Goal: Information Seeking & Learning: Learn about a topic

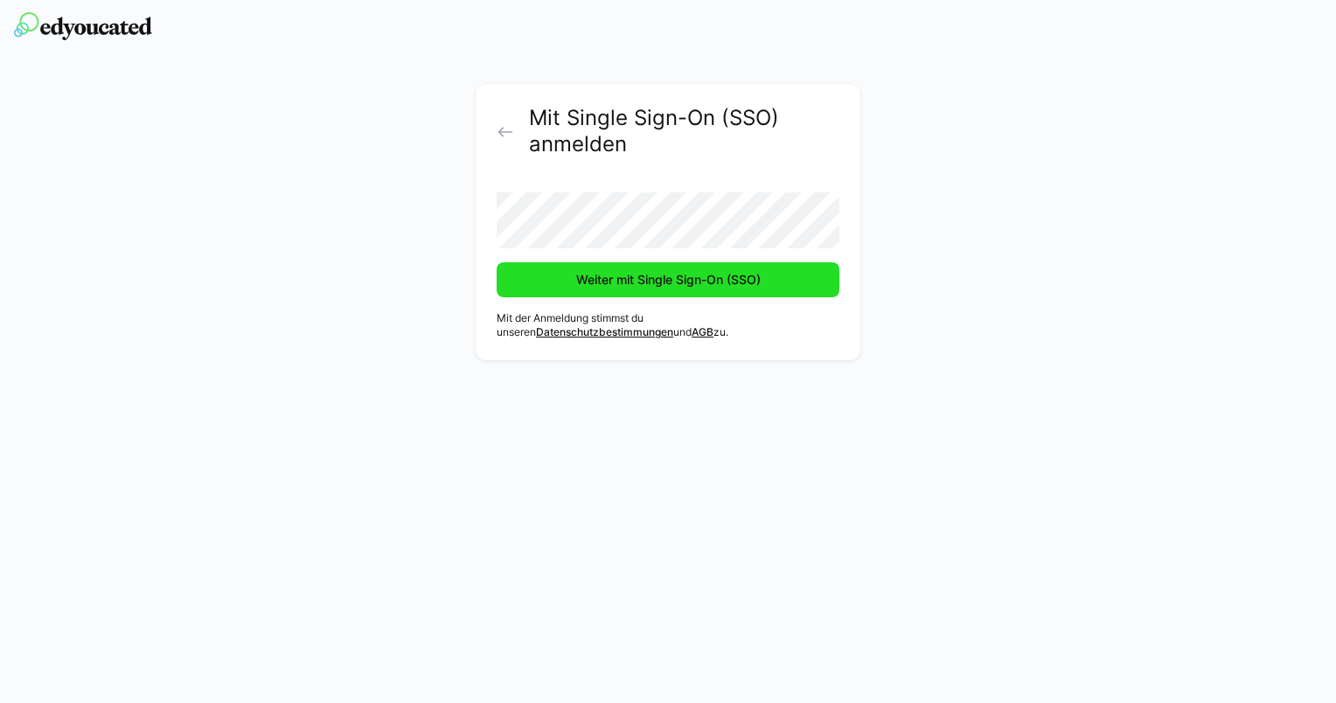
click at [655, 283] on span "Weiter mit Single Sign-On (SSO)" at bounding box center [669, 279] width 190 height 17
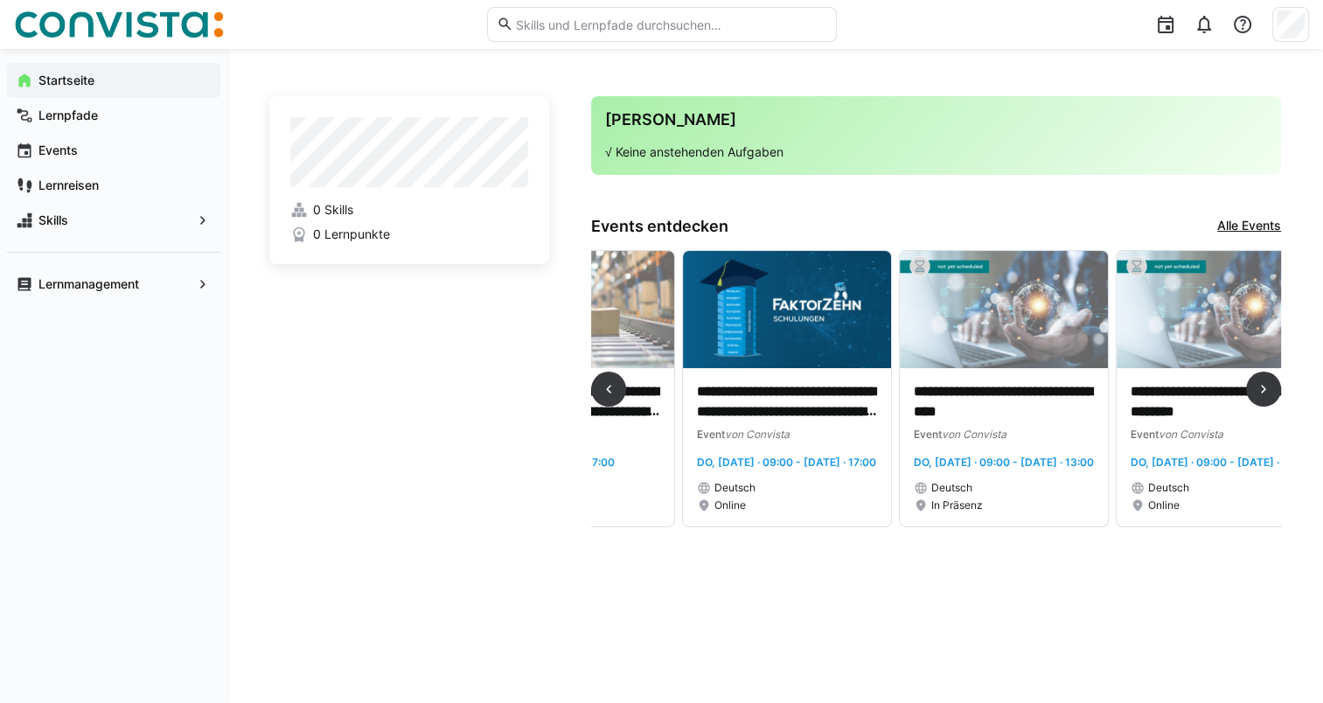
scroll to position [0, 3606]
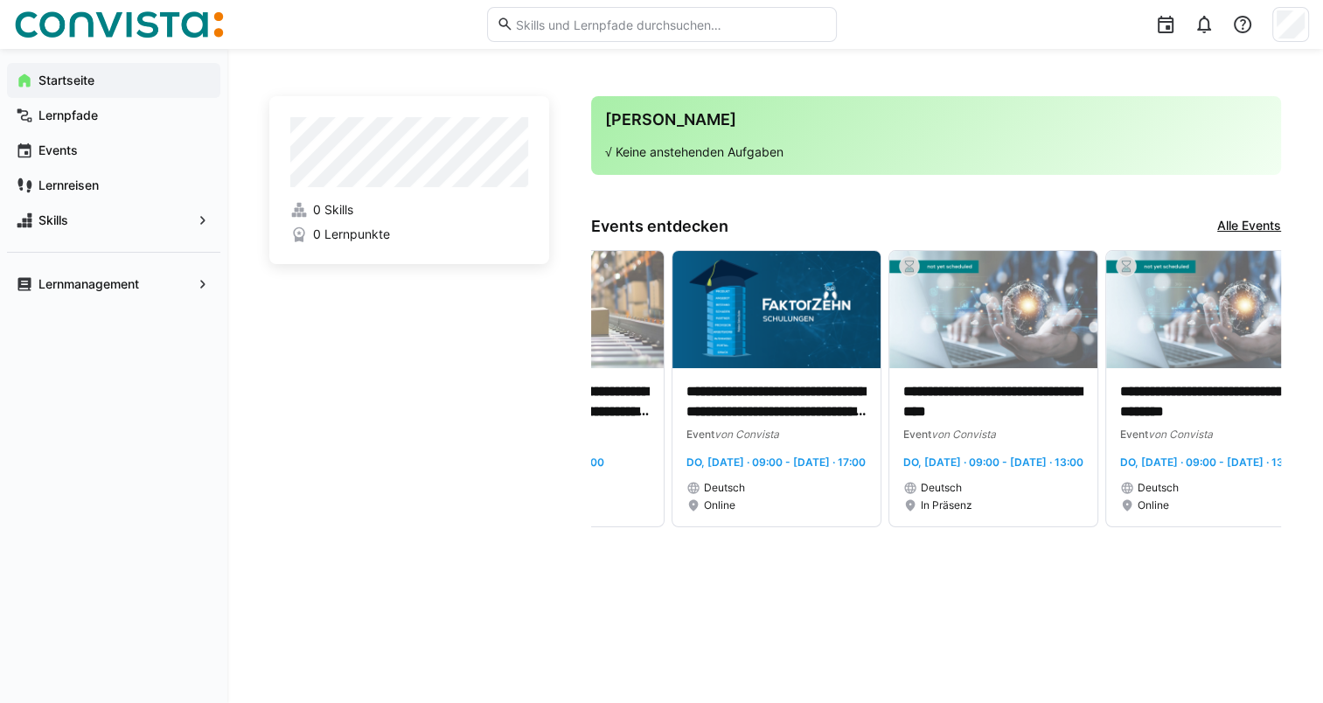
click at [1252, 231] on link "Alle Events" at bounding box center [1249, 226] width 64 height 19
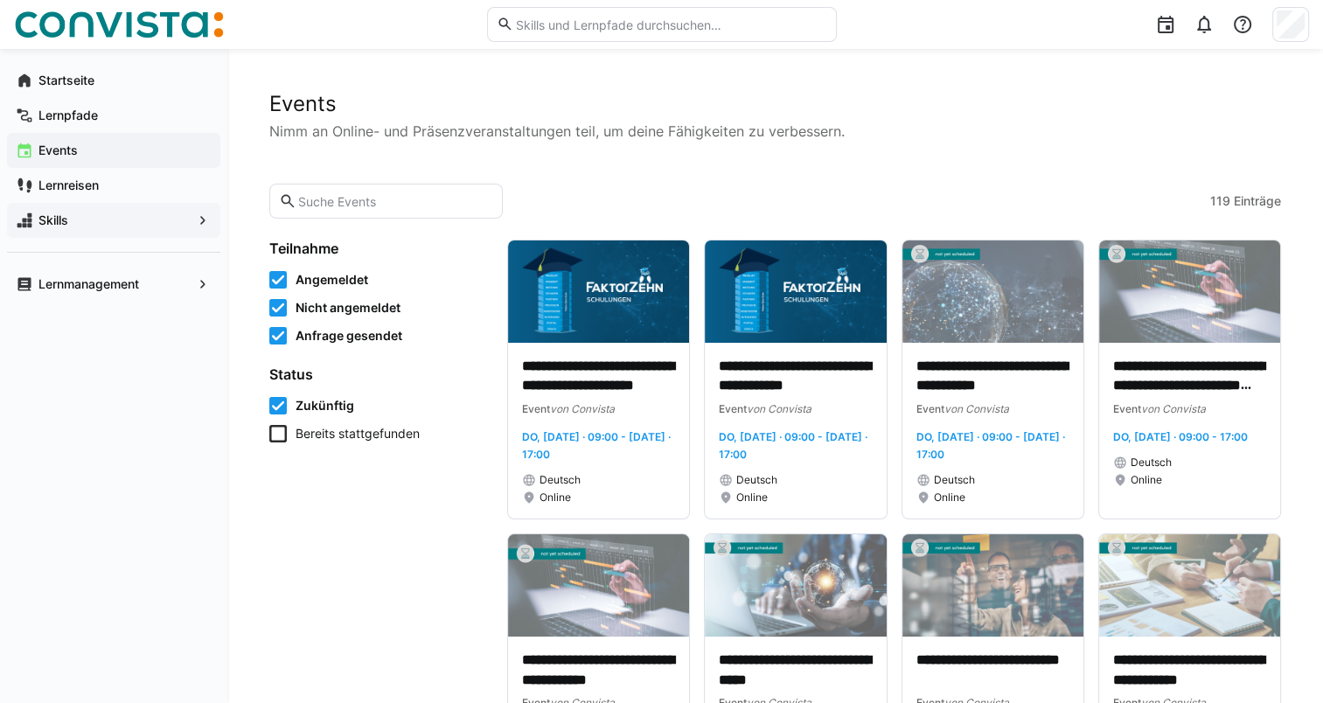
click at [71, 227] on span "Skills" at bounding box center [114, 220] width 156 height 17
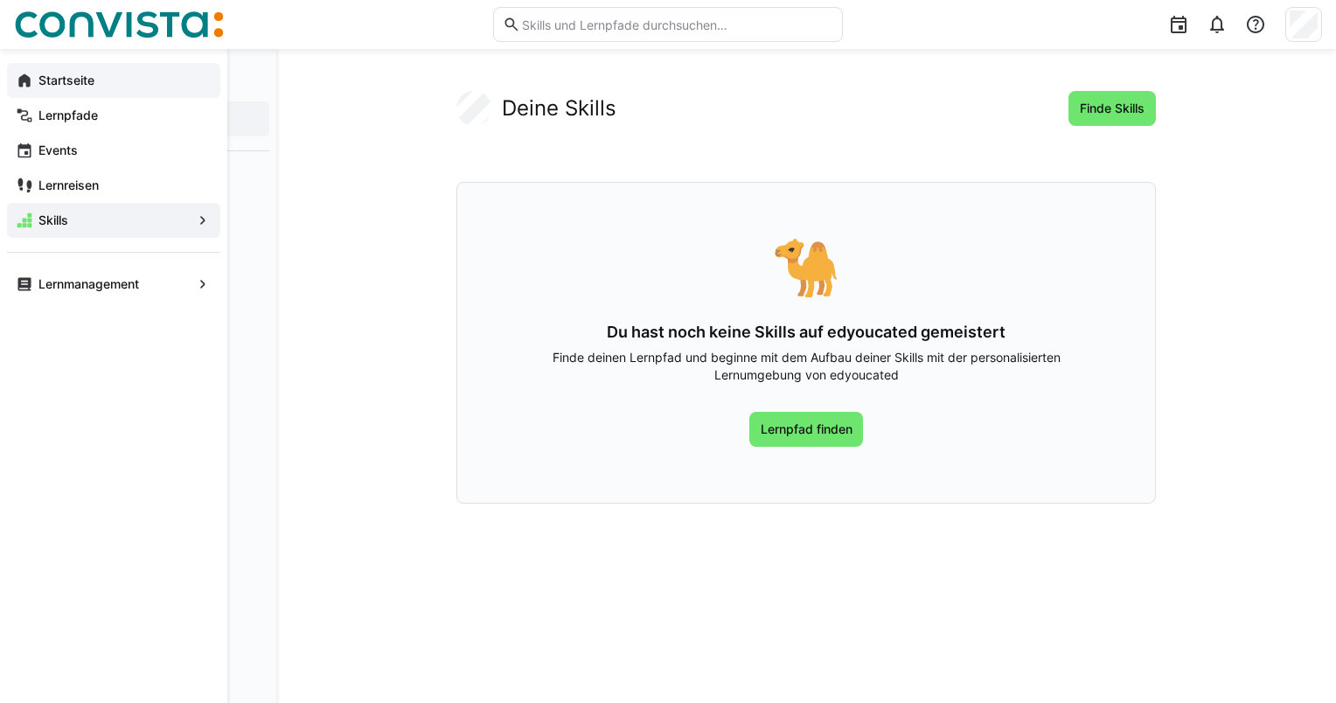
click at [0, 0] on app-navigation-label "Startseite" at bounding box center [0, 0] width 0 height 0
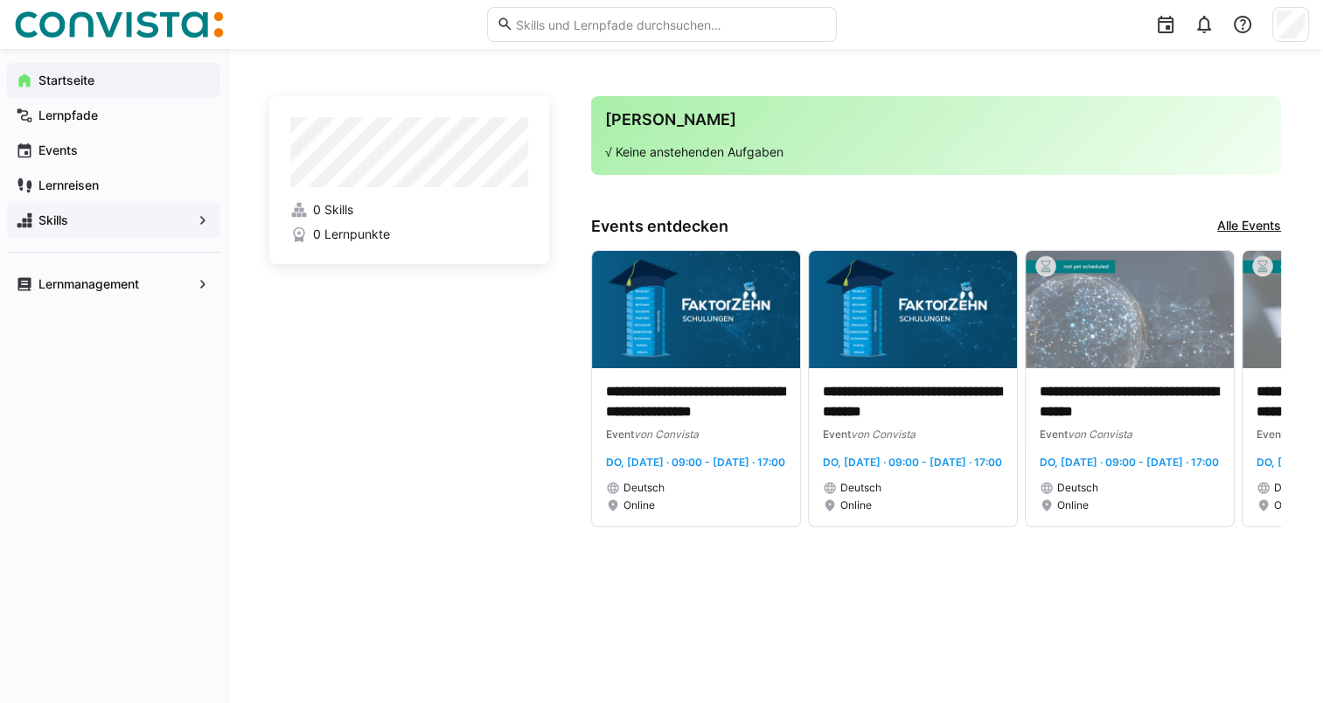
click at [100, 231] on div "Skills" at bounding box center [113, 220] width 213 height 35
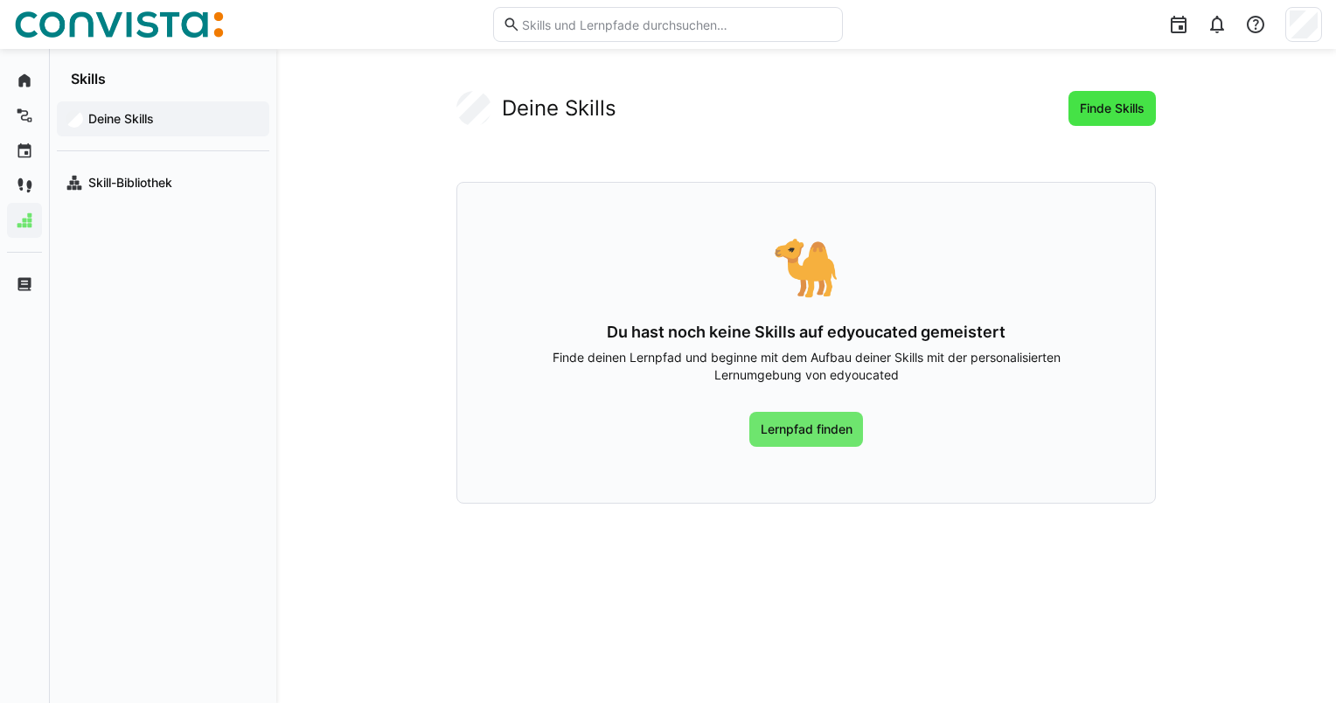
click at [1116, 102] on span "Finde Skills" at bounding box center [1112, 108] width 70 height 17
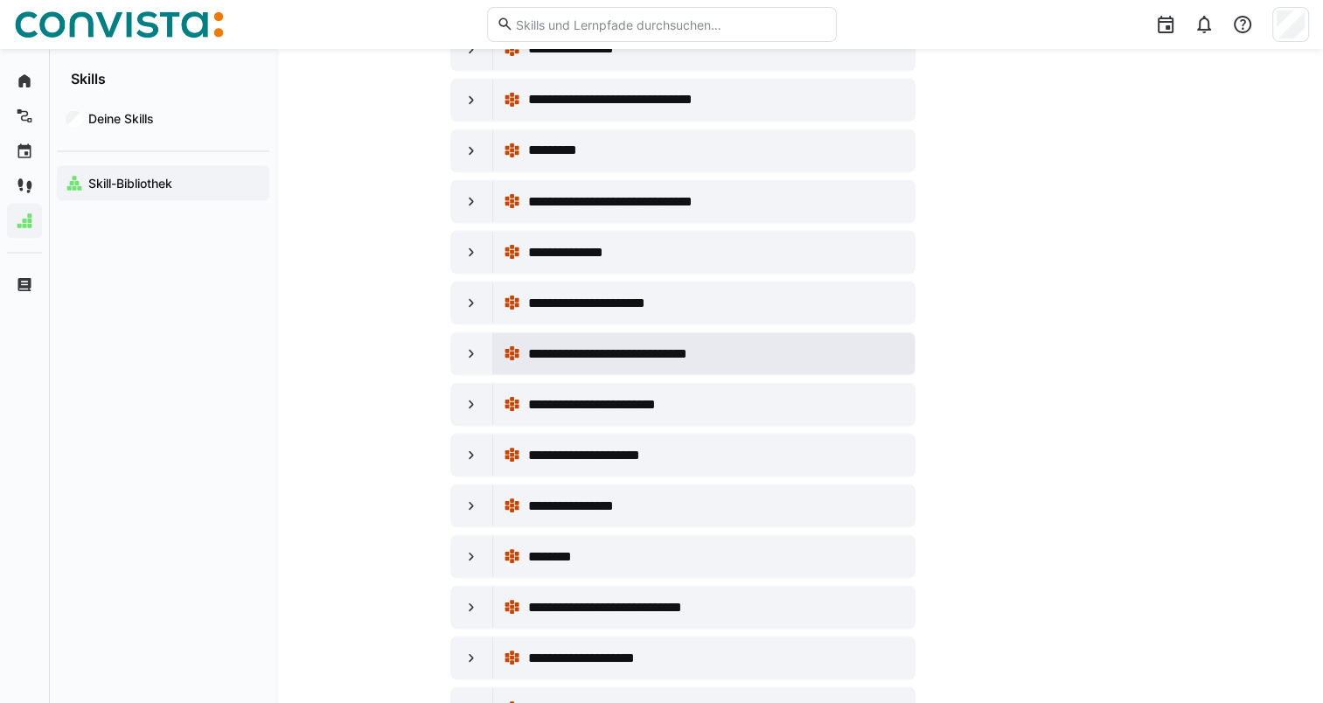
scroll to position [3397, 0]
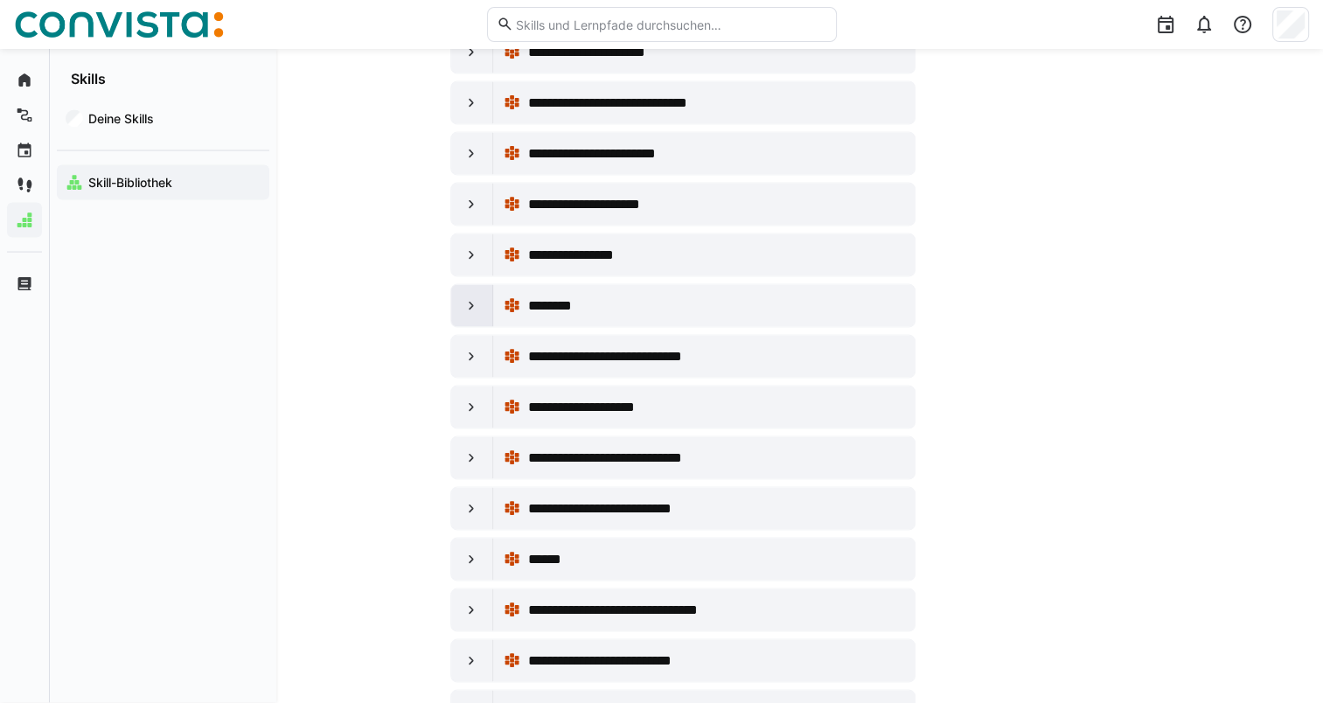
click at [470, 297] on eds-icon at bounding box center [471, 305] width 17 height 17
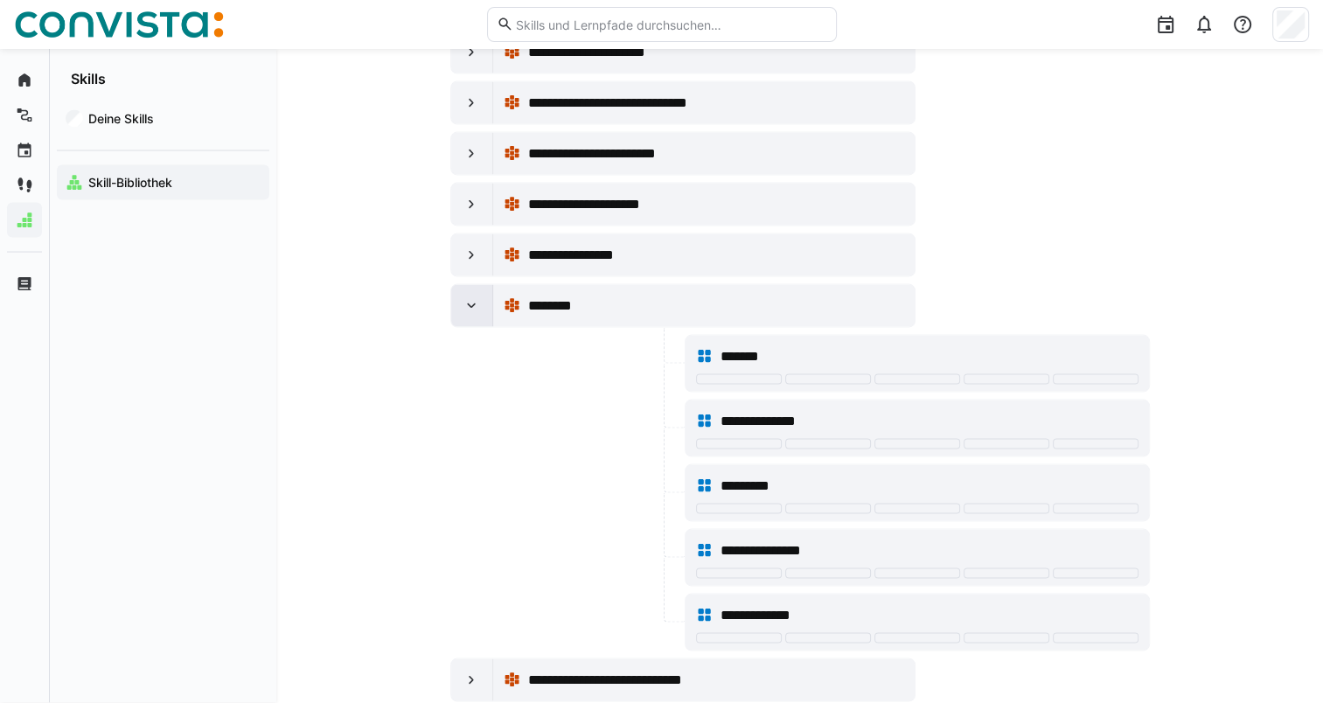
click at [469, 297] on eds-icon at bounding box center [471, 305] width 17 height 17
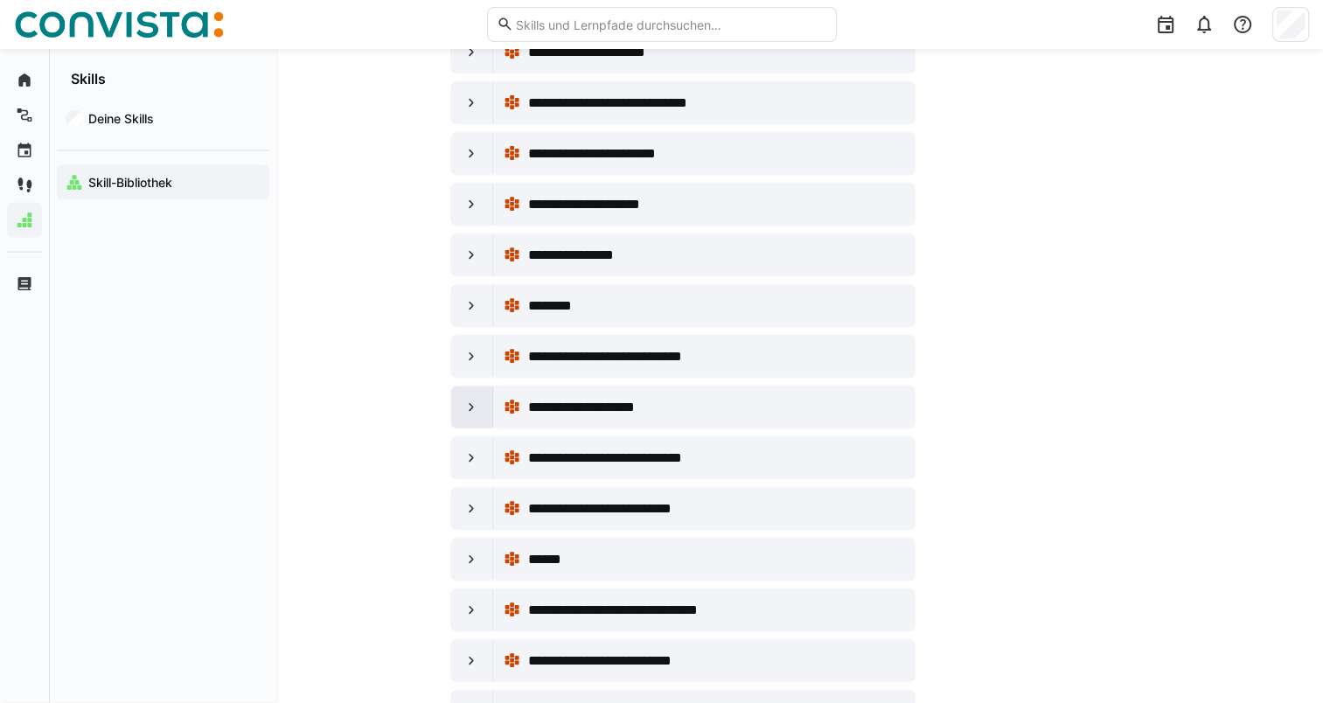
click at [467, 399] on eds-icon at bounding box center [471, 407] width 17 height 17
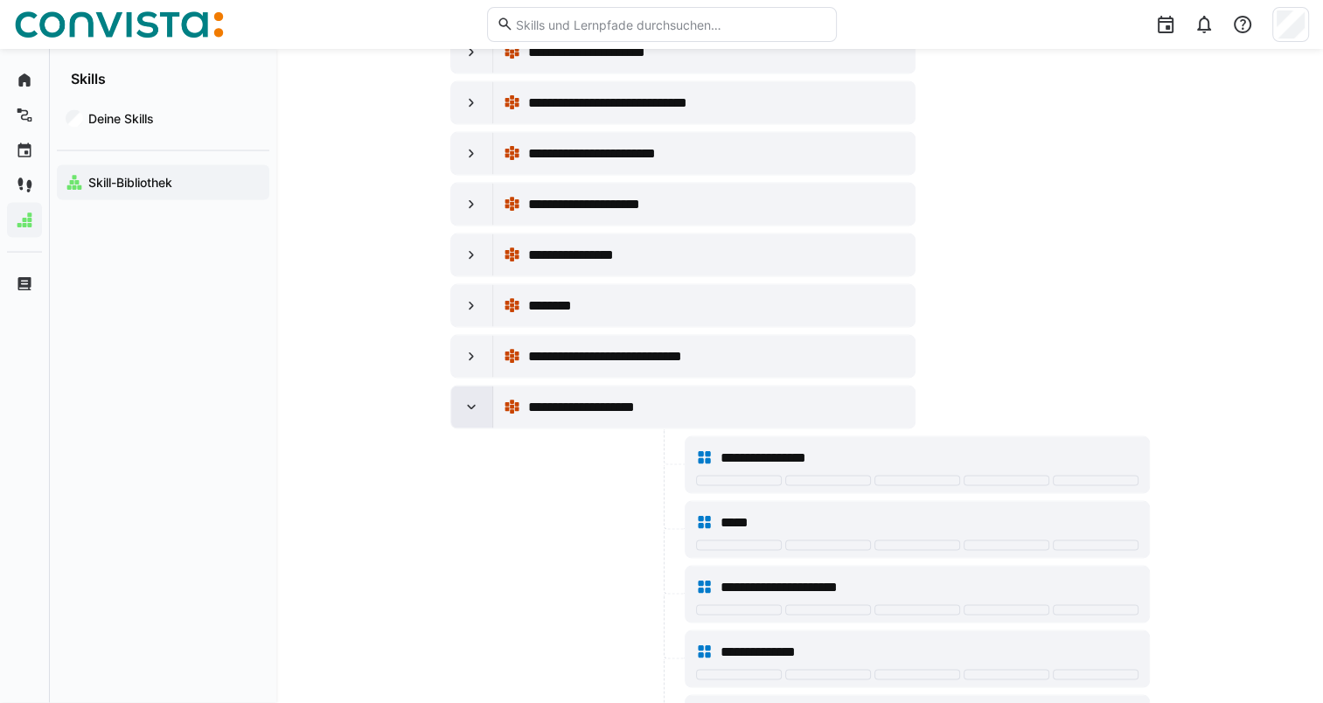
click at [467, 399] on eds-icon at bounding box center [471, 407] width 17 height 17
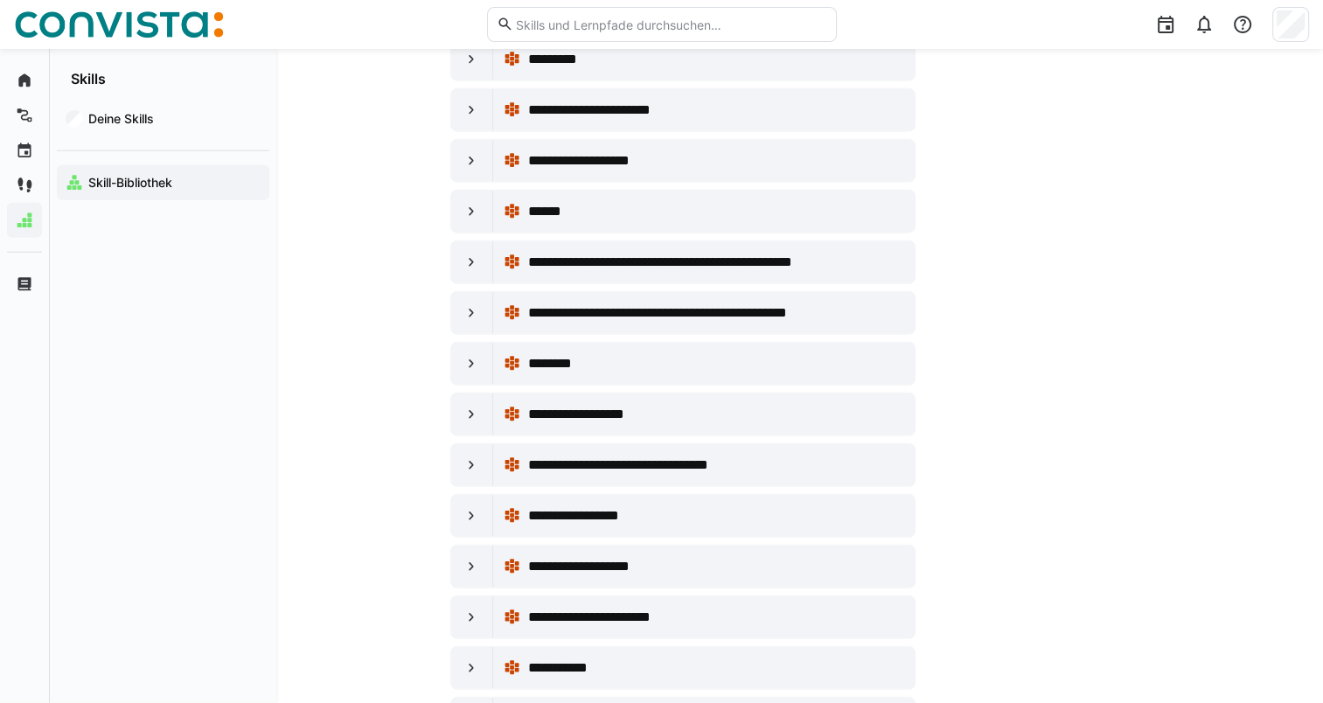
scroll to position [4547, 0]
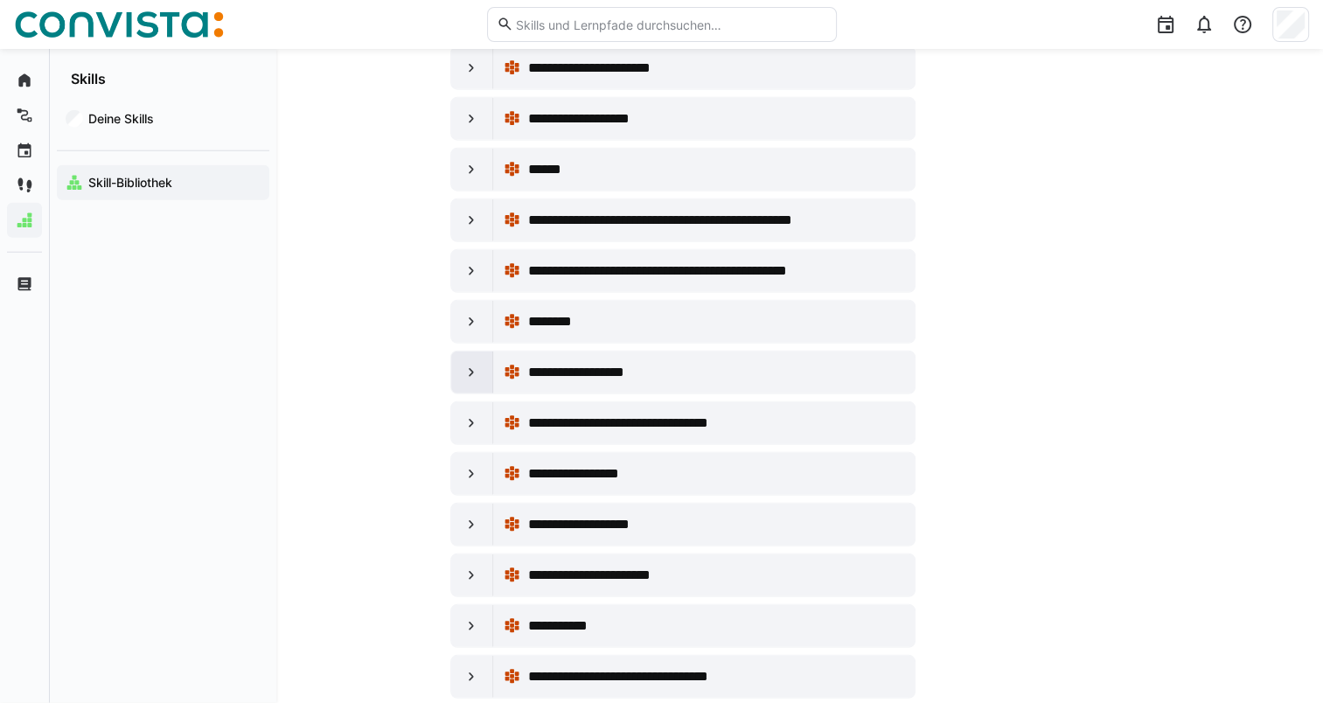
click at [463, 364] on eds-icon at bounding box center [471, 372] width 17 height 17
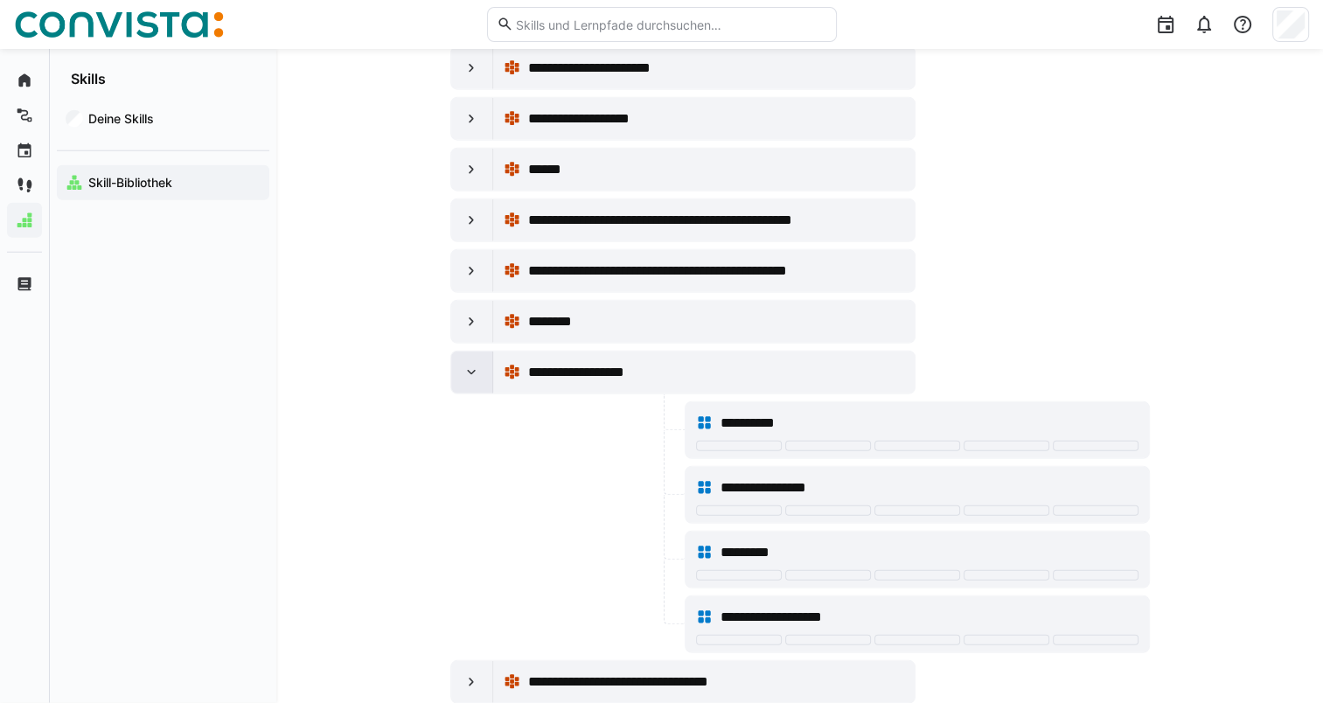
click at [472, 364] on eds-icon at bounding box center [471, 372] width 17 height 17
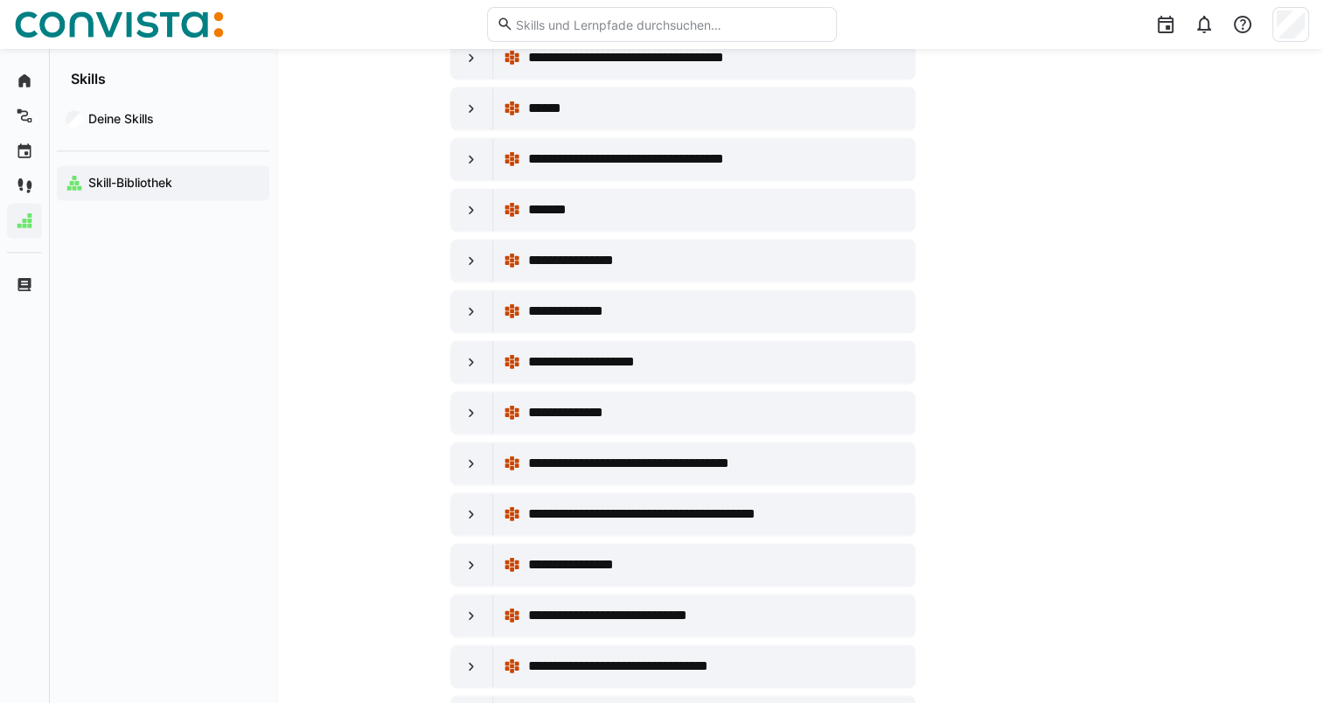
scroll to position [8972, 0]
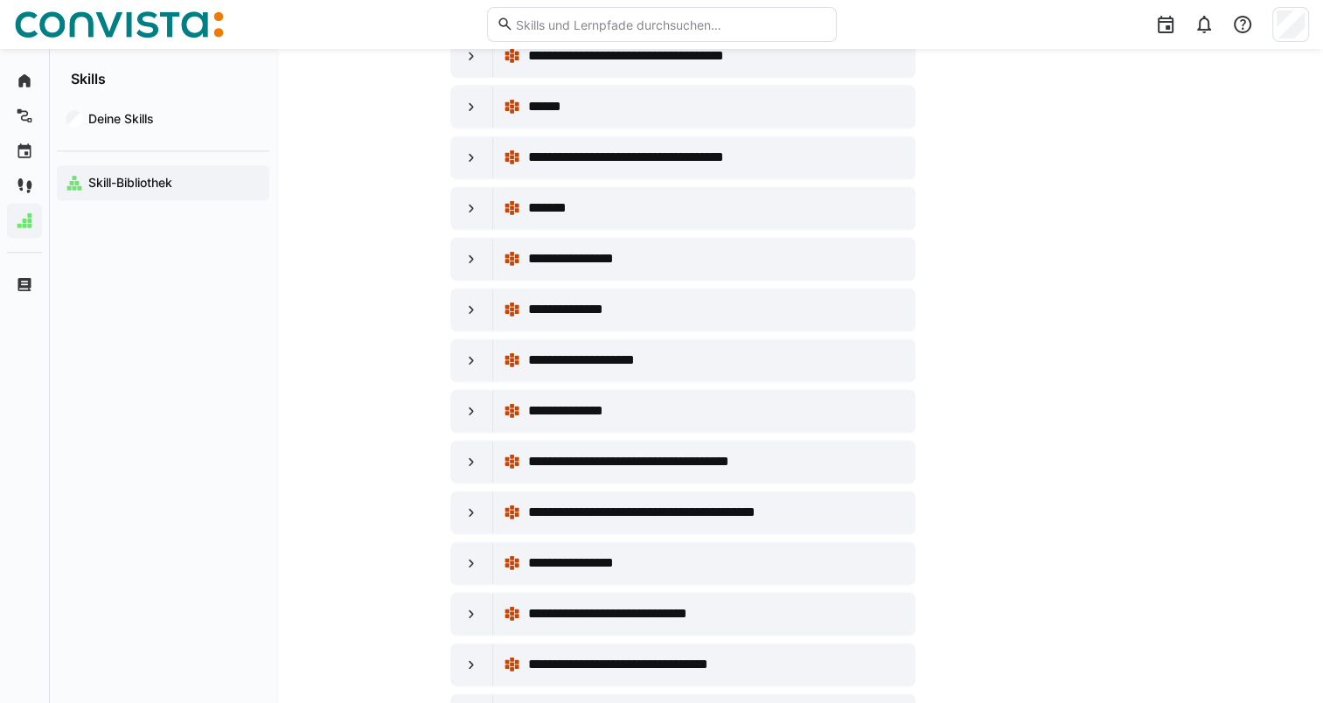
click at [472, 390] on div at bounding box center [472, 411] width 42 height 42
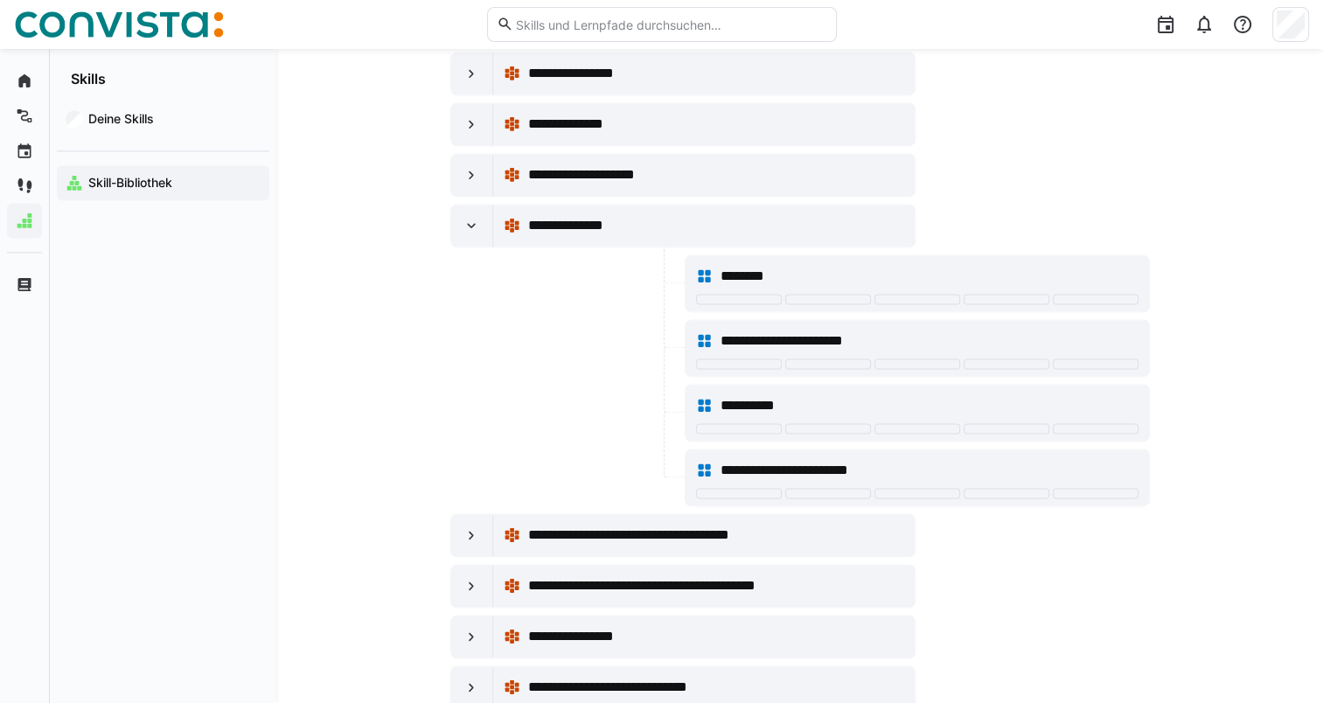
scroll to position [9158, 0]
click at [473, 217] on eds-icon at bounding box center [471, 225] width 17 height 17
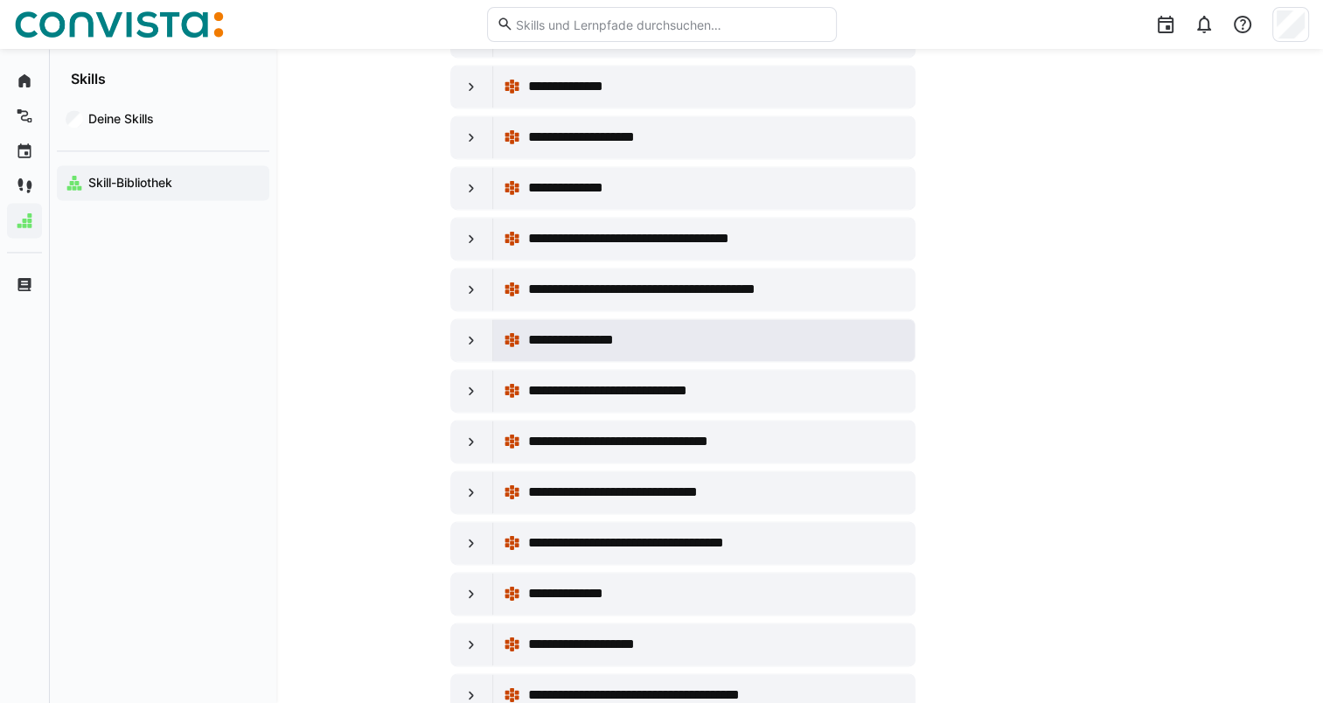
scroll to position [9196, 0]
click at [463, 331] on eds-icon at bounding box center [471, 339] width 17 height 17
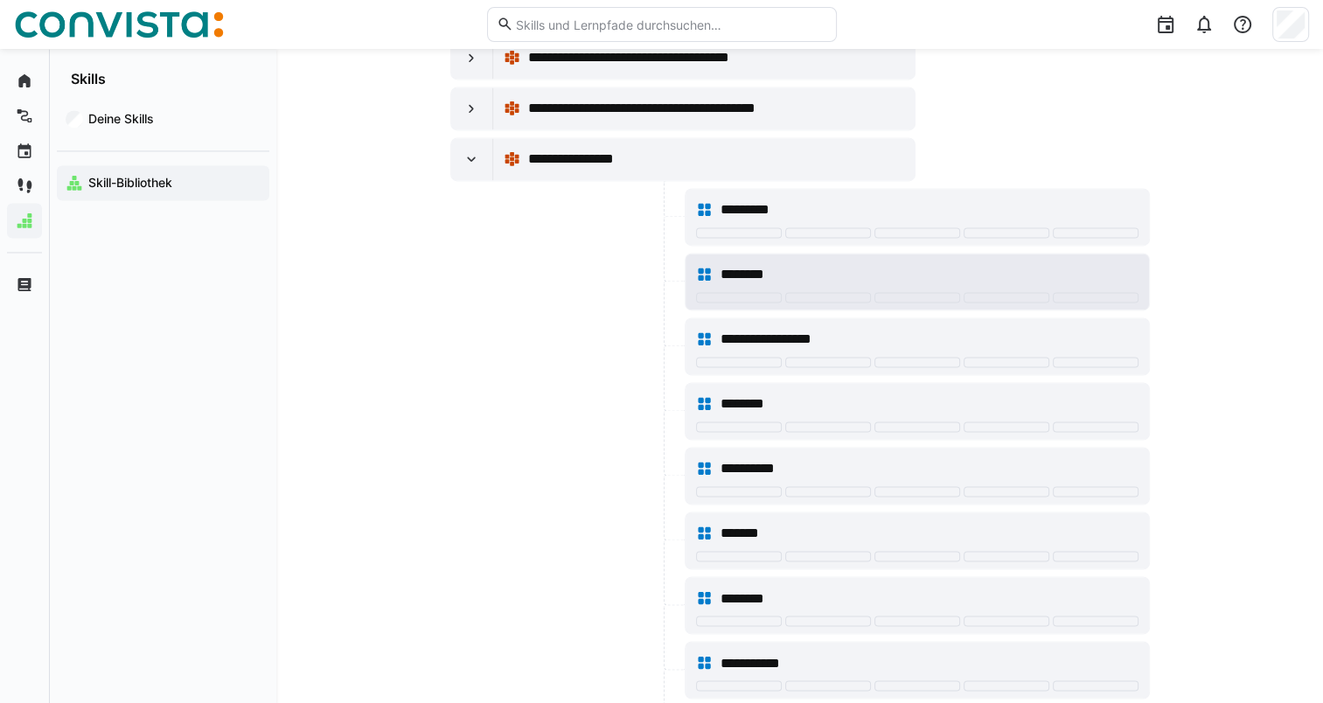
scroll to position [9494, 0]
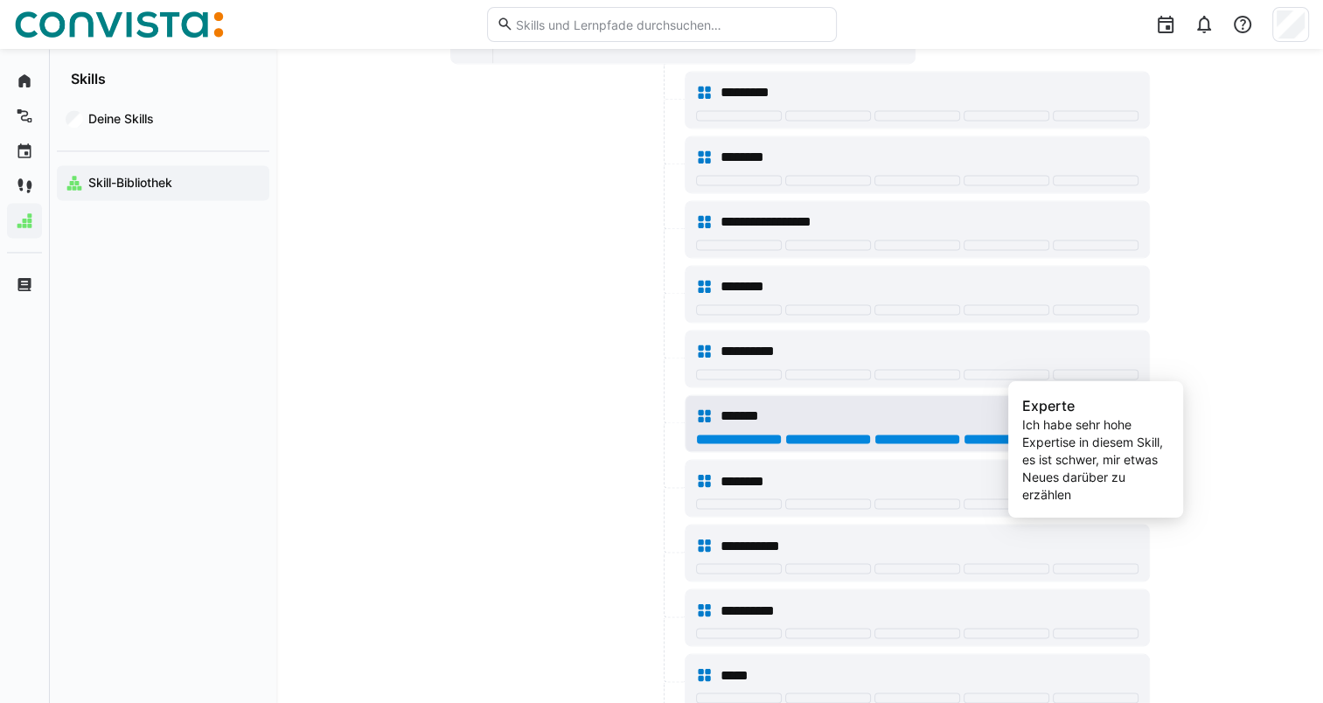
click at [1107, 434] on div at bounding box center [1096, 439] width 86 height 10
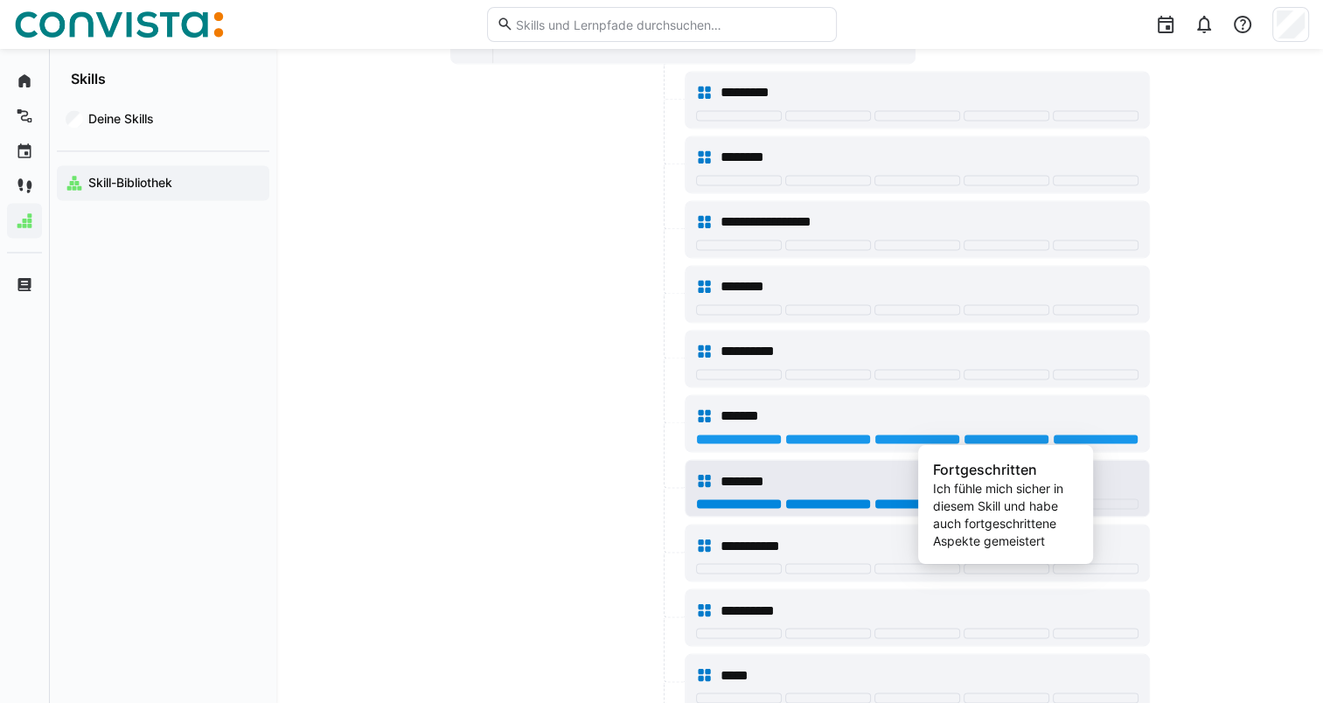
click at [986, 498] on div at bounding box center [1007, 503] width 86 height 10
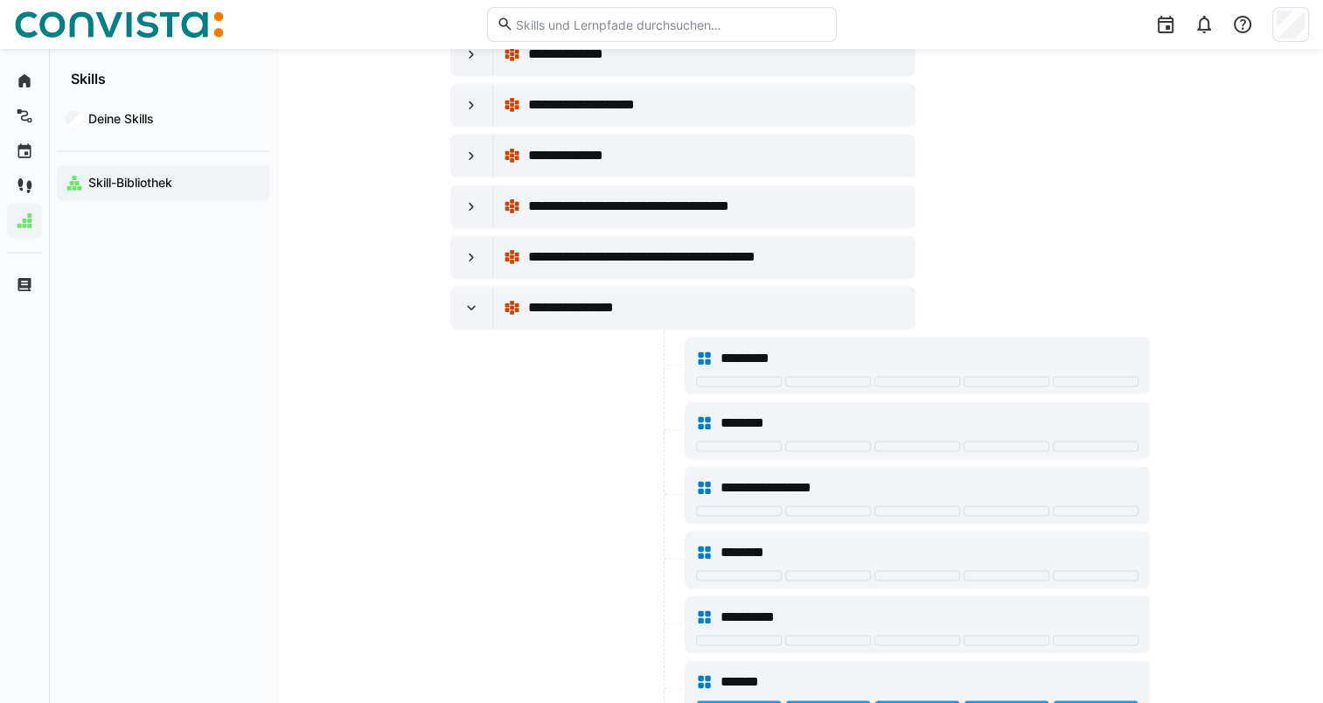
scroll to position [9223, 0]
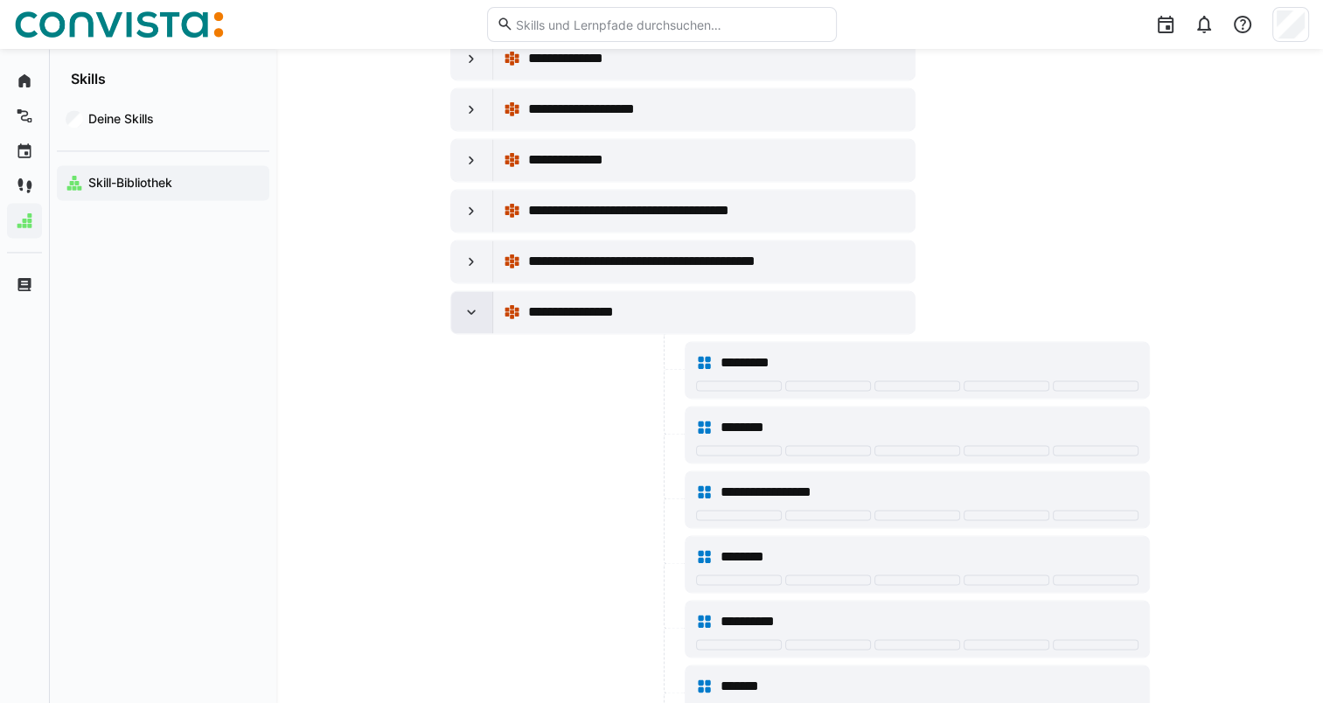
click at [461, 291] on div at bounding box center [472, 312] width 42 height 42
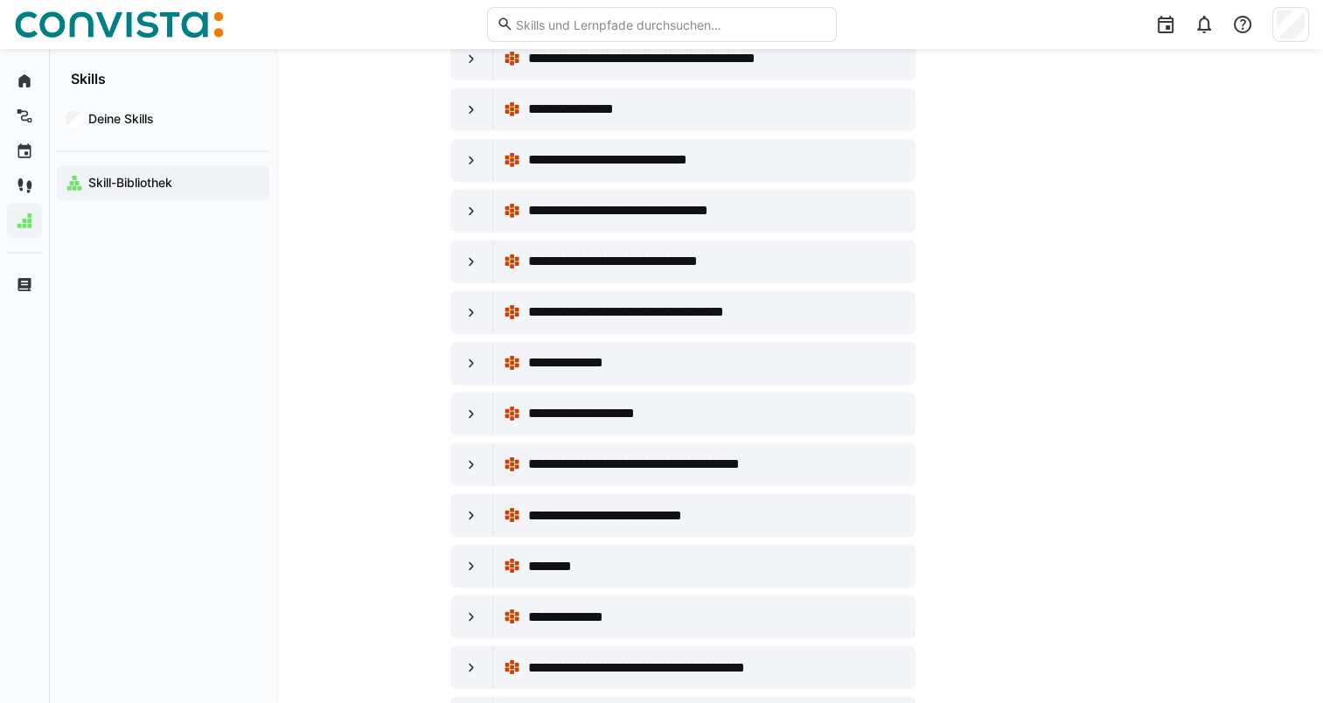
scroll to position [9433, 0]
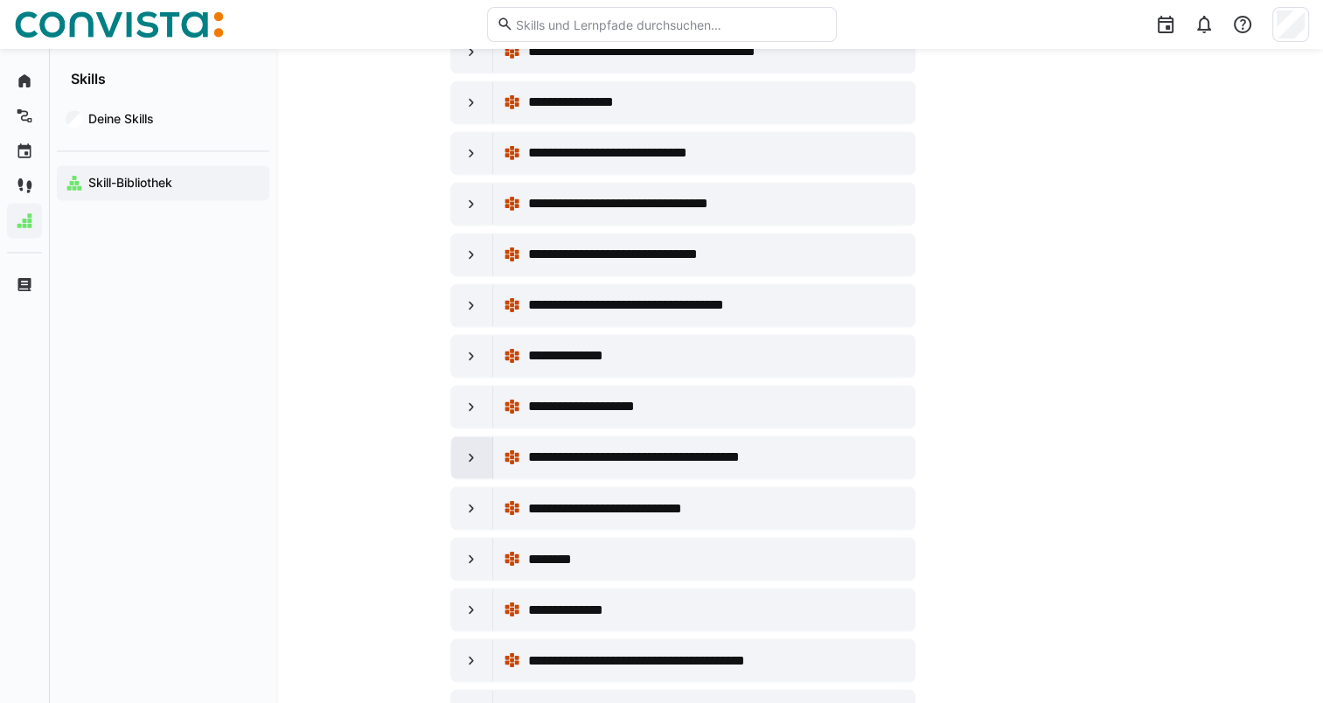
click at [483, 436] on div at bounding box center [472, 457] width 42 height 42
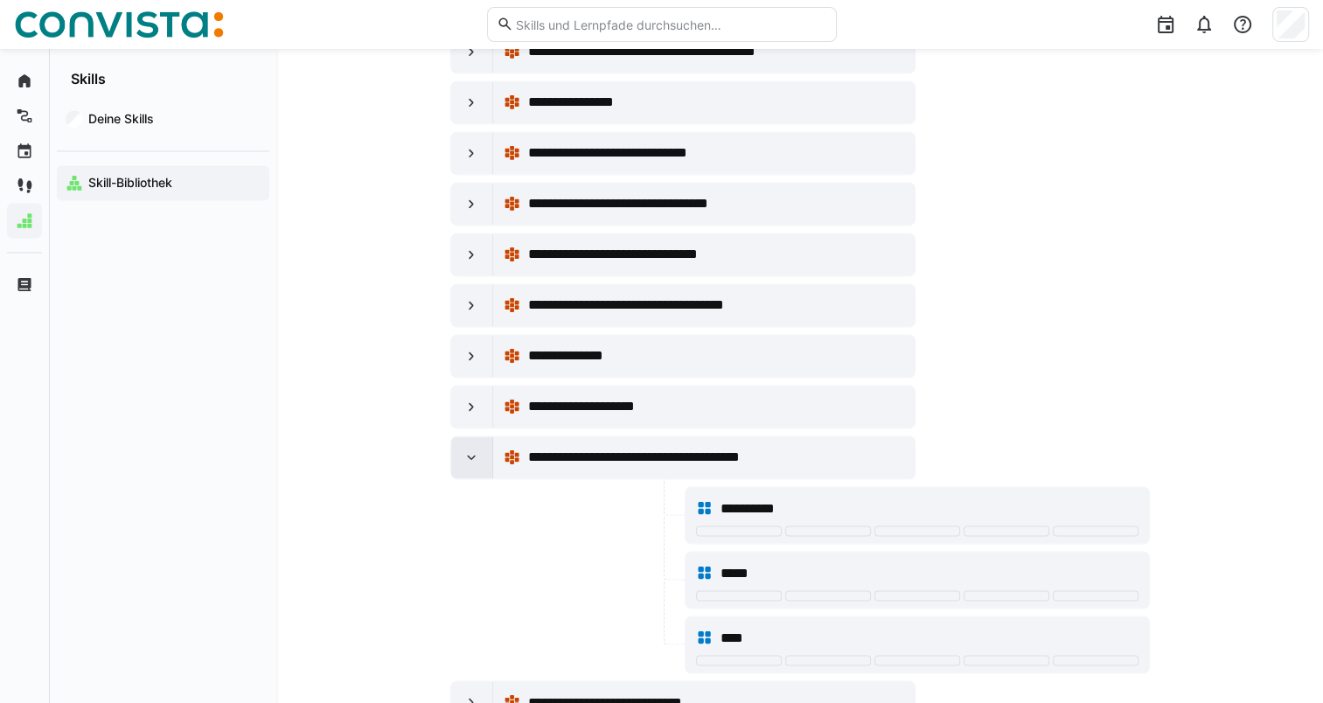
click at [459, 436] on div at bounding box center [472, 457] width 42 height 42
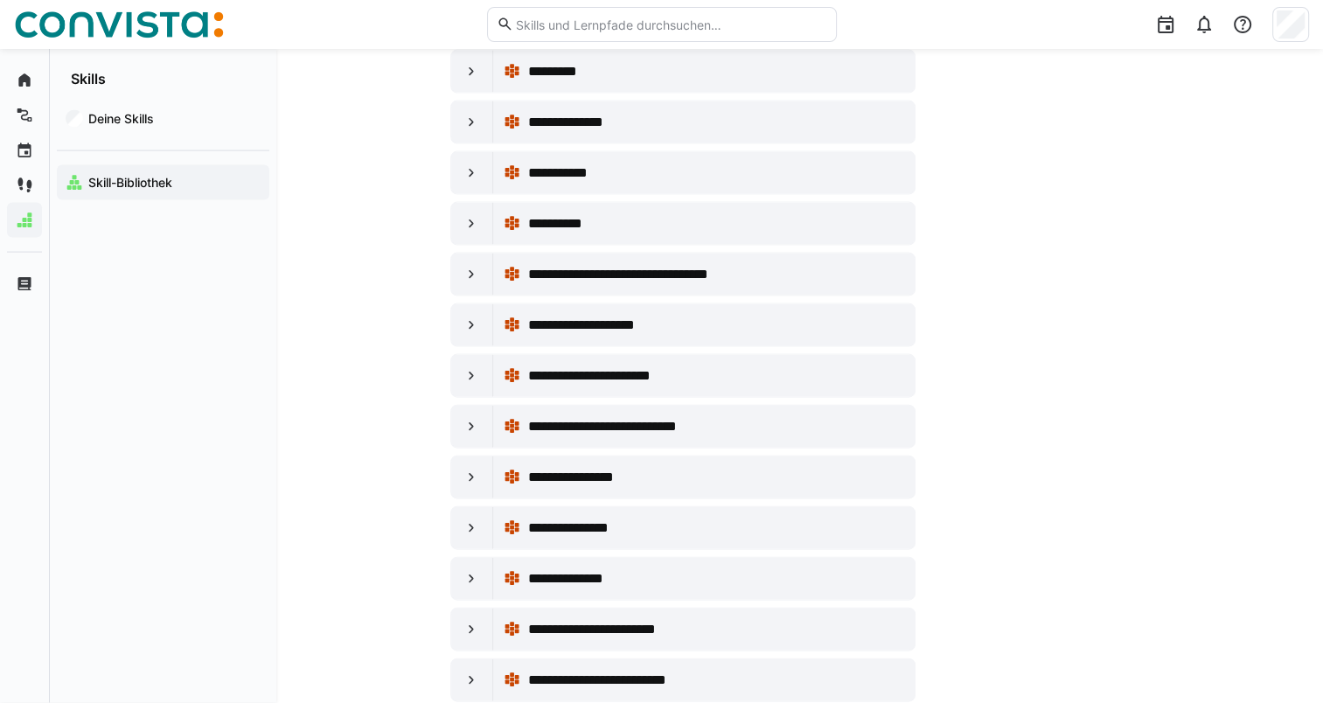
scroll to position [10393, 0]
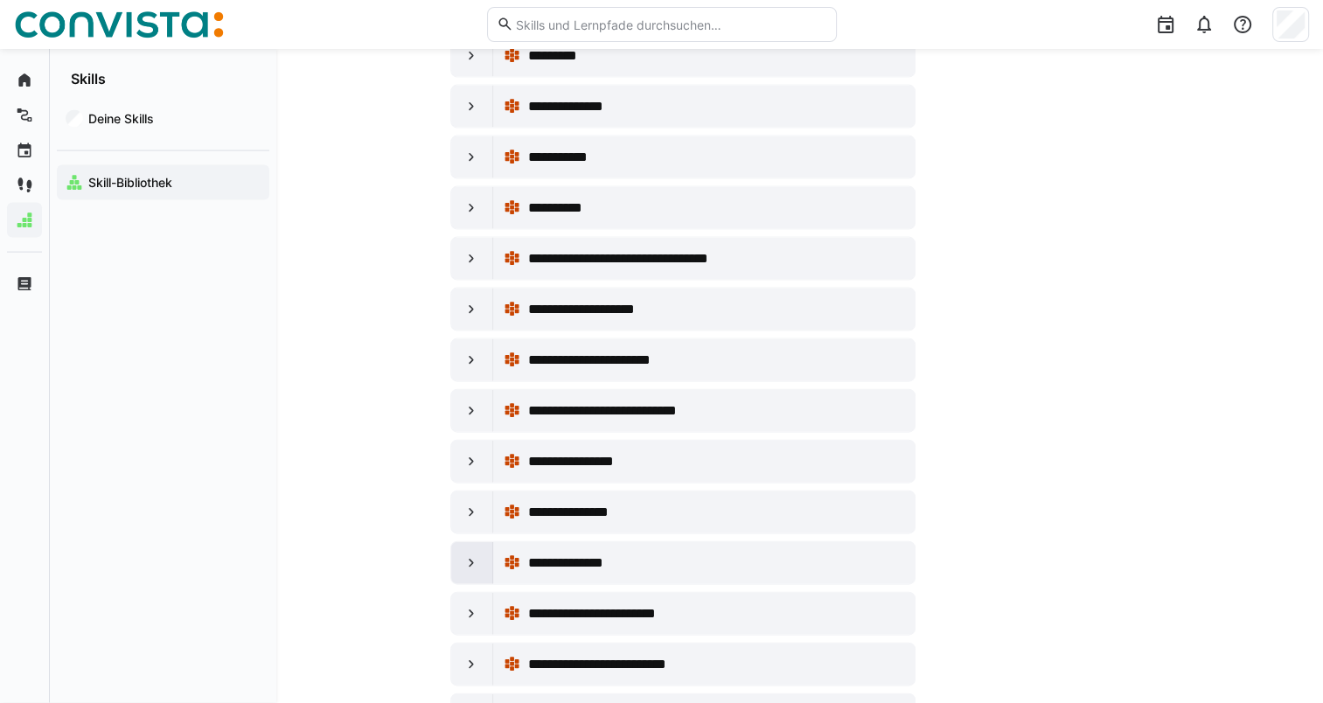
click at [468, 554] on eds-icon at bounding box center [471, 562] width 17 height 17
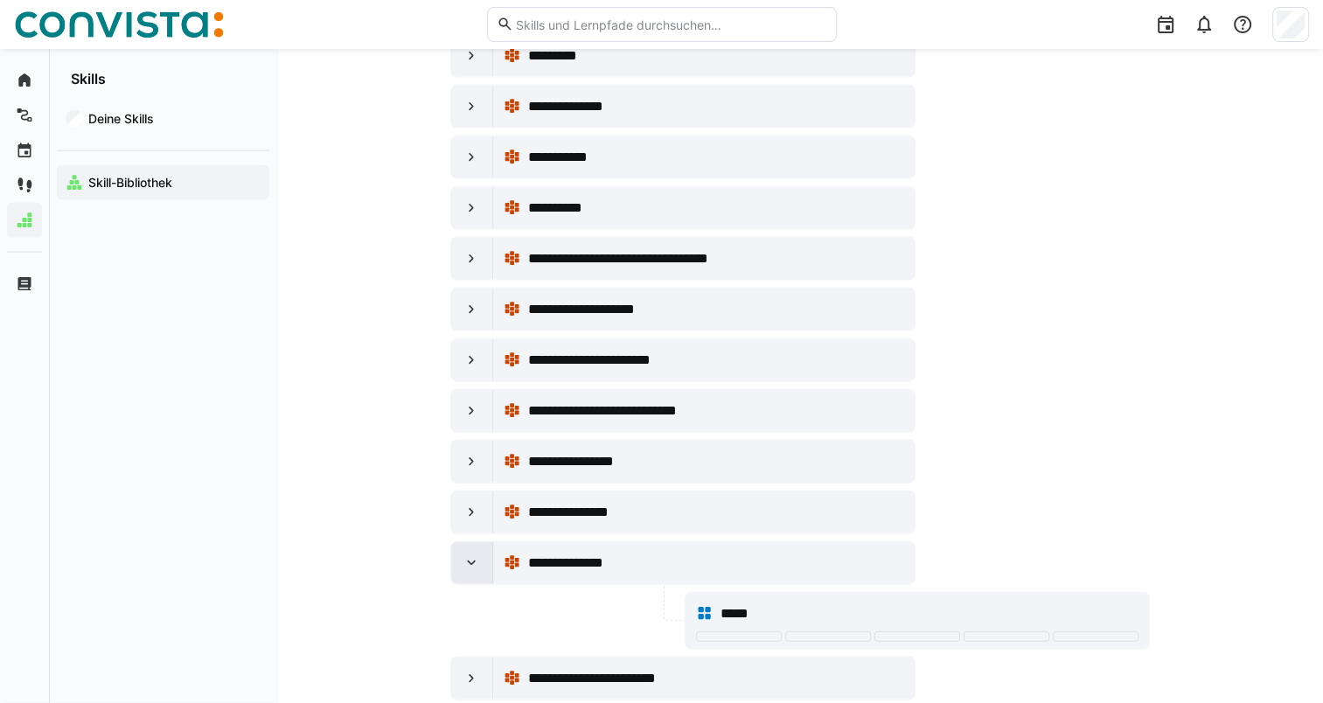
click at [468, 554] on eds-icon at bounding box center [471, 562] width 17 height 17
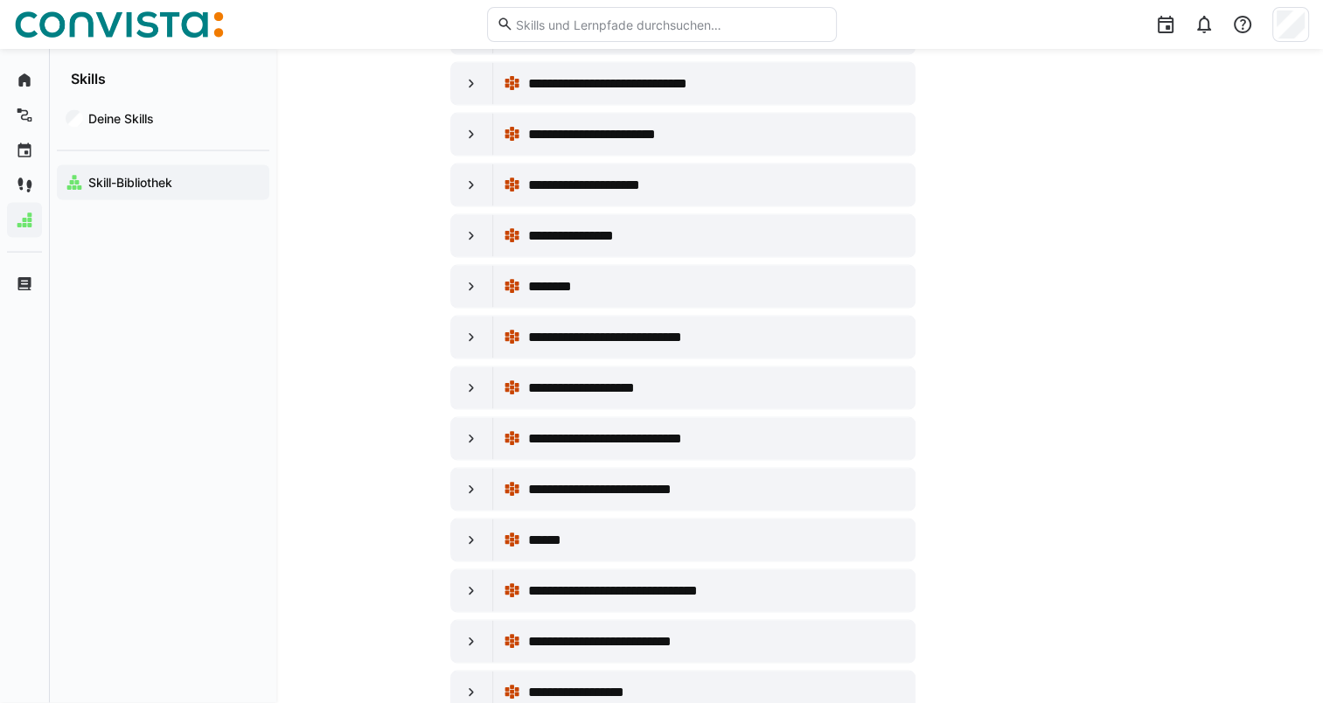
scroll to position [0, 0]
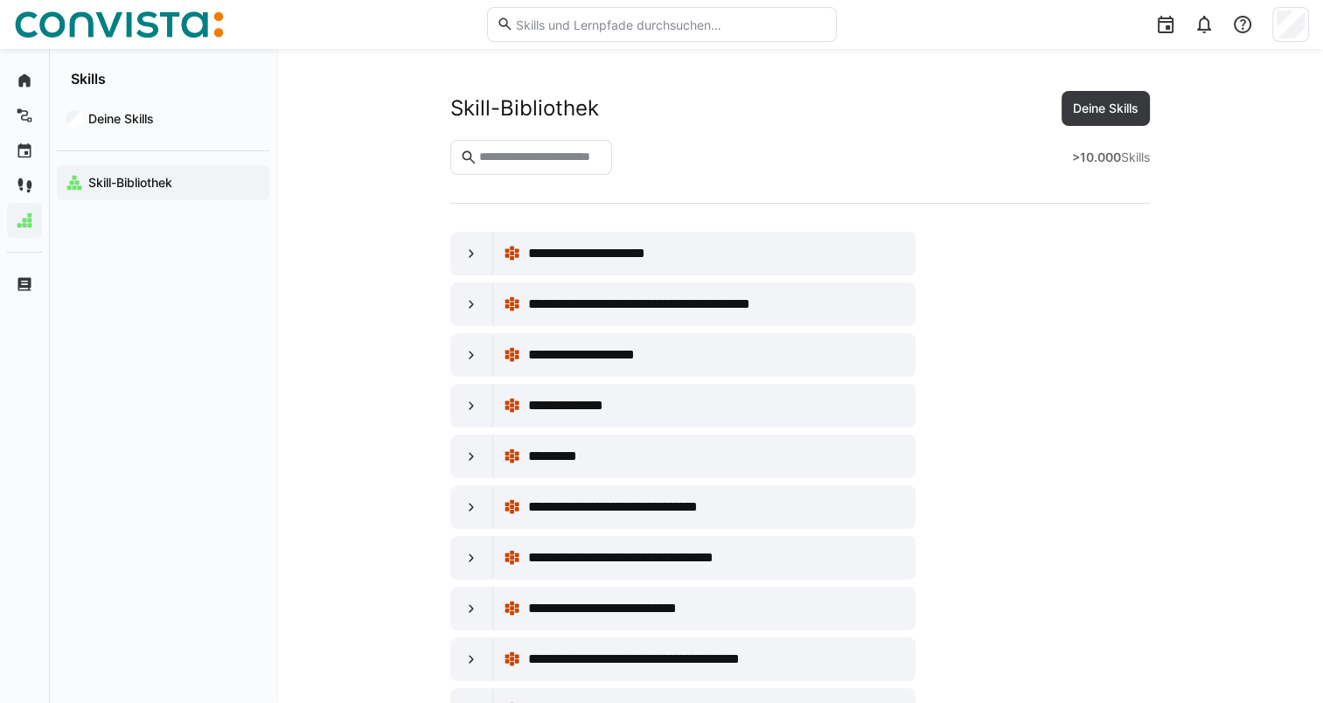
click at [564, 148] on eds-input at bounding box center [531, 157] width 163 height 35
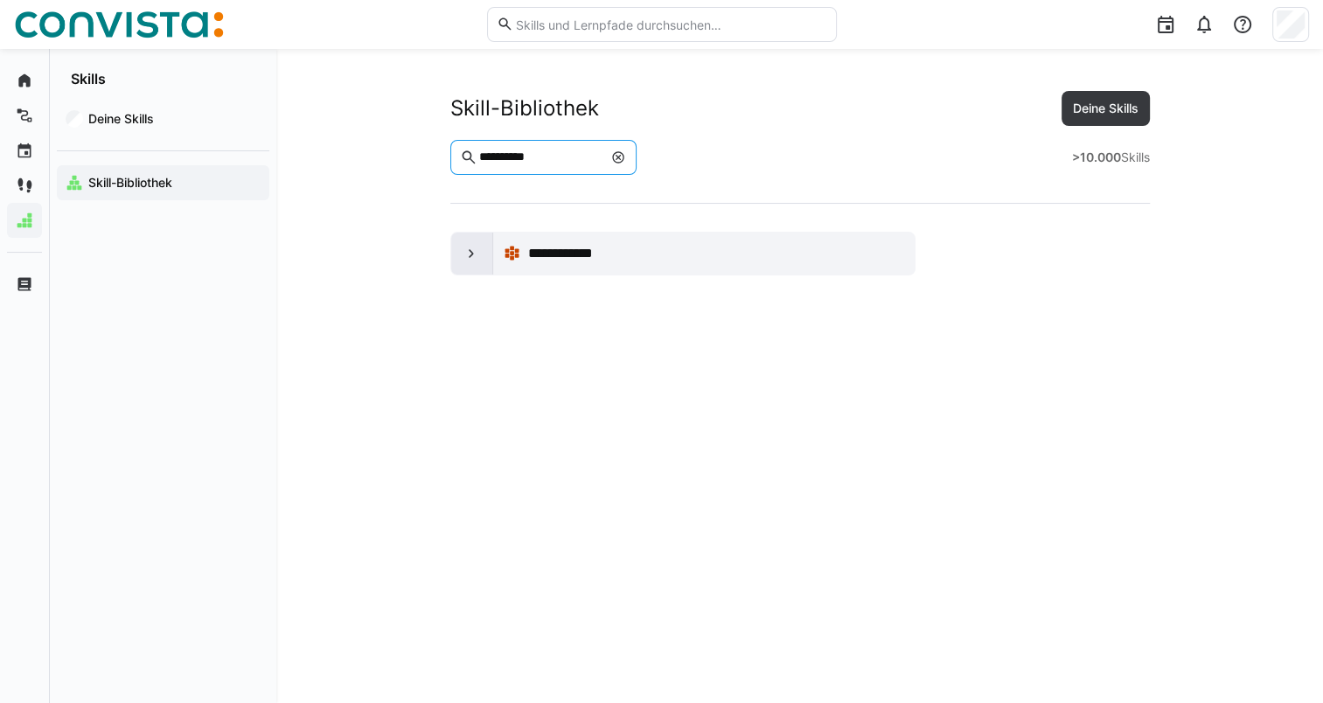
click at [464, 259] on eds-icon at bounding box center [471, 253] width 17 height 17
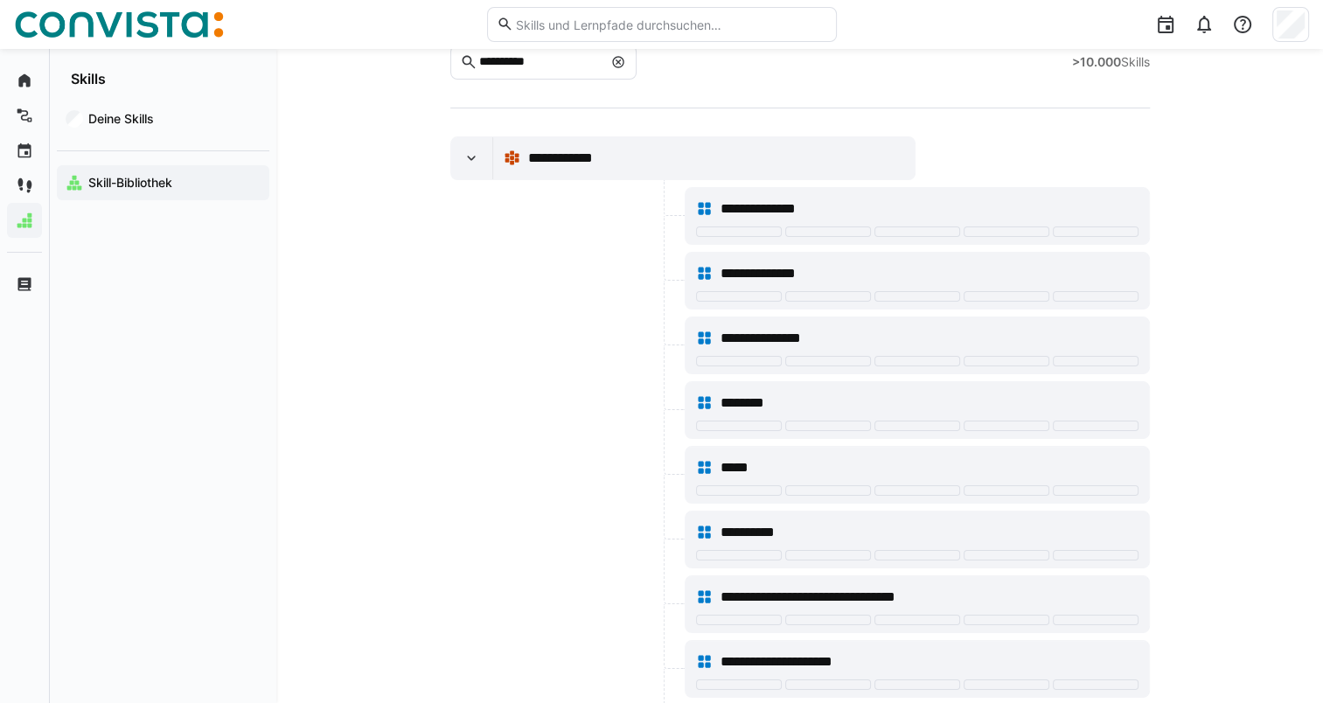
scroll to position [91, 0]
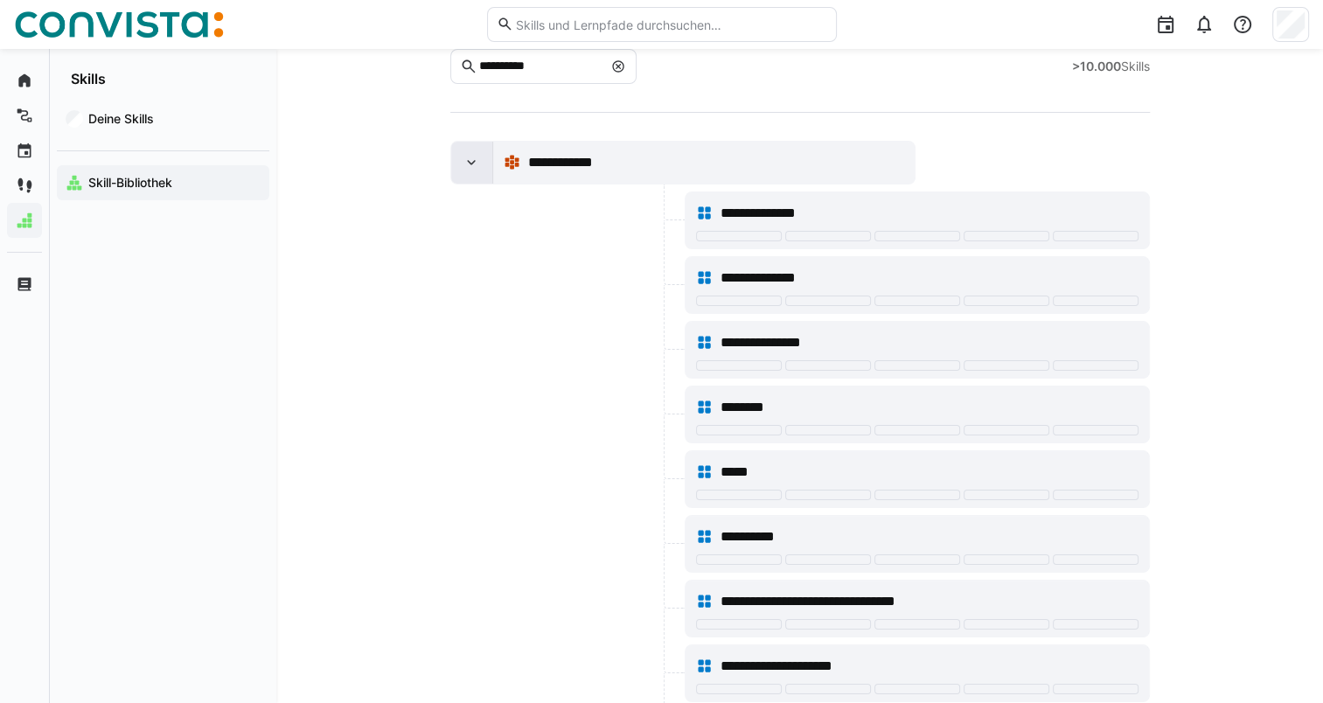
click at [465, 154] on eds-icon at bounding box center [471, 162] width 17 height 17
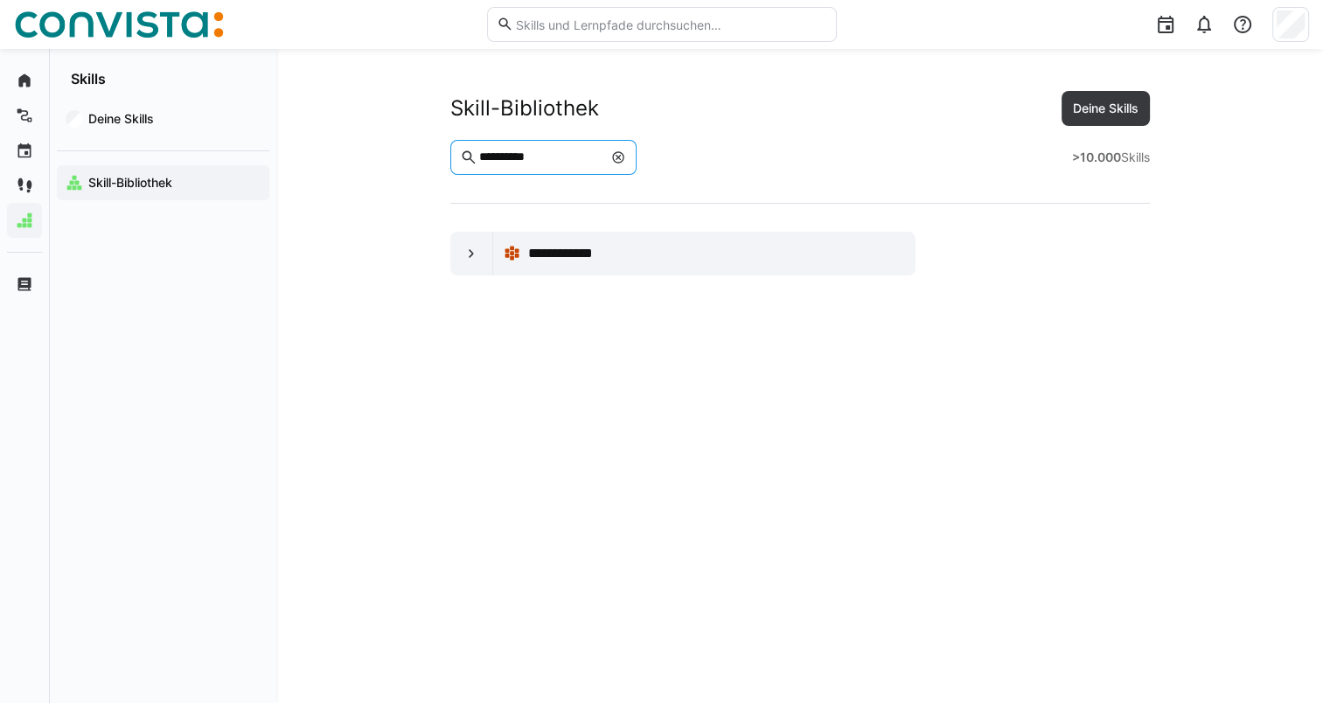
click at [567, 158] on input "**********" at bounding box center [540, 158] width 126 height 16
type input "*"
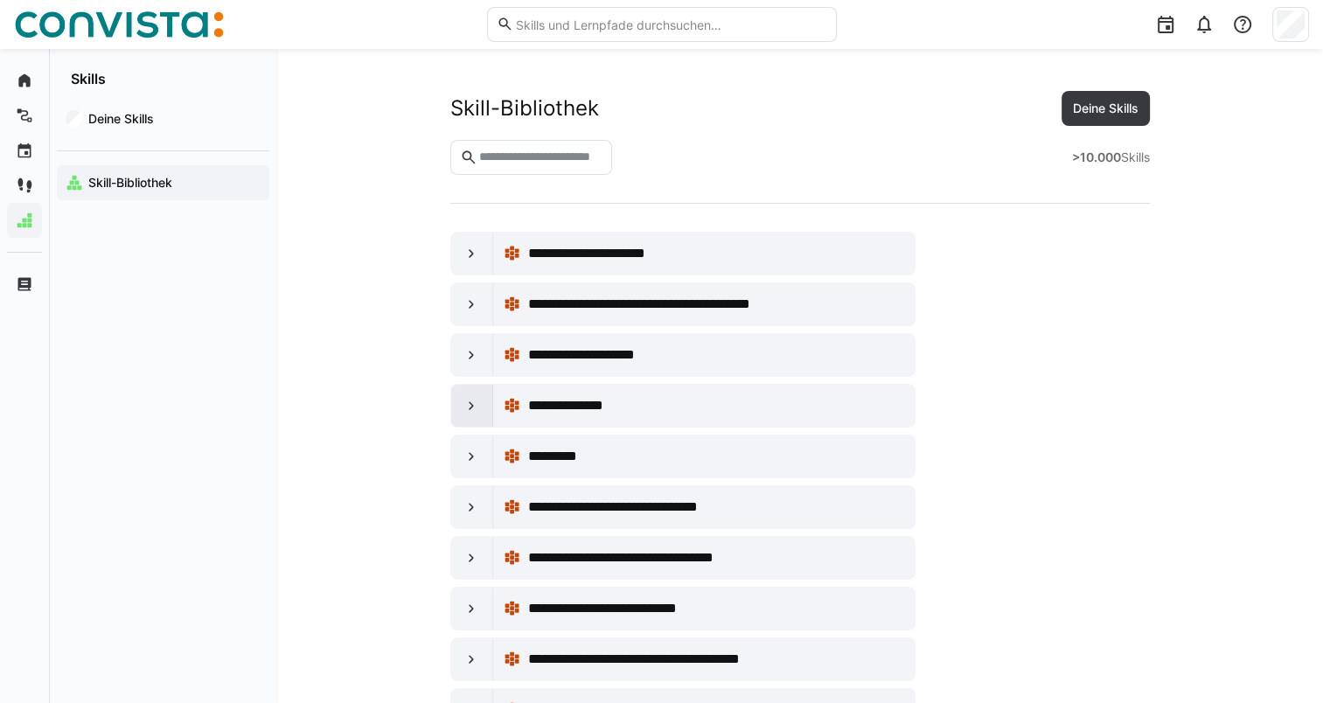
click at [469, 410] on eds-icon at bounding box center [471, 405] width 17 height 17
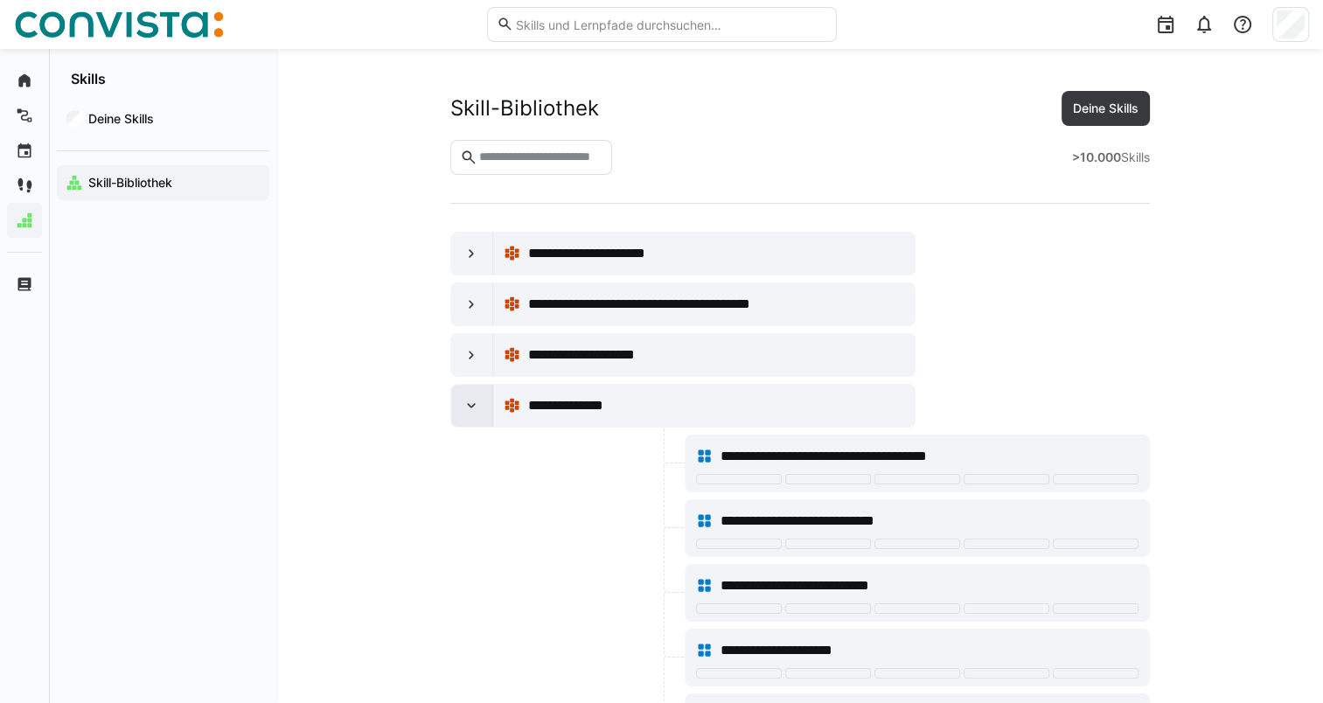
click at [461, 416] on div at bounding box center [472, 406] width 42 height 42
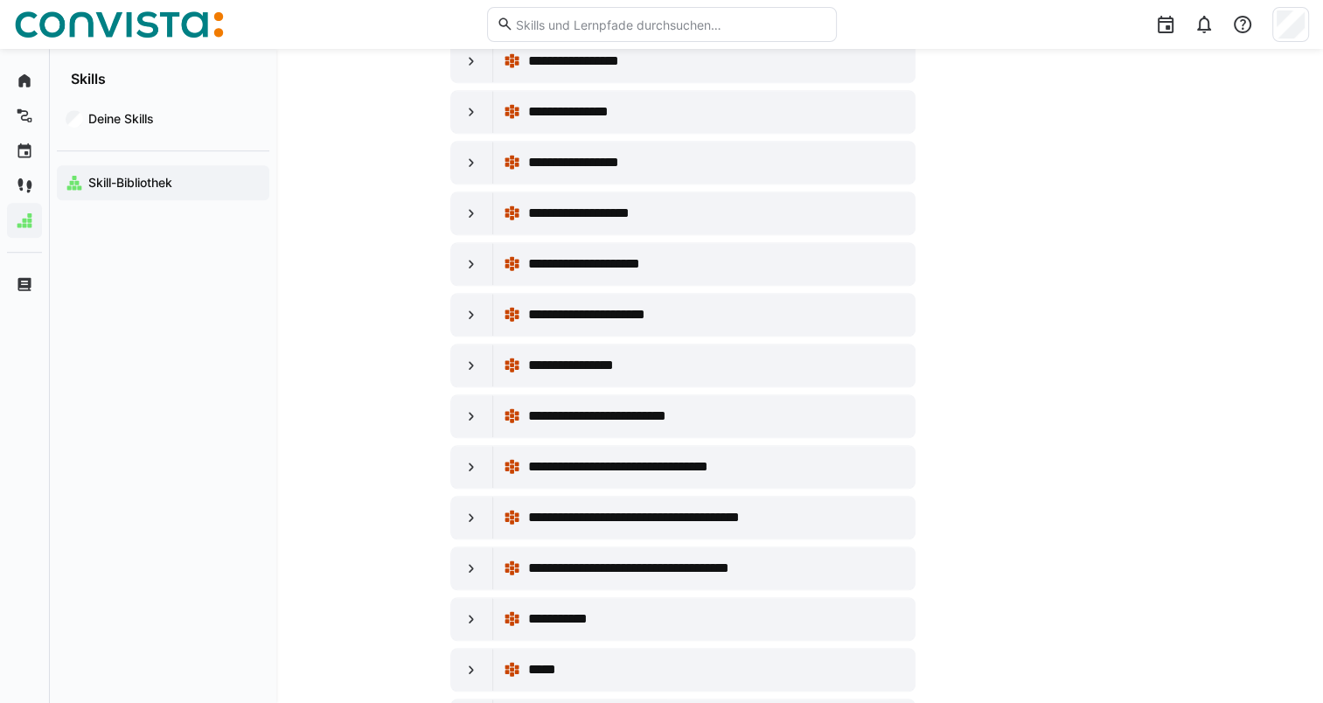
scroll to position [1210, 0]
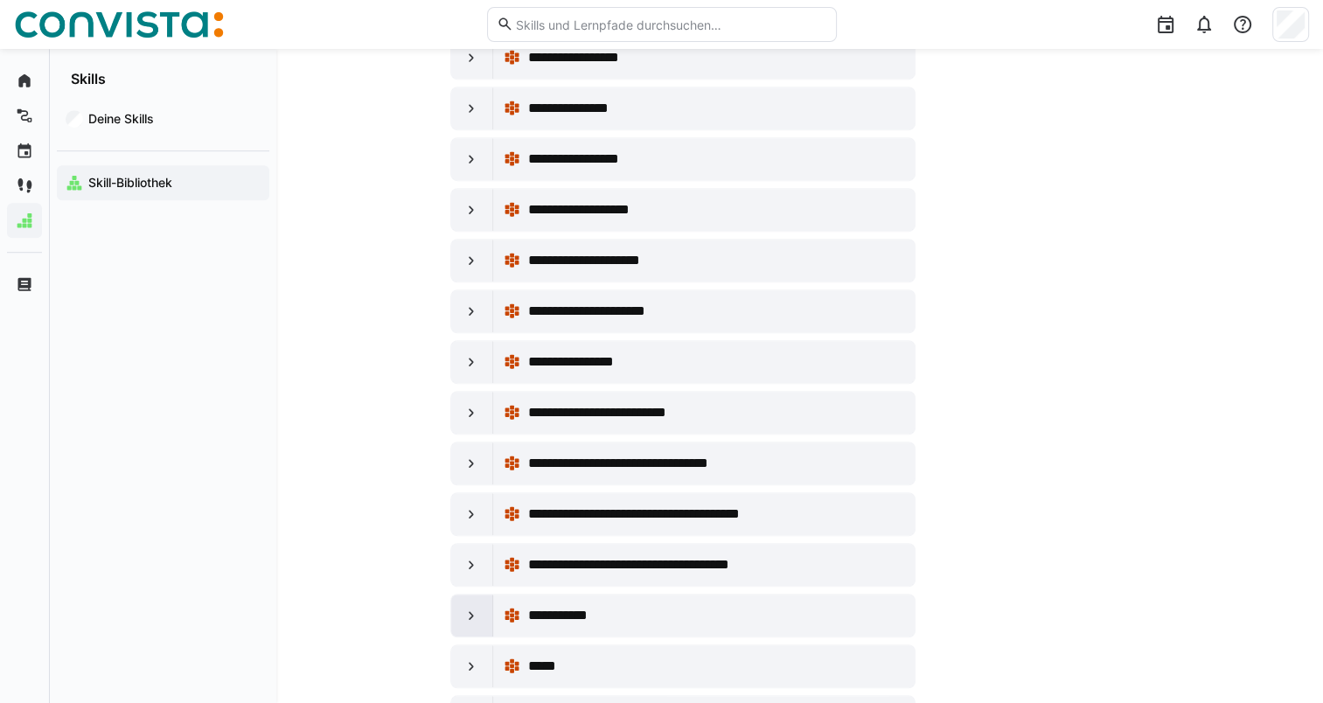
click at [455, 606] on div at bounding box center [472, 616] width 42 height 42
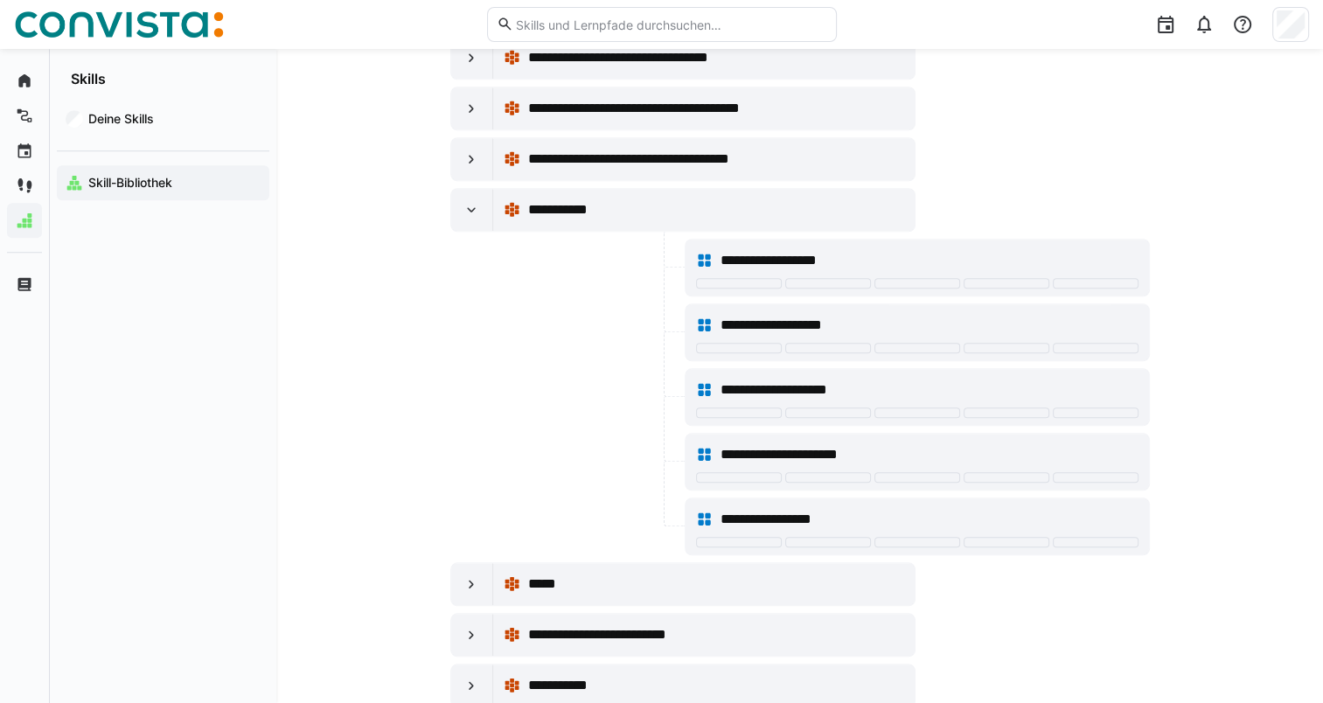
scroll to position [1660, 0]
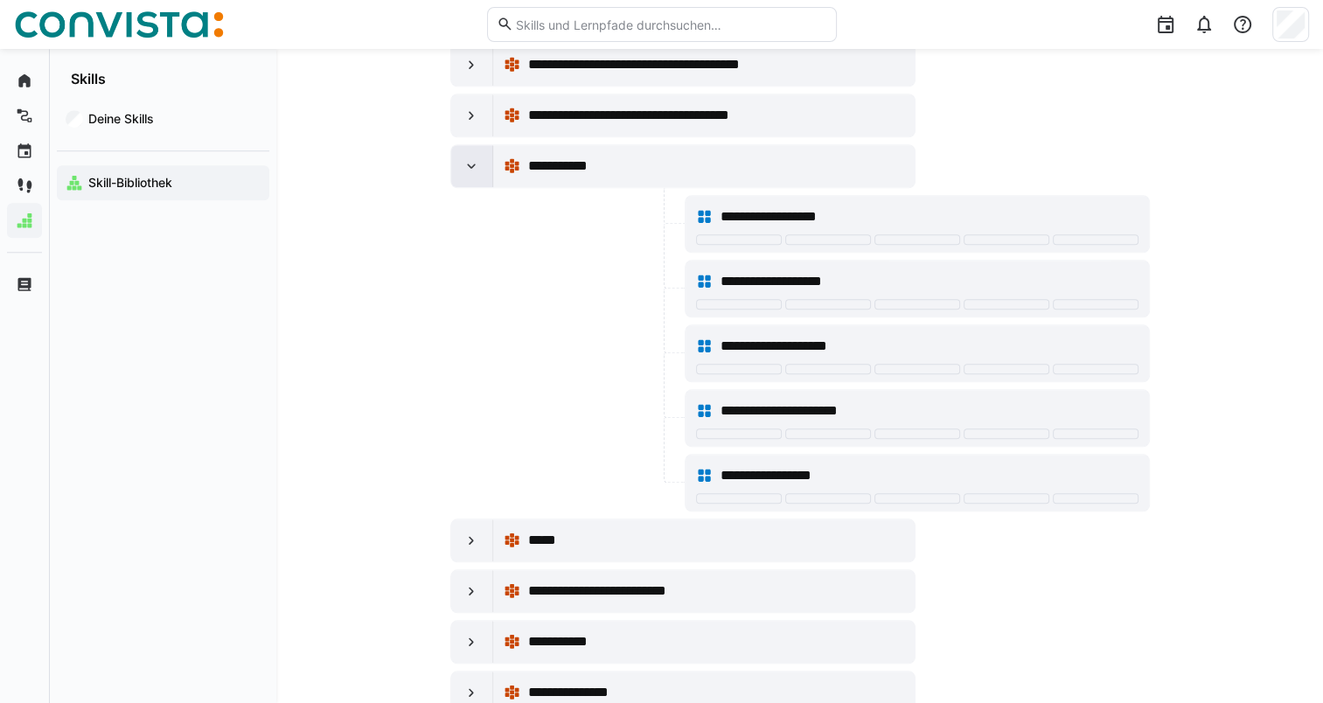
click at [465, 157] on eds-icon at bounding box center [471, 165] width 17 height 17
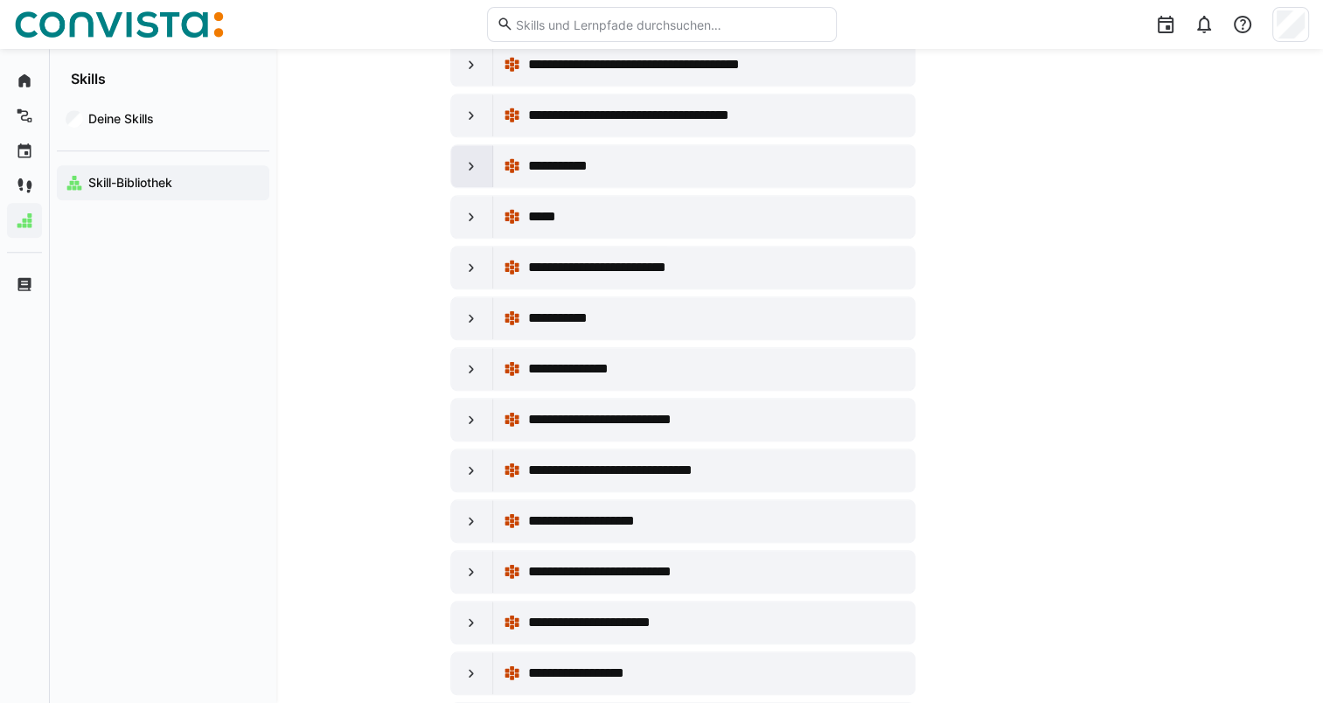
click at [463, 157] on eds-icon at bounding box center [471, 165] width 17 height 17
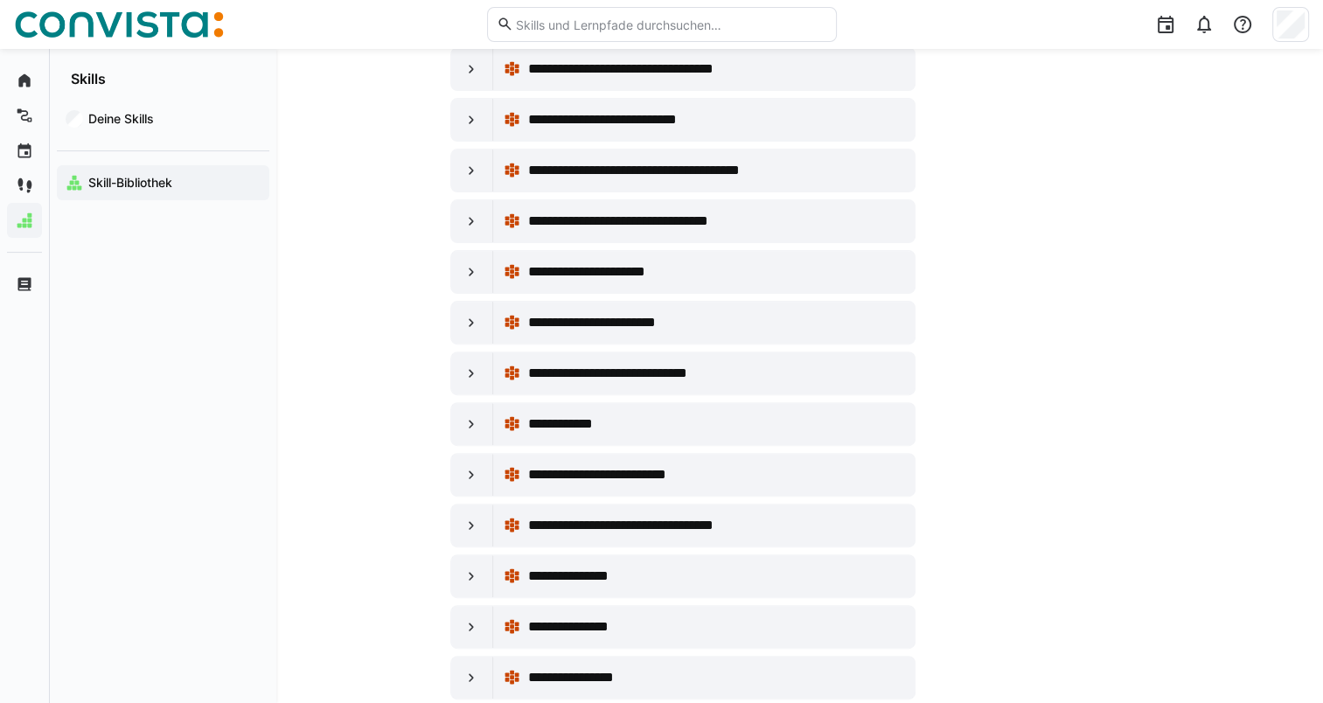
scroll to position [0, 0]
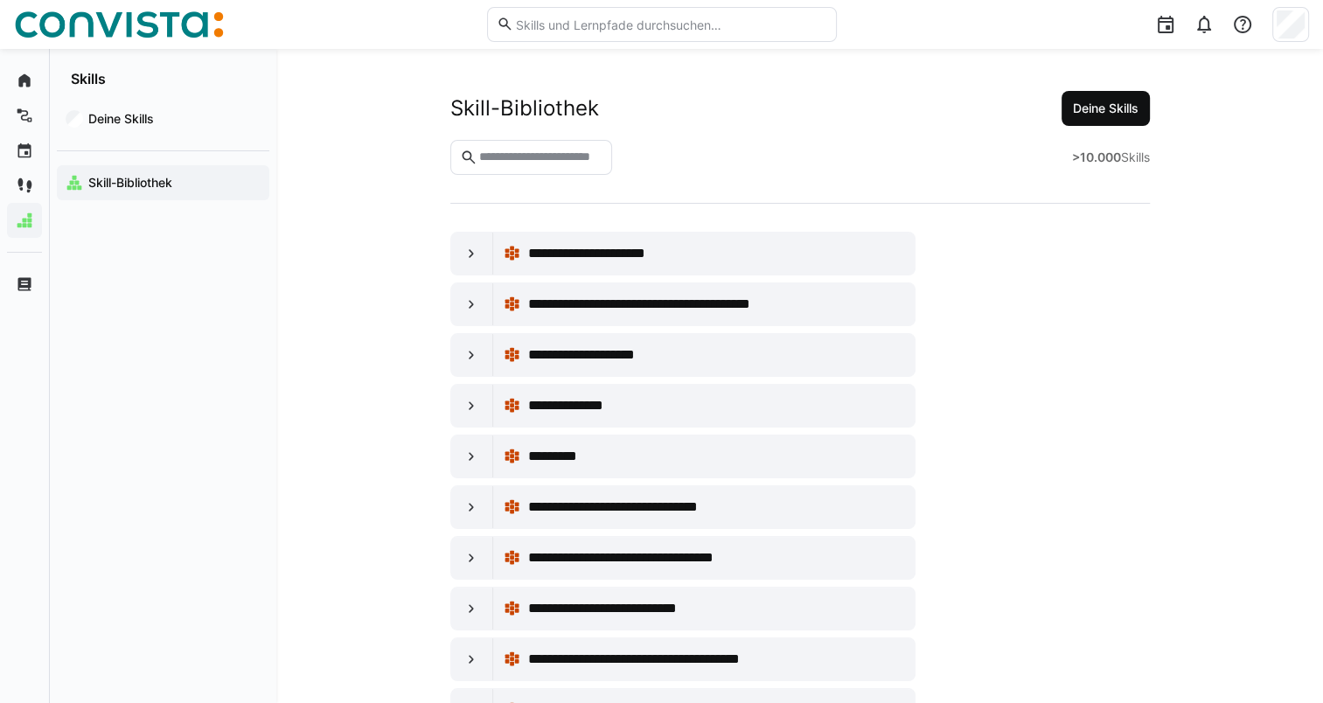
click at [1115, 103] on span "Deine Skills" at bounding box center [1105, 108] width 71 height 17
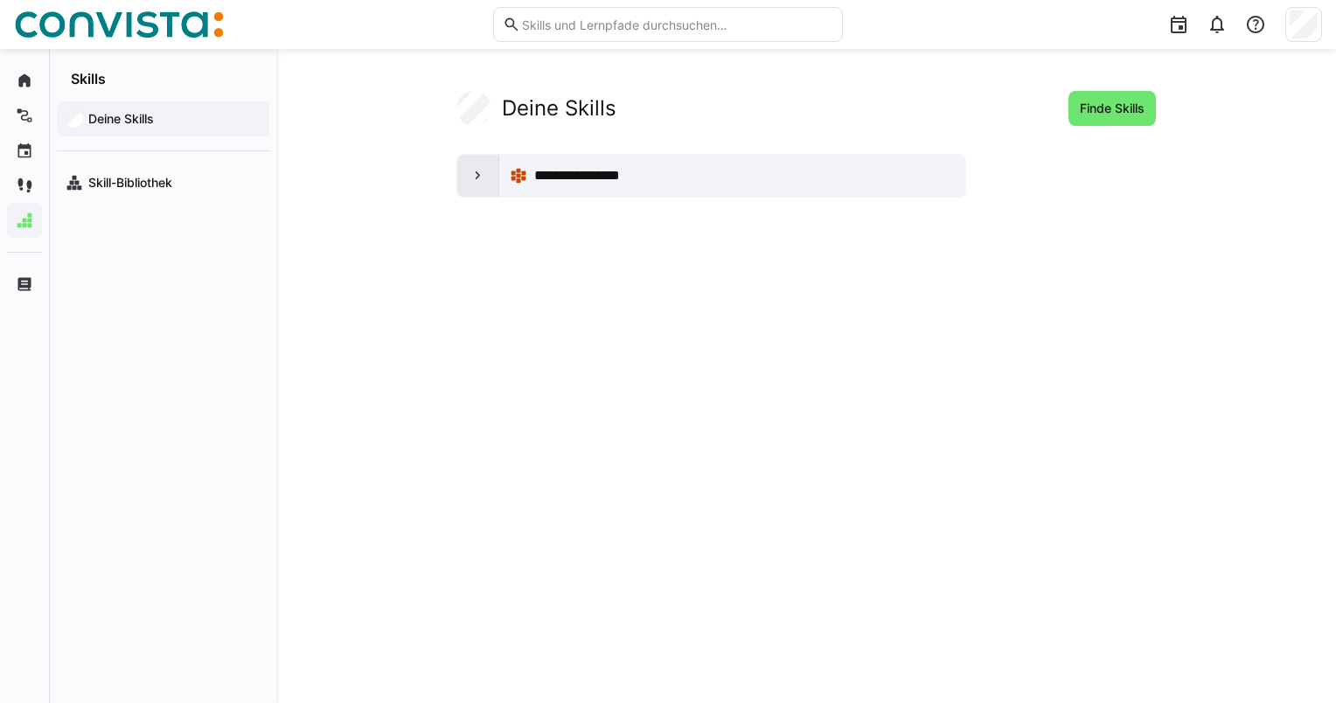
click at [475, 173] on eds-icon at bounding box center [478, 175] width 17 height 17
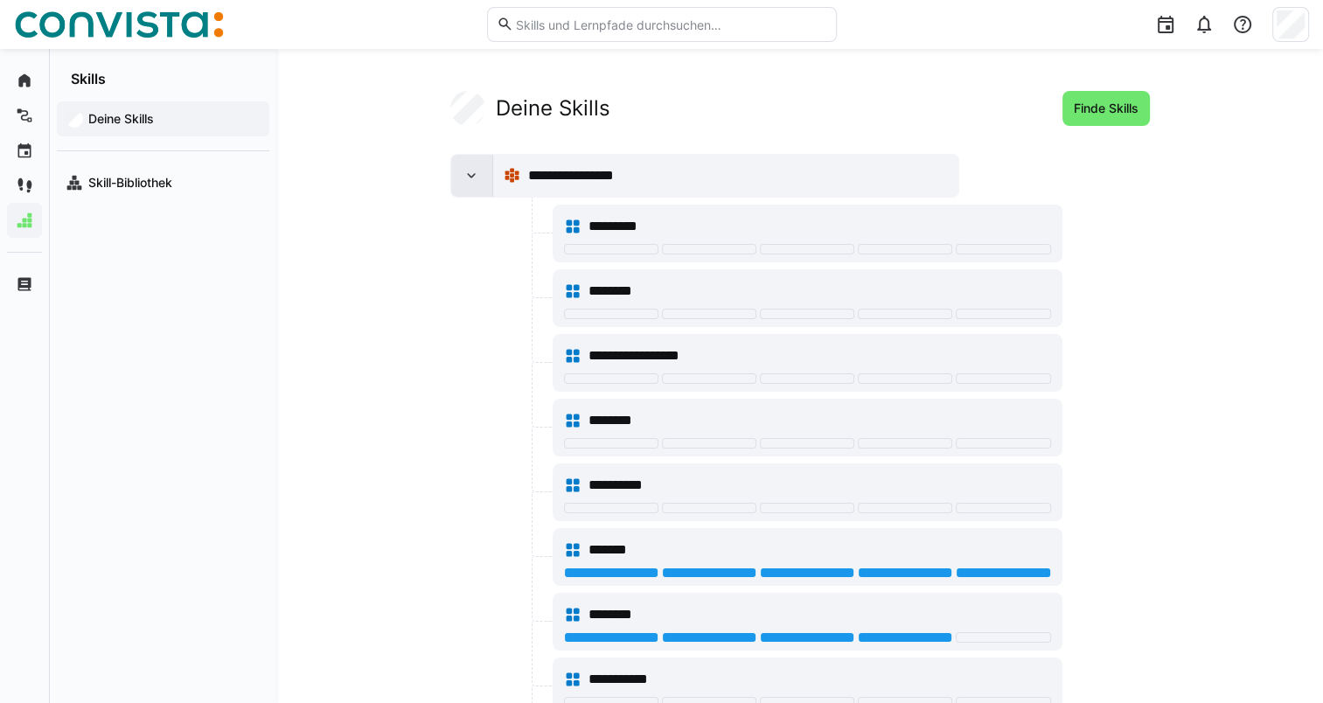
click at [463, 177] on eds-icon at bounding box center [471, 175] width 17 height 17
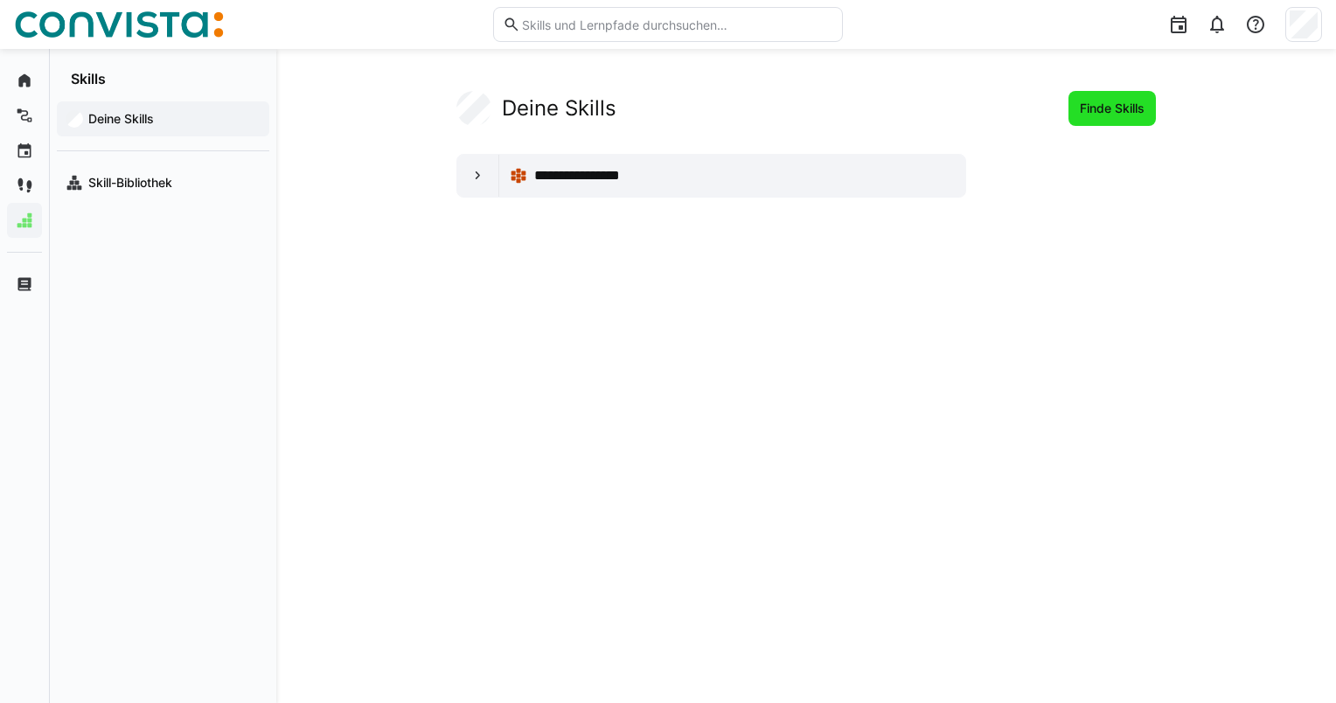
click at [1115, 111] on span "Finde Skills" at bounding box center [1112, 108] width 70 height 17
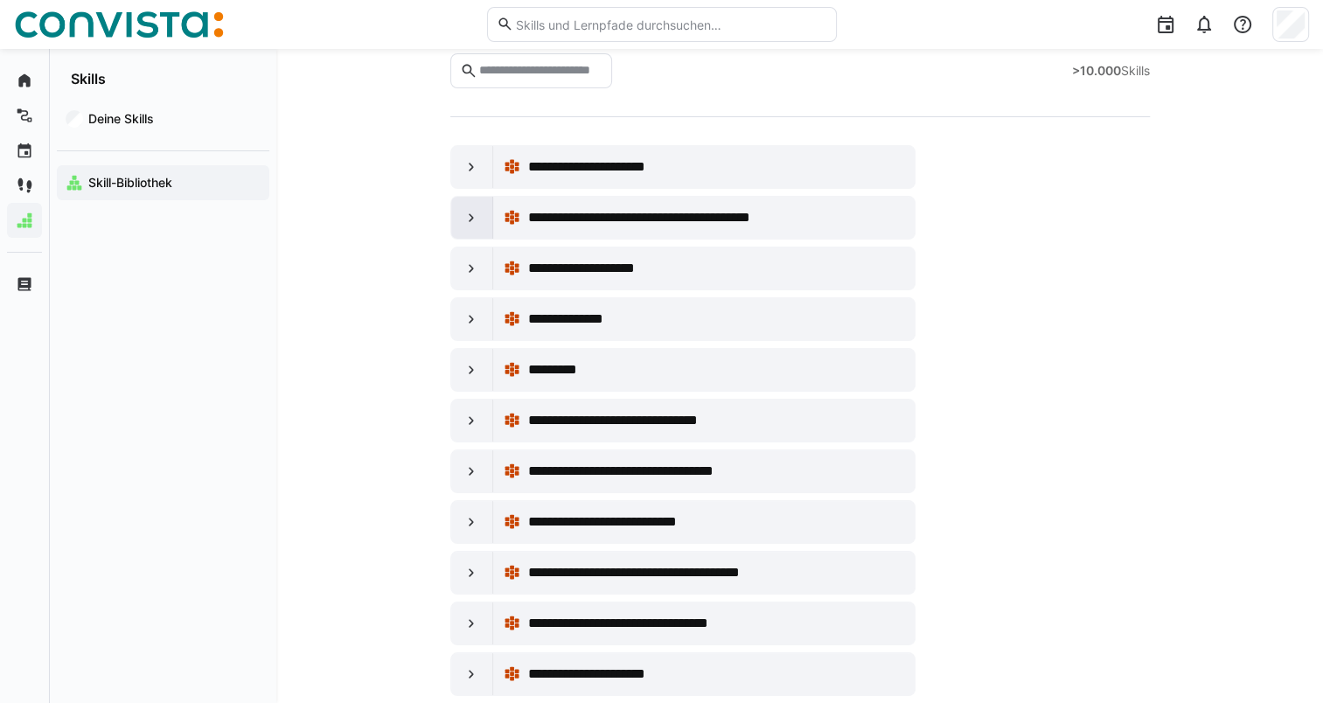
scroll to position [87, 0]
click at [470, 310] on eds-icon at bounding box center [471, 318] width 17 height 17
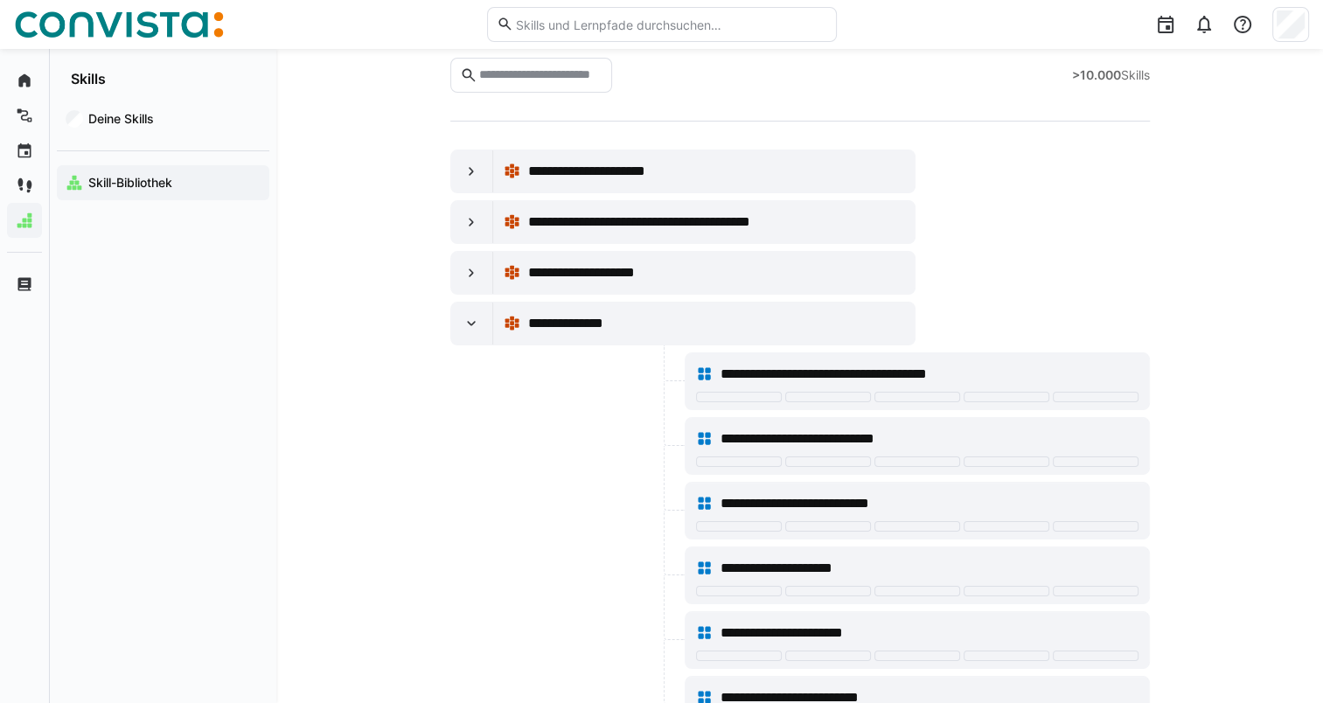
scroll to position [80, 0]
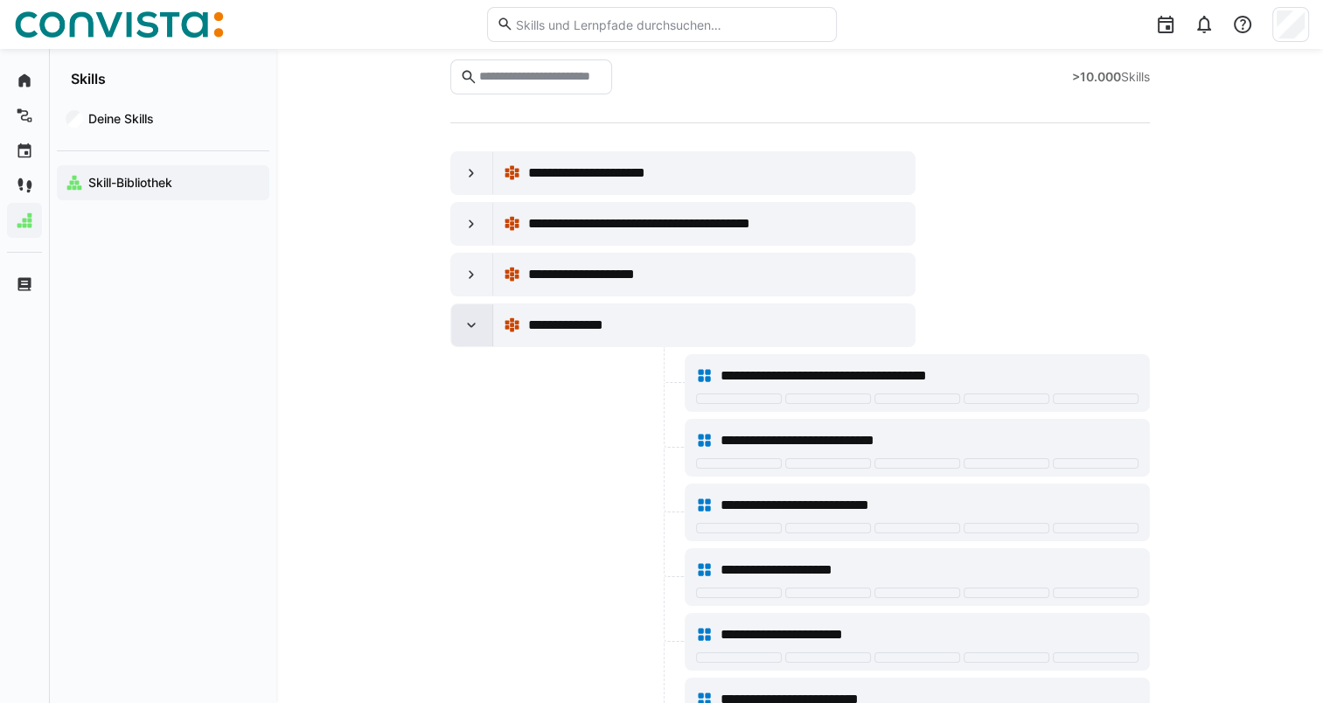
click at [470, 323] on eds-icon at bounding box center [471, 325] width 17 height 17
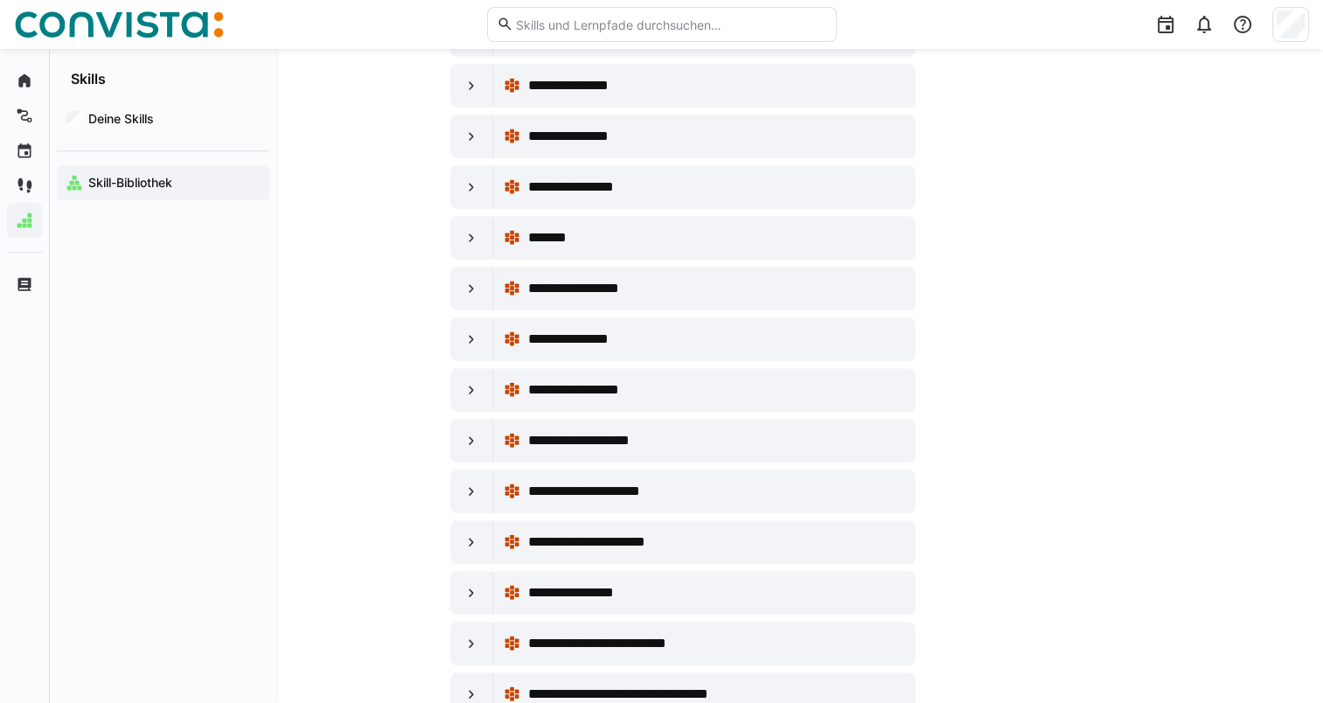
scroll to position [979, 0]
click at [473, 280] on eds-icon at bounding box center [471, 288] width 17 height 17
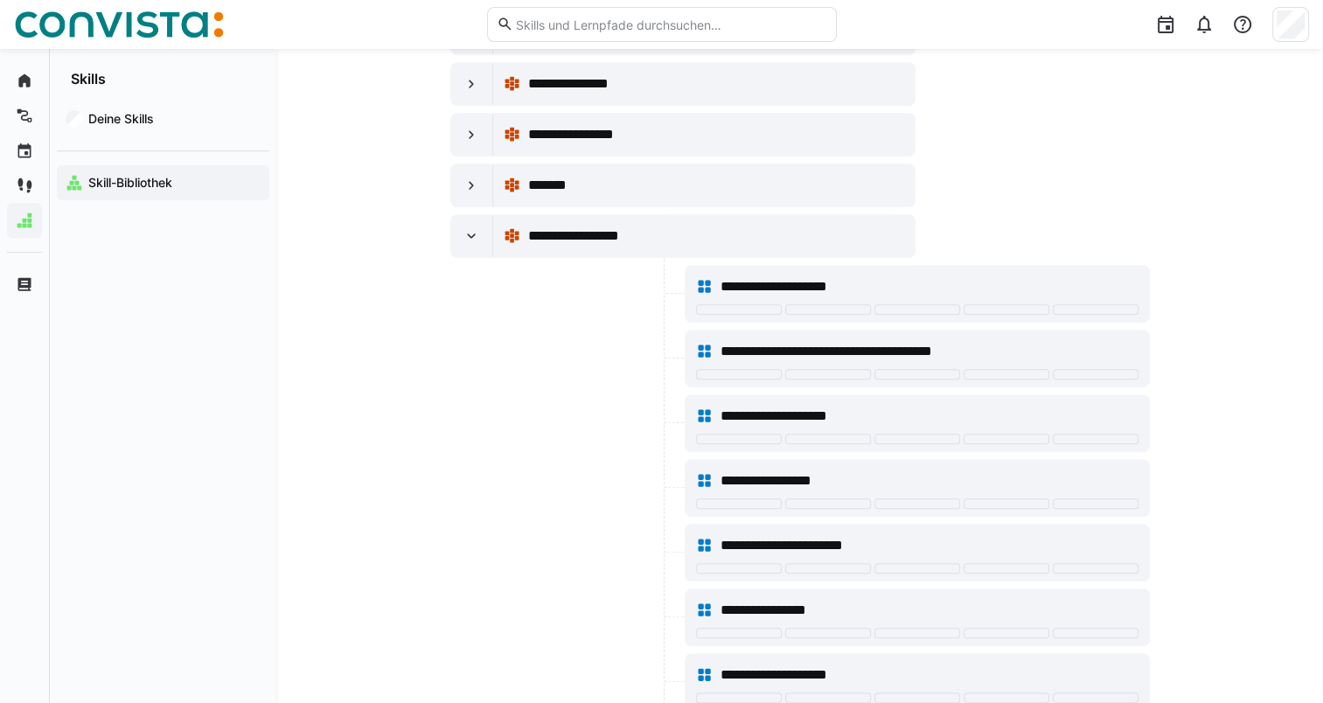
scroll to position [1021, 0]
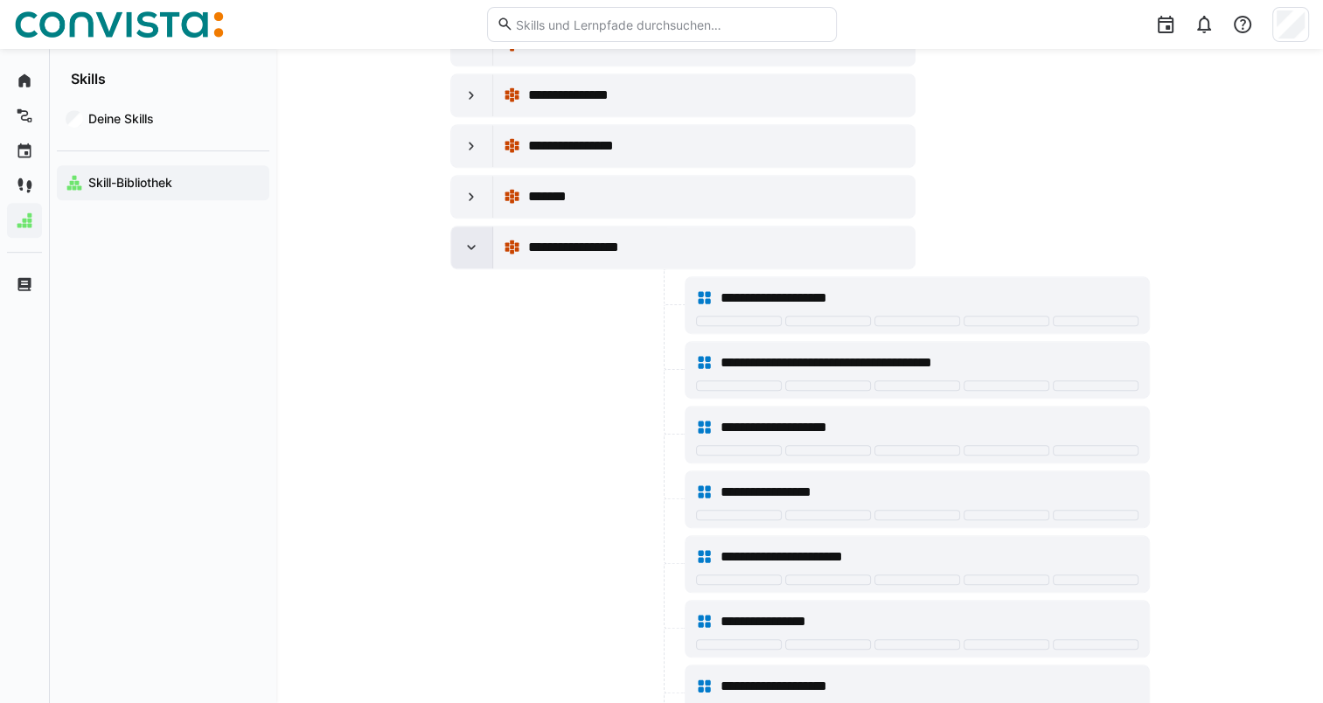
click at [471, 247] on eds-icon at bounding box center [471, 247] width 17 height 17
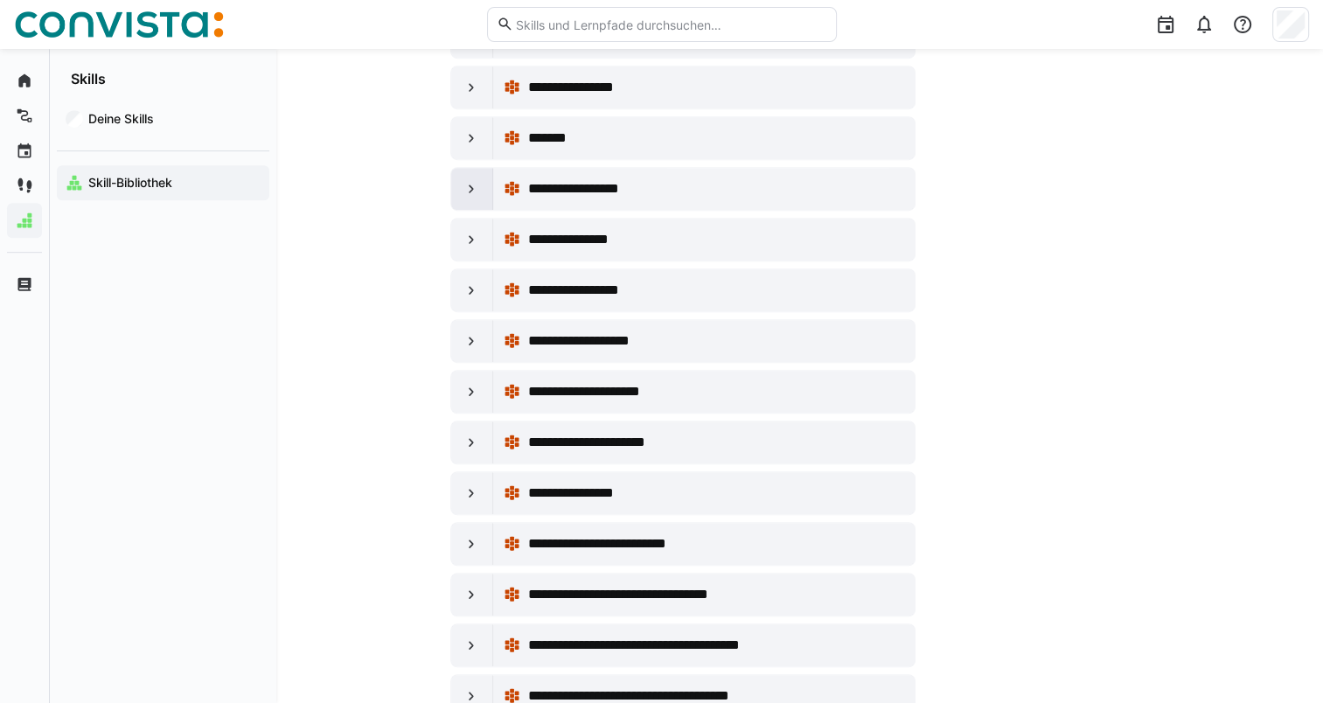
scroll to position [1077, 0]
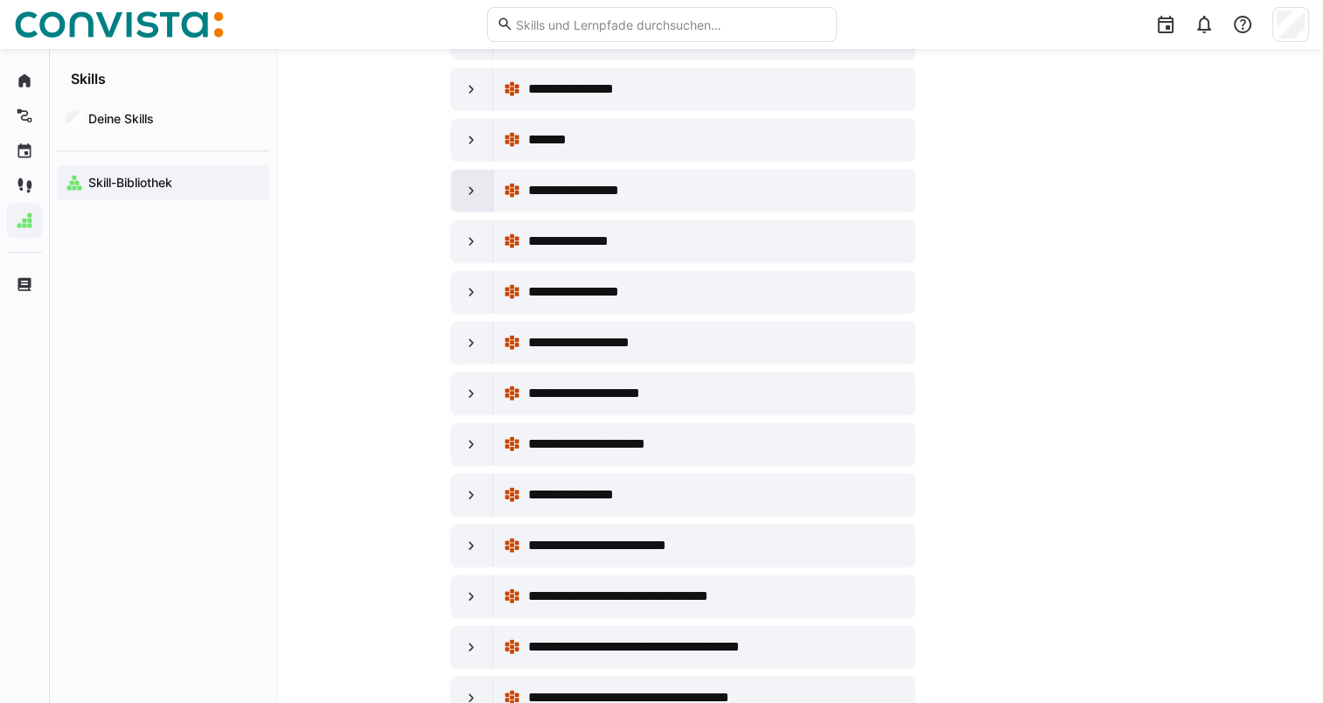
click at [470, 182] on eds-icon at bounding box center [471, 190] width 17 height 17
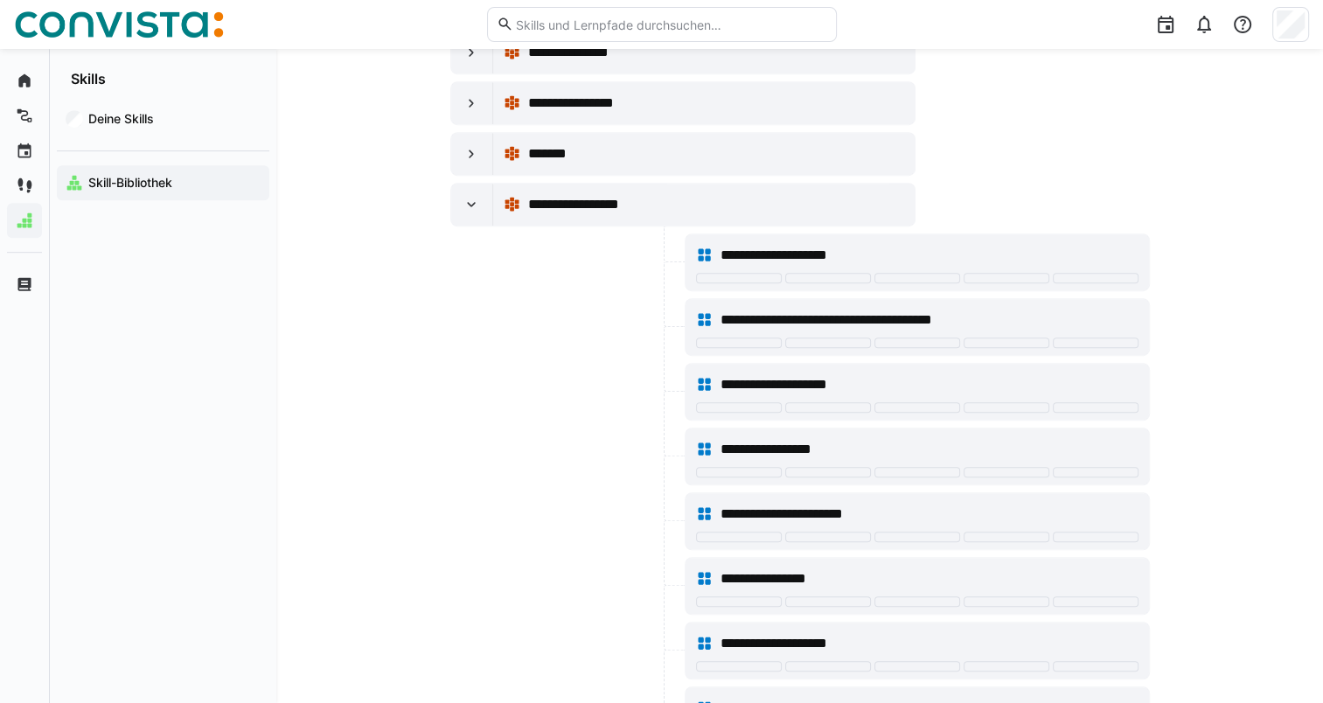
scroll to position [1058, 0]
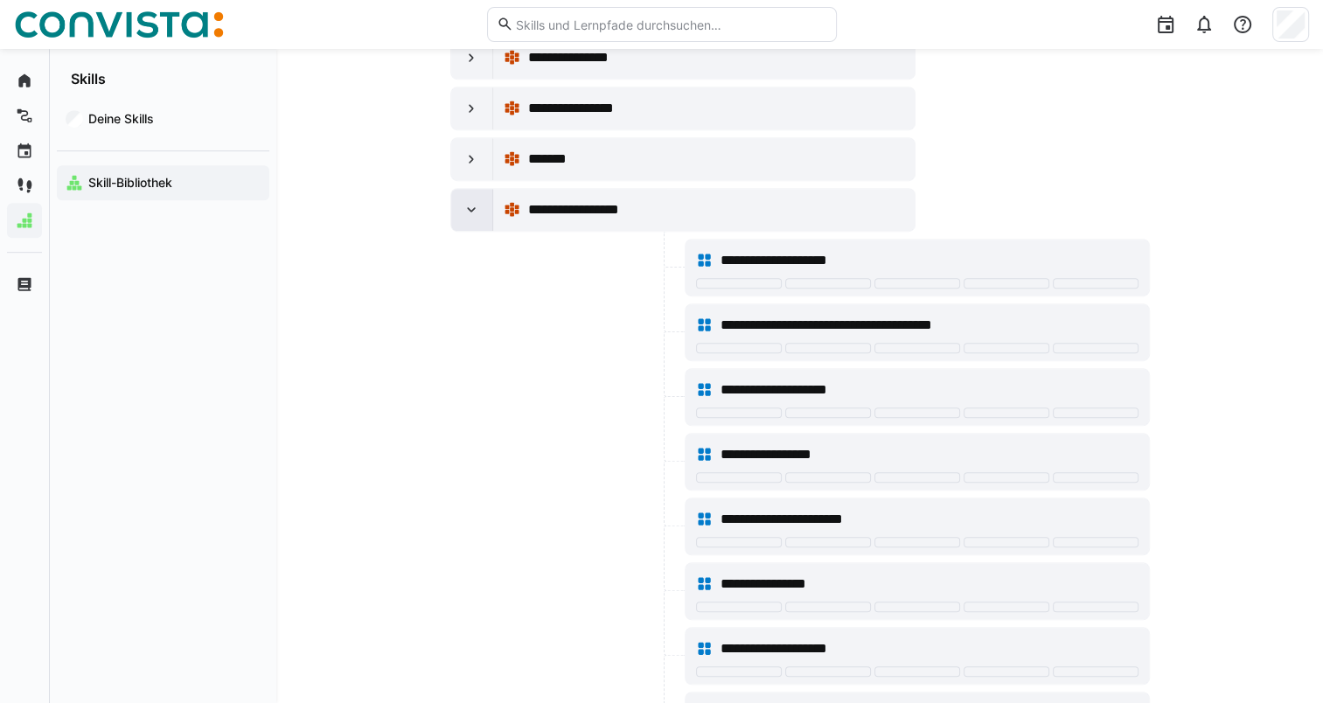
click at [467, 201] on eds-icon at bounding box center [471, 209] width 17 height 17
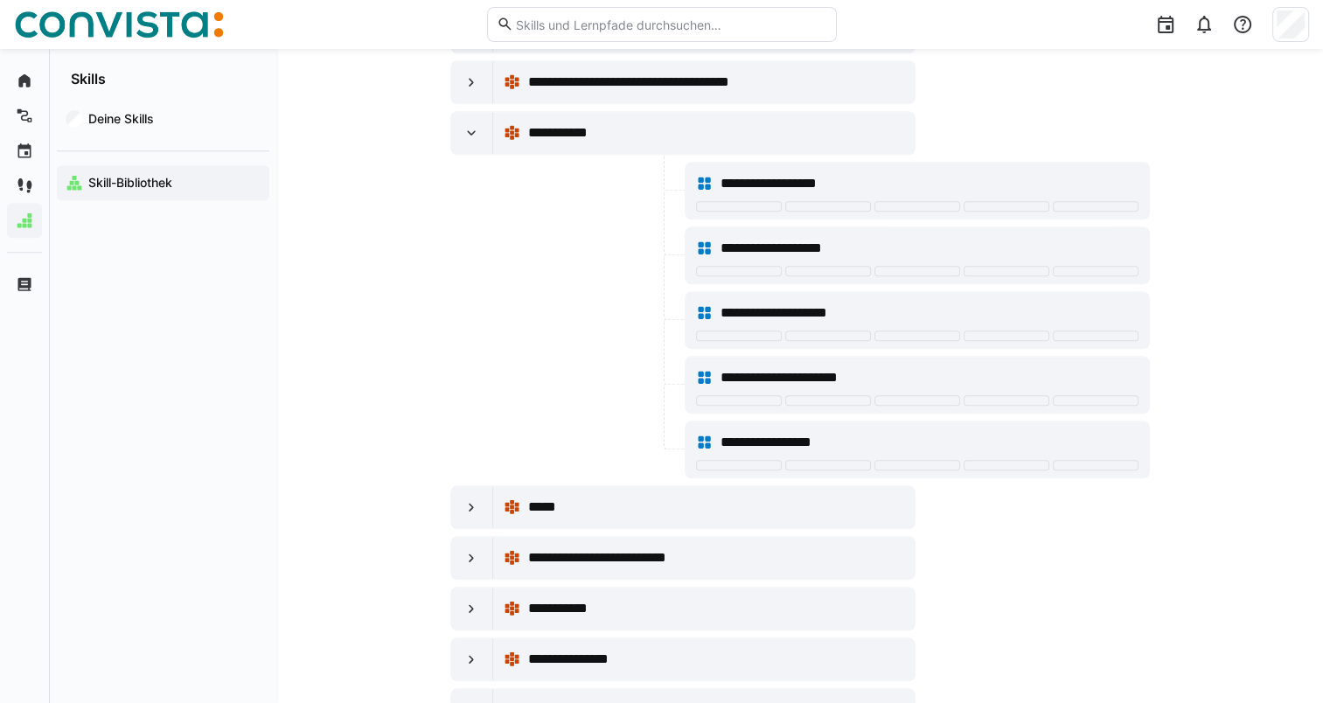
scroll to position [1700, 0]
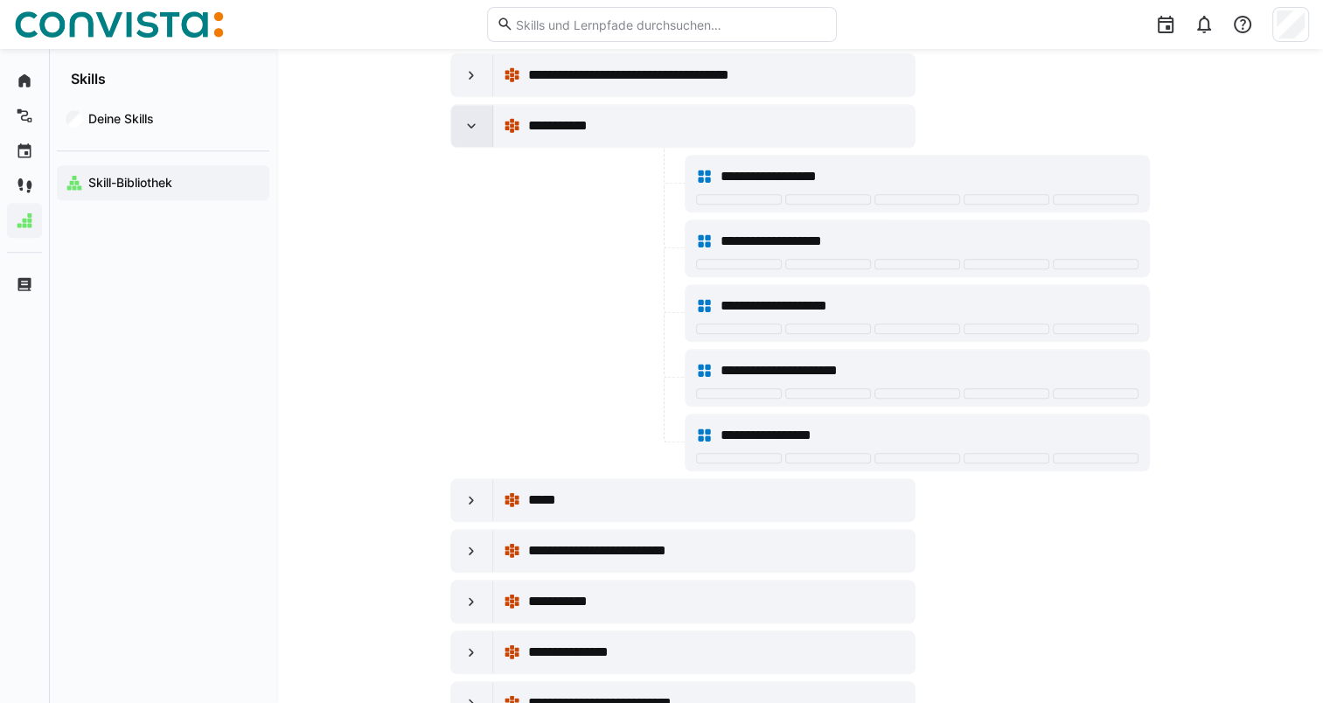
click at [465, 117] on eds-icon at bounding box center [471, 125] width 17 height 17
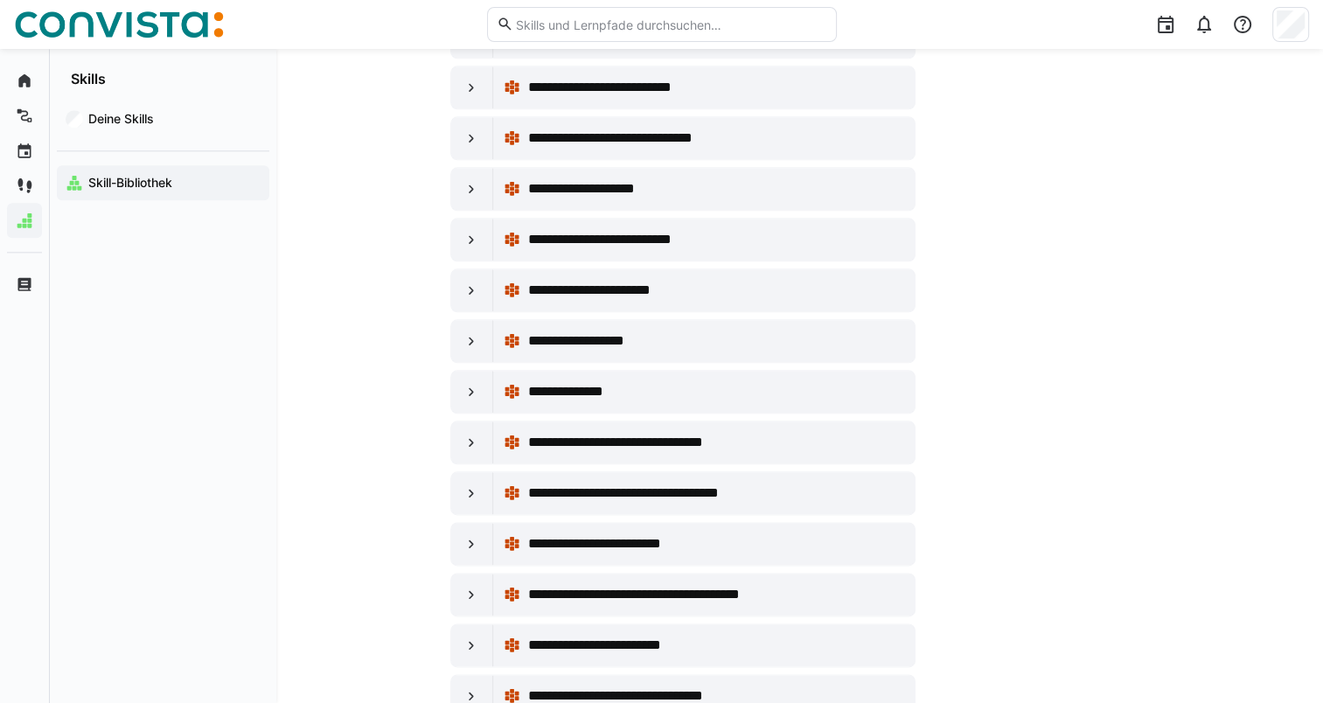
scroll to position [2014, 0]
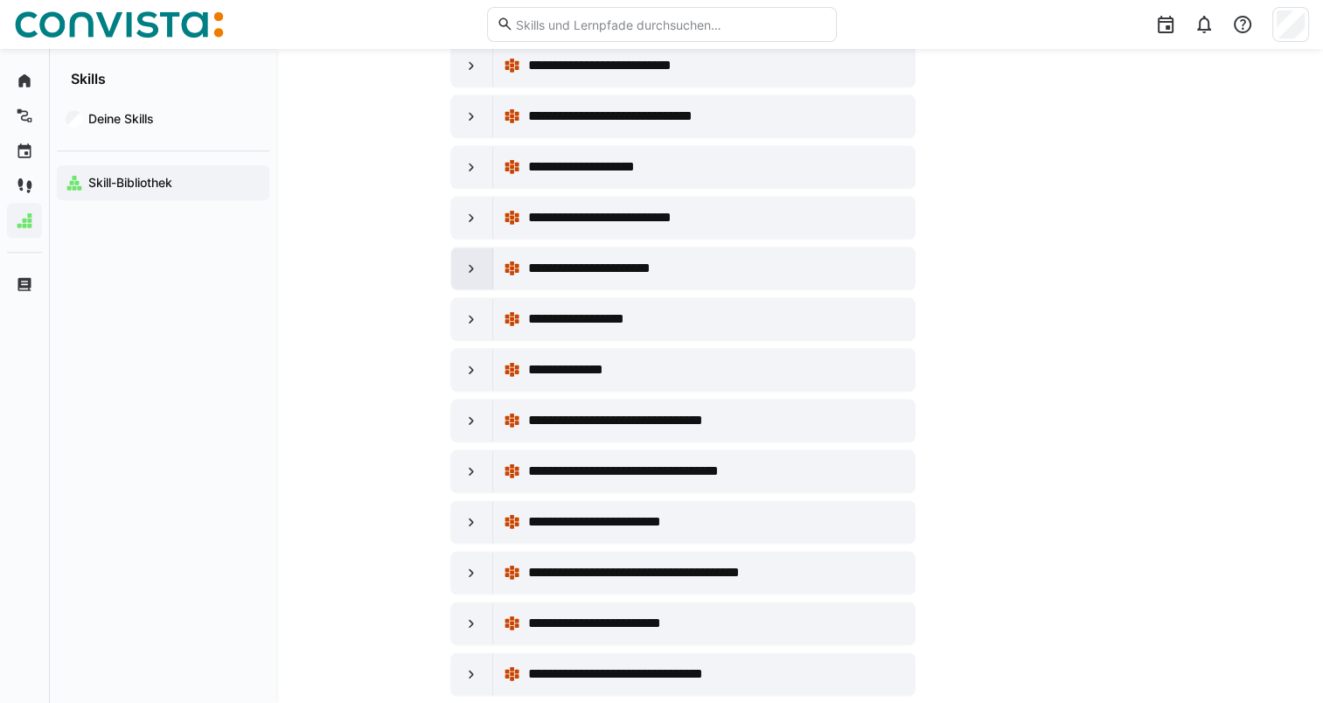
click at [474, 260] on eds-icon at bounding box center [471, 268] width 17 height 17
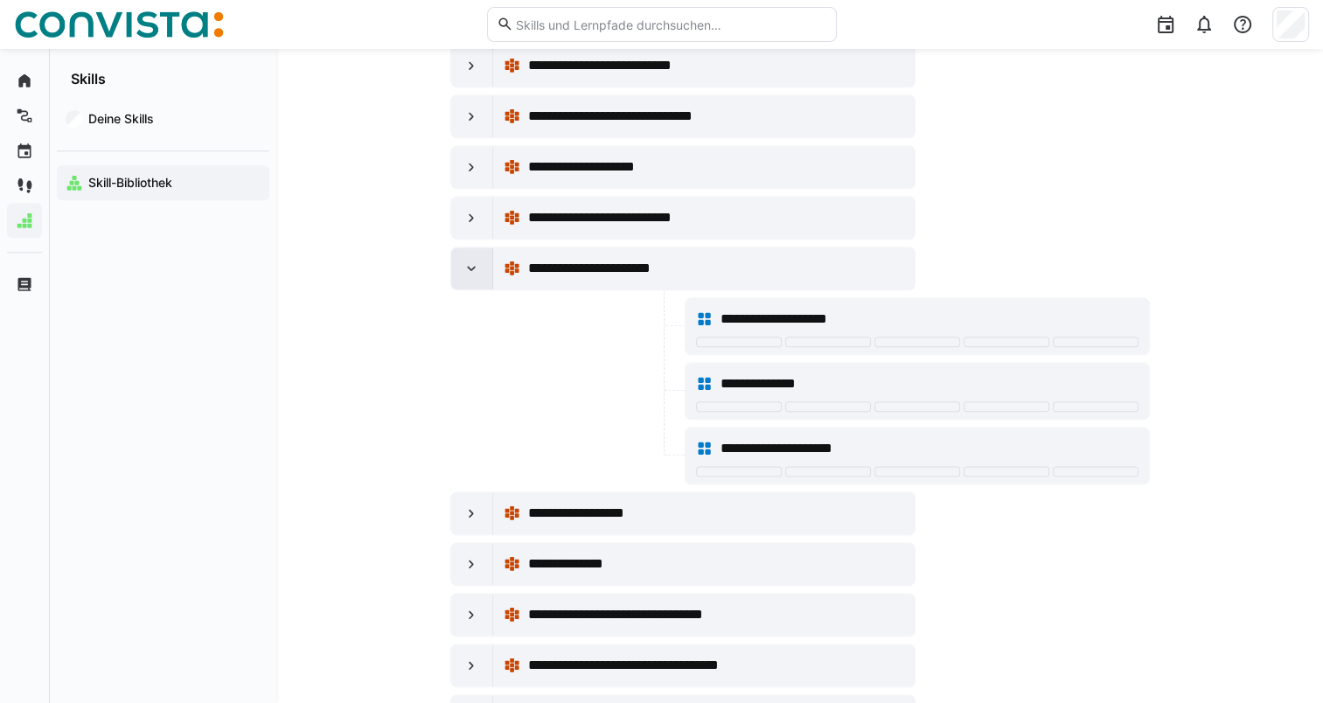
click at [474, 260] on eds-icon at bounding box center [471, 268] width 17 height 17
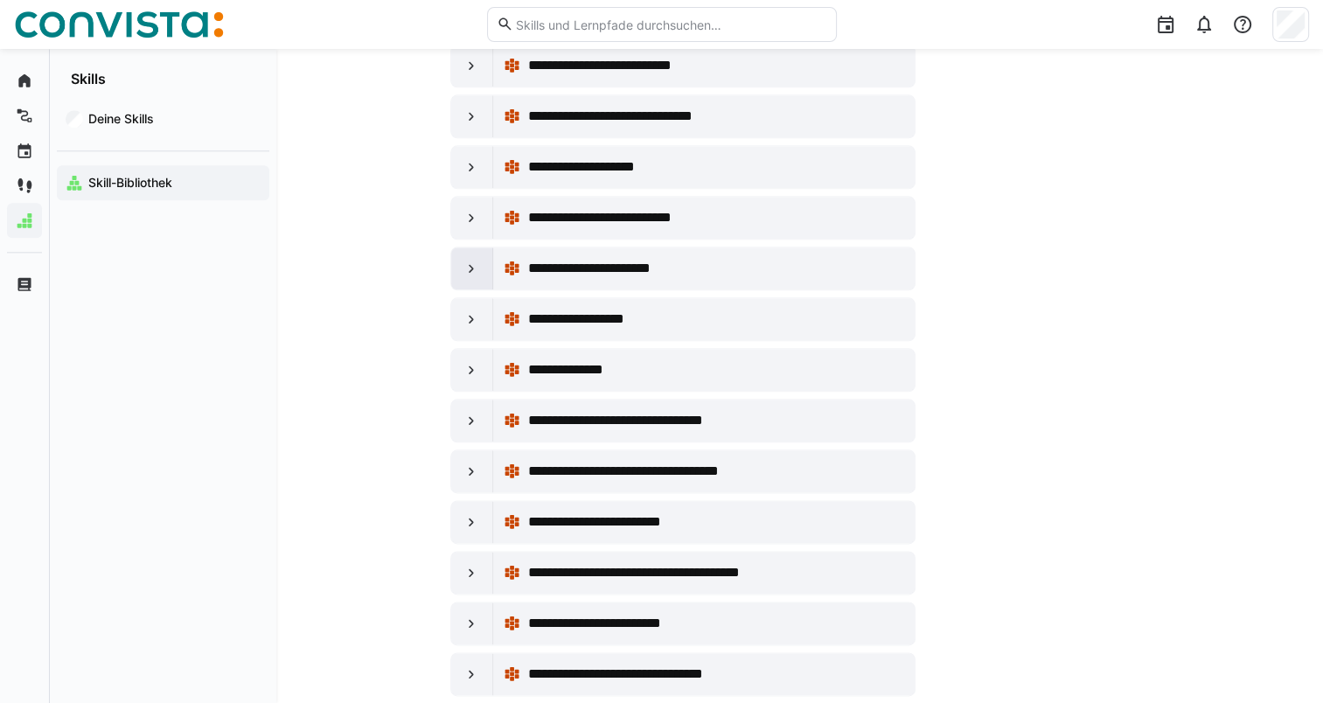
click at [474, 260] on eds-icon at bounding box center [471, 268] width 17 height 17
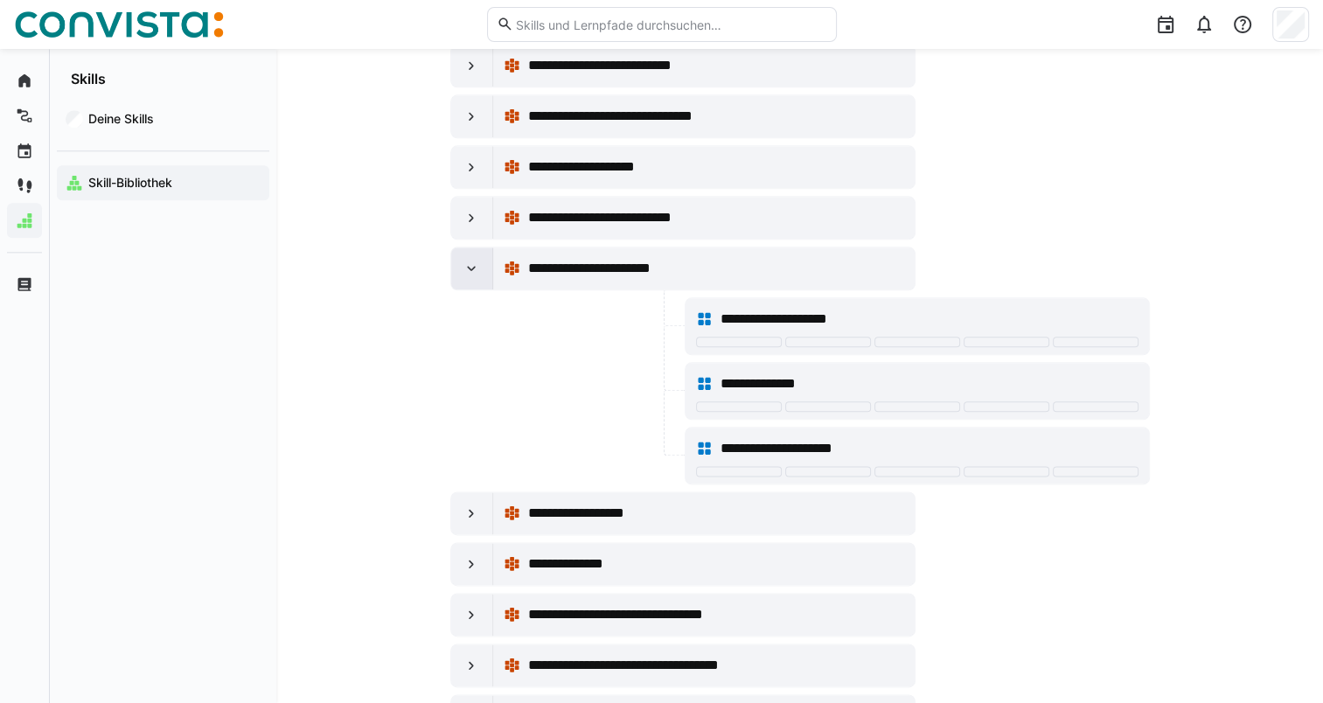
click at [474, 260] on eds-icon at bounding box center [471, 268] width 17 height 17
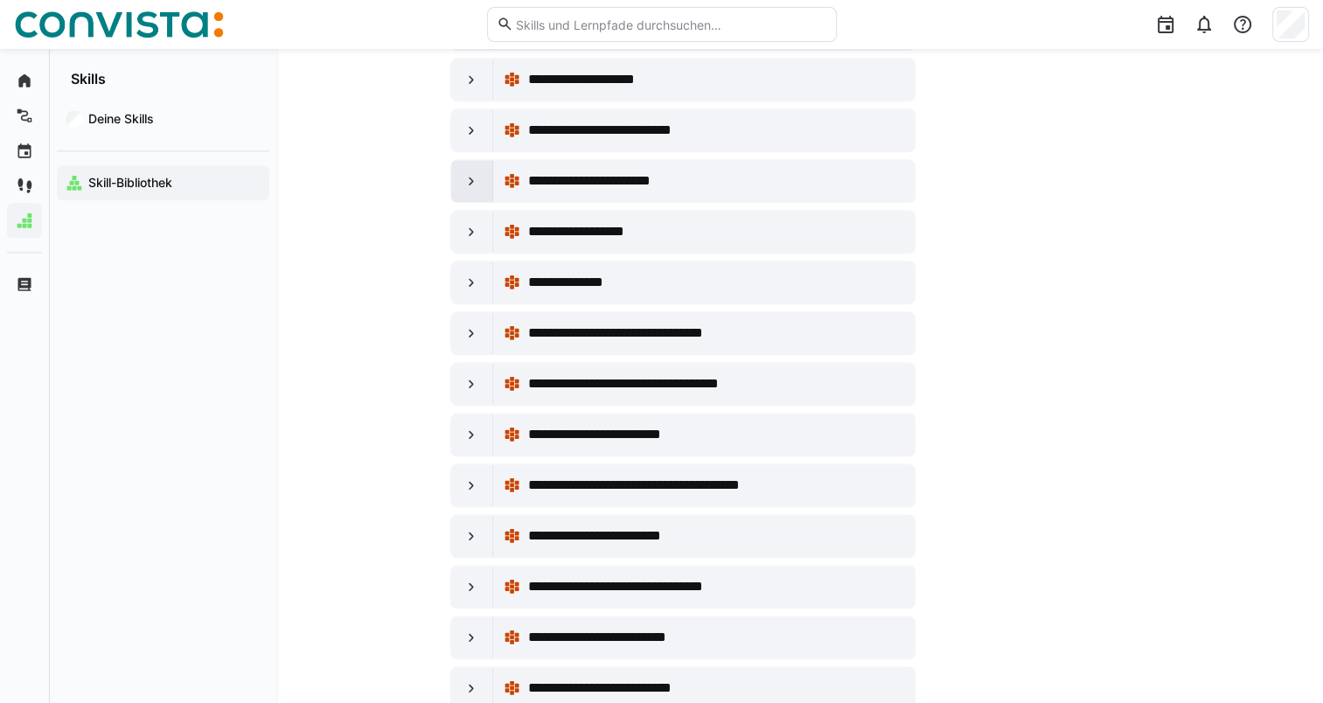
scroll to position [2106, 0]
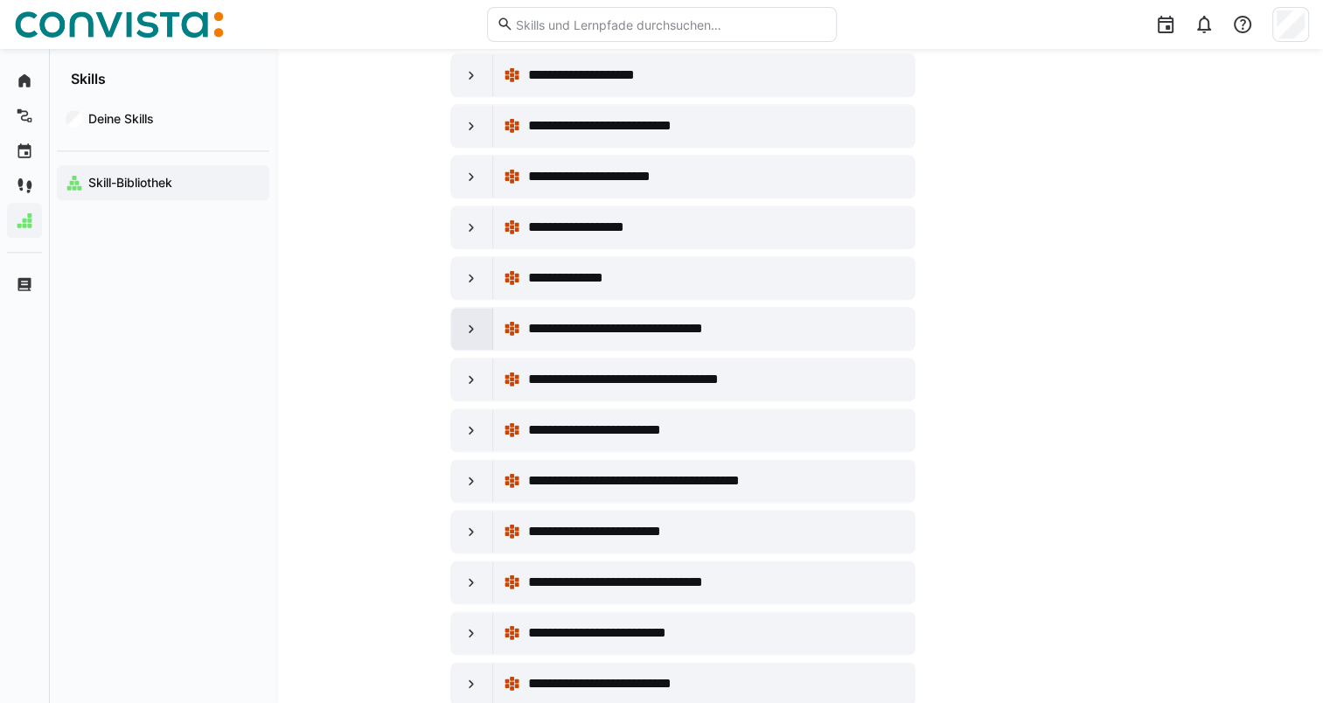
click at [479, 320] on eds-icon at bounding box center [471, 328] width 17 height 17
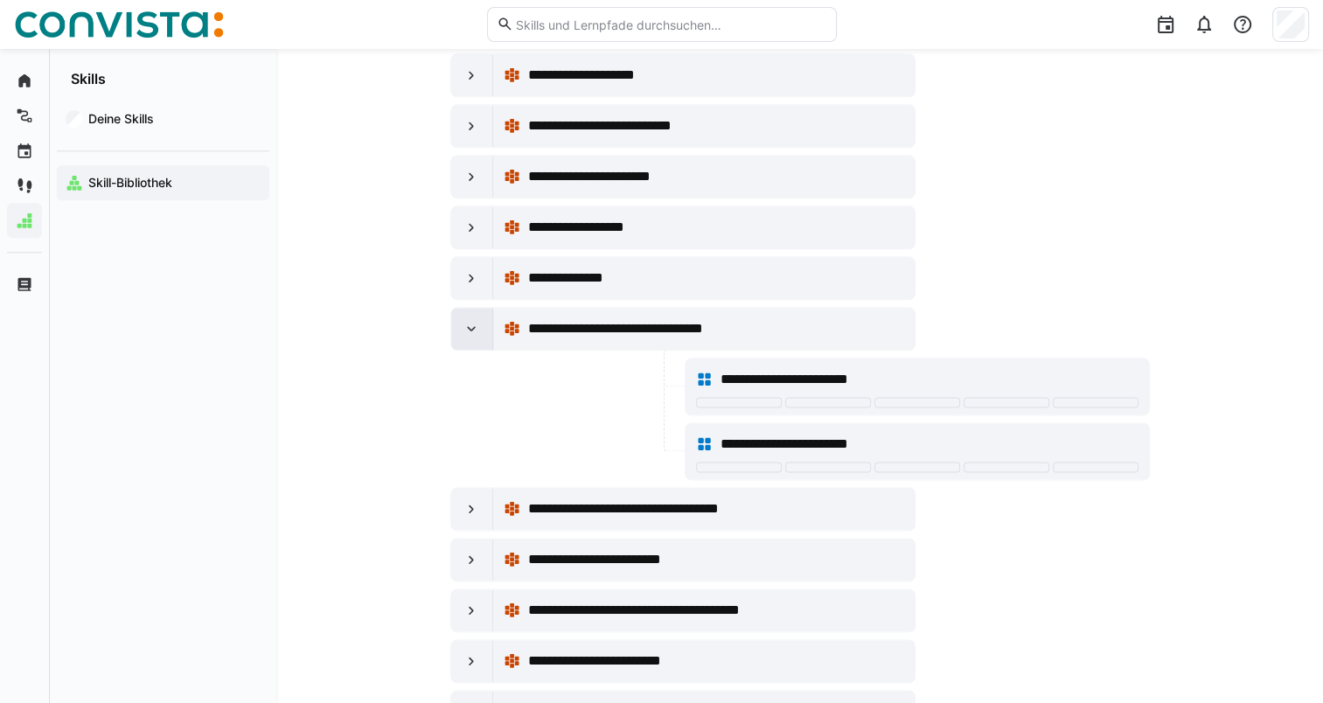
click at [479, 320] on eds-icon at bounding box center [471, 328] width 17 height 17
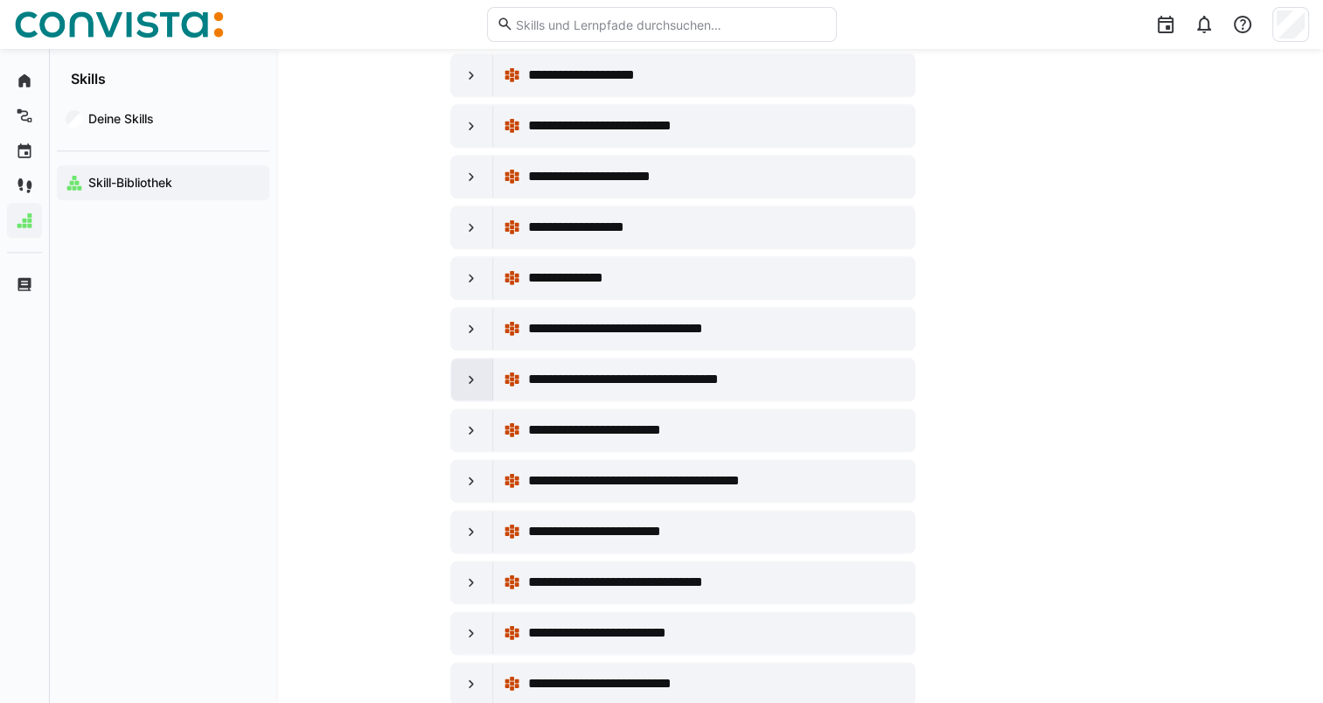
click at [469, 371] on eds-icon at bounding box center [471, 379] width 17 height 17
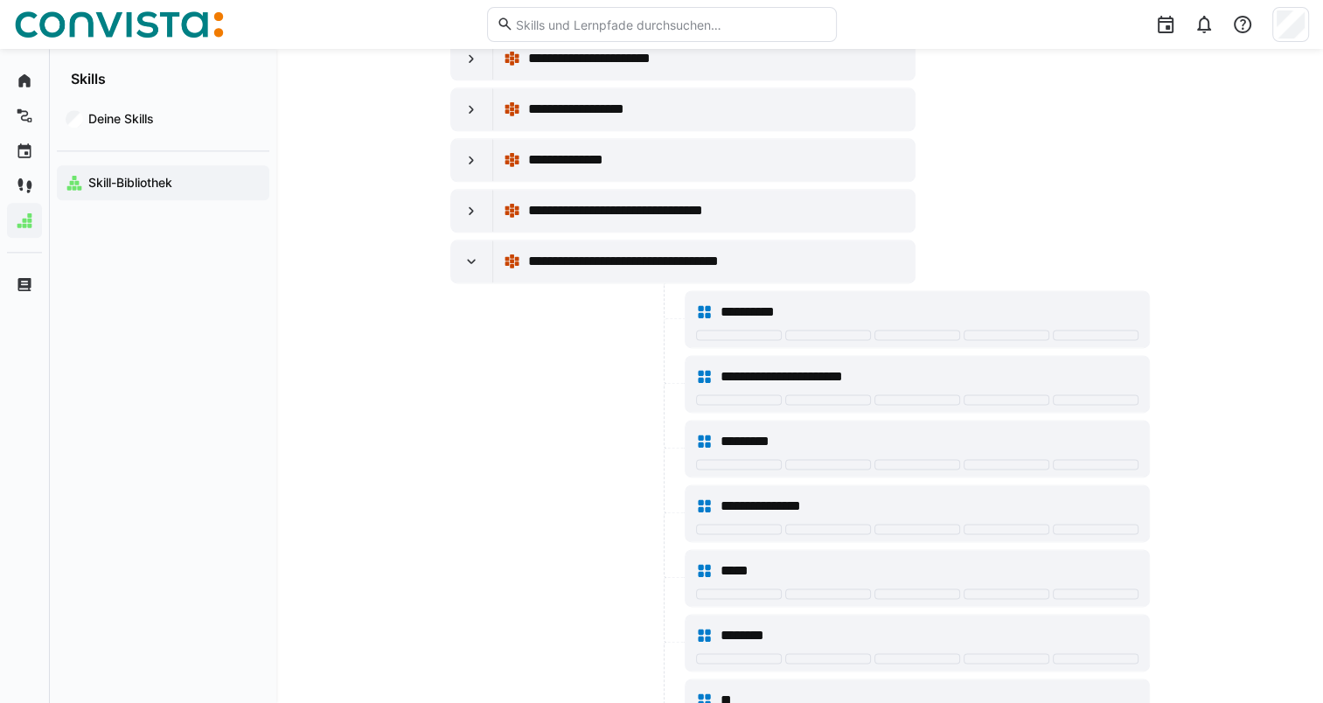
scroll to position [2218, 0]
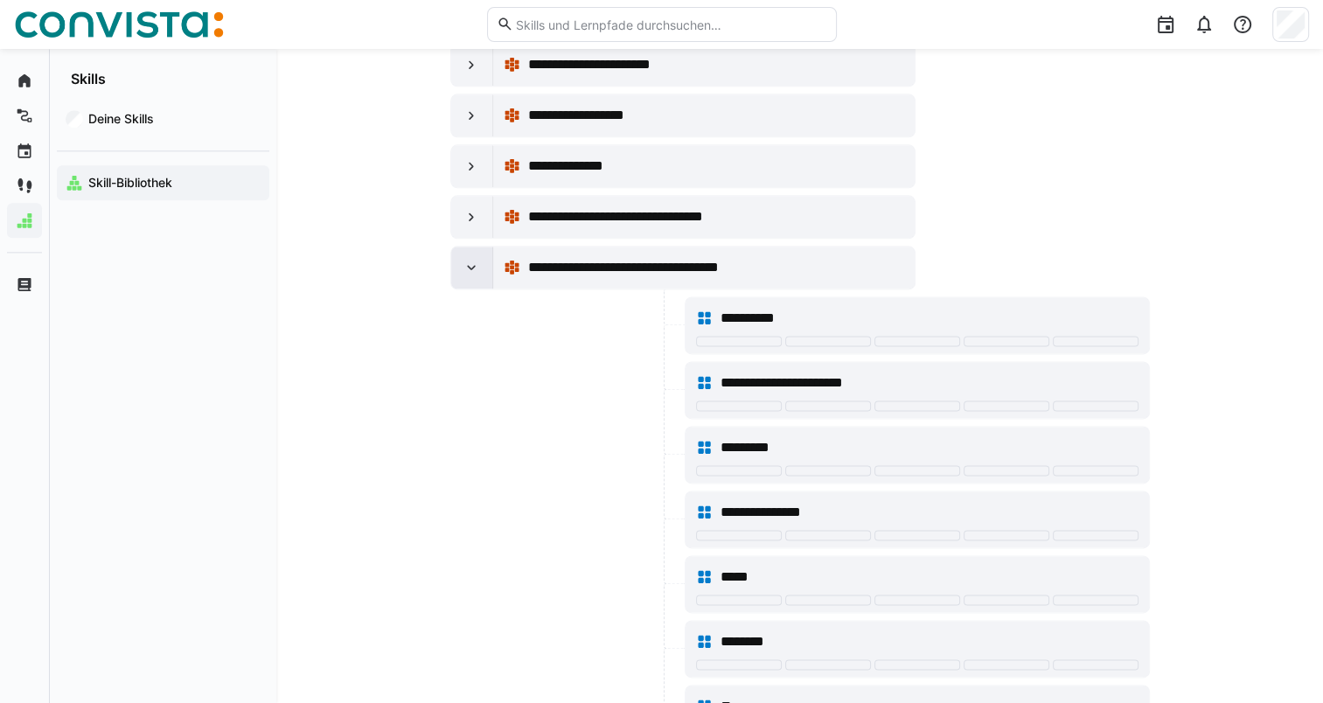
click at [468, 259] on eds-icon at bounding box center [471, 267] width 17 height 17
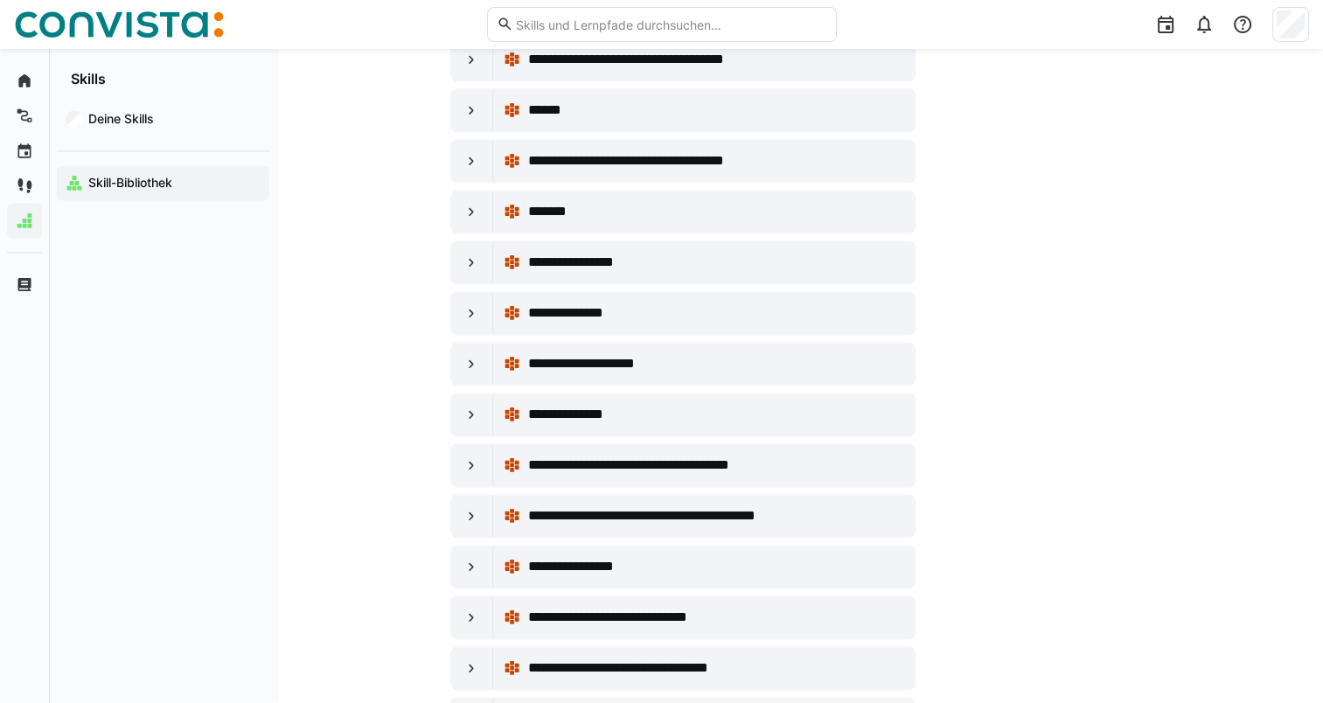
scroll to position [8972, 0]
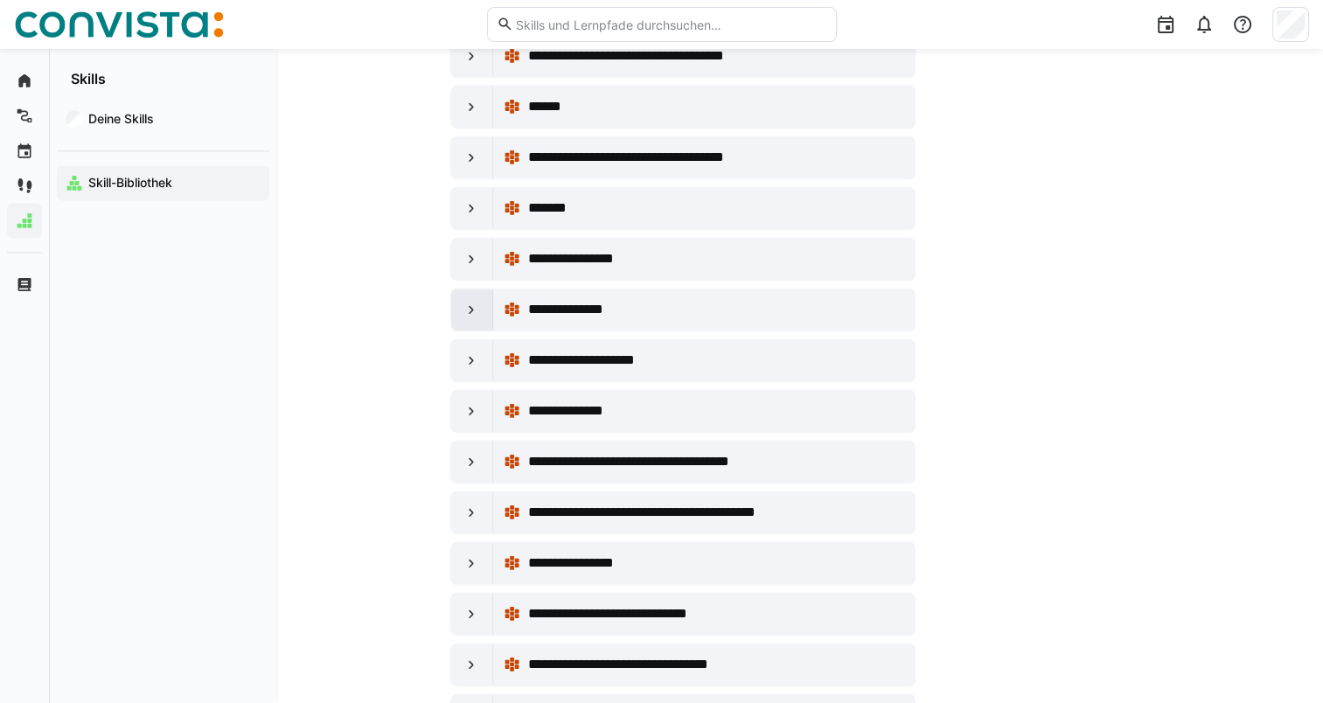
click at [475, 301] on eds-icon at bounding box center [471, 309] width 17 height 17
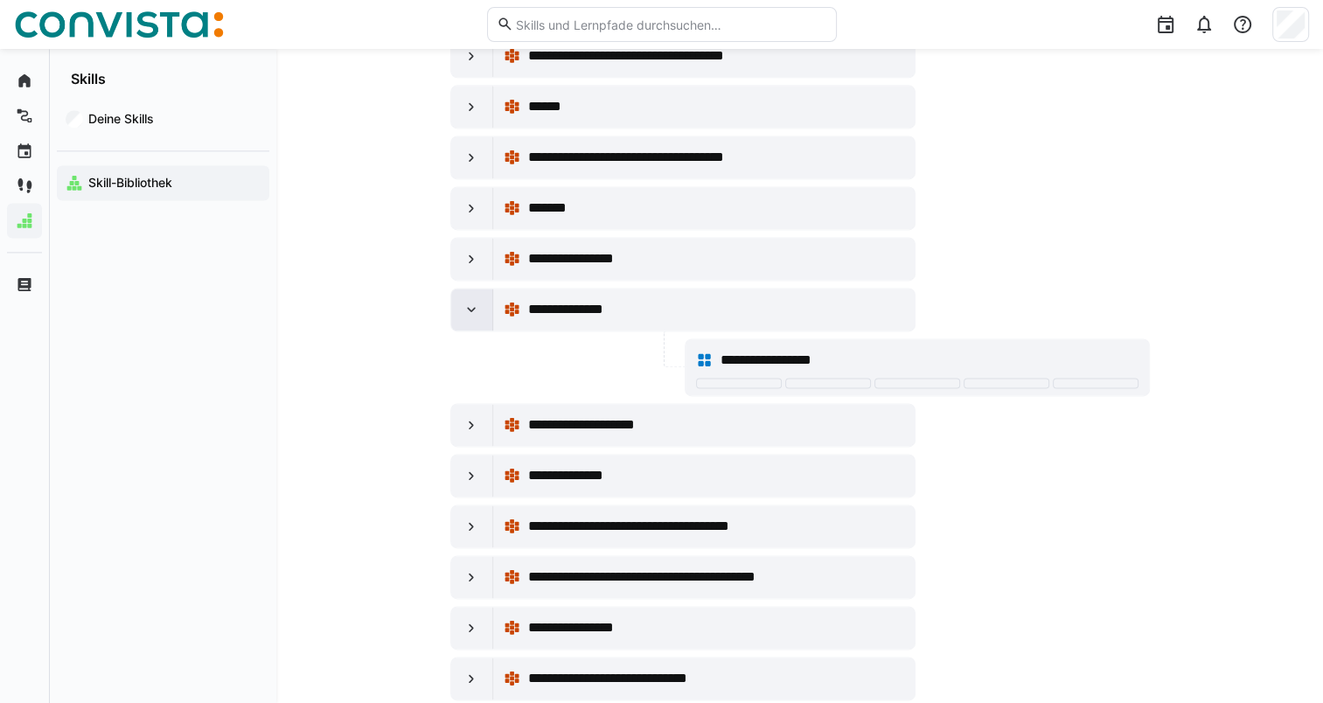
click at [475, 301] on eds-icon at bounding box center [471, 309] width 17 height 17
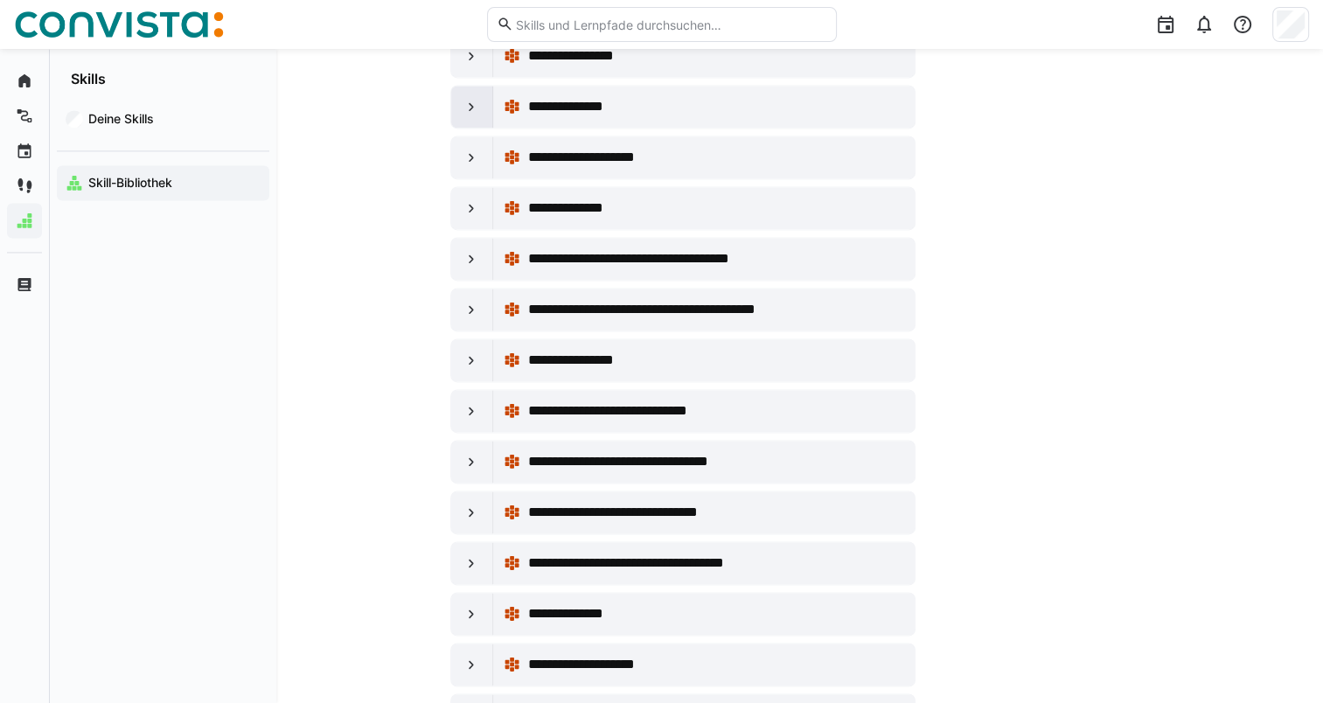
scroll to position [9185, 0]
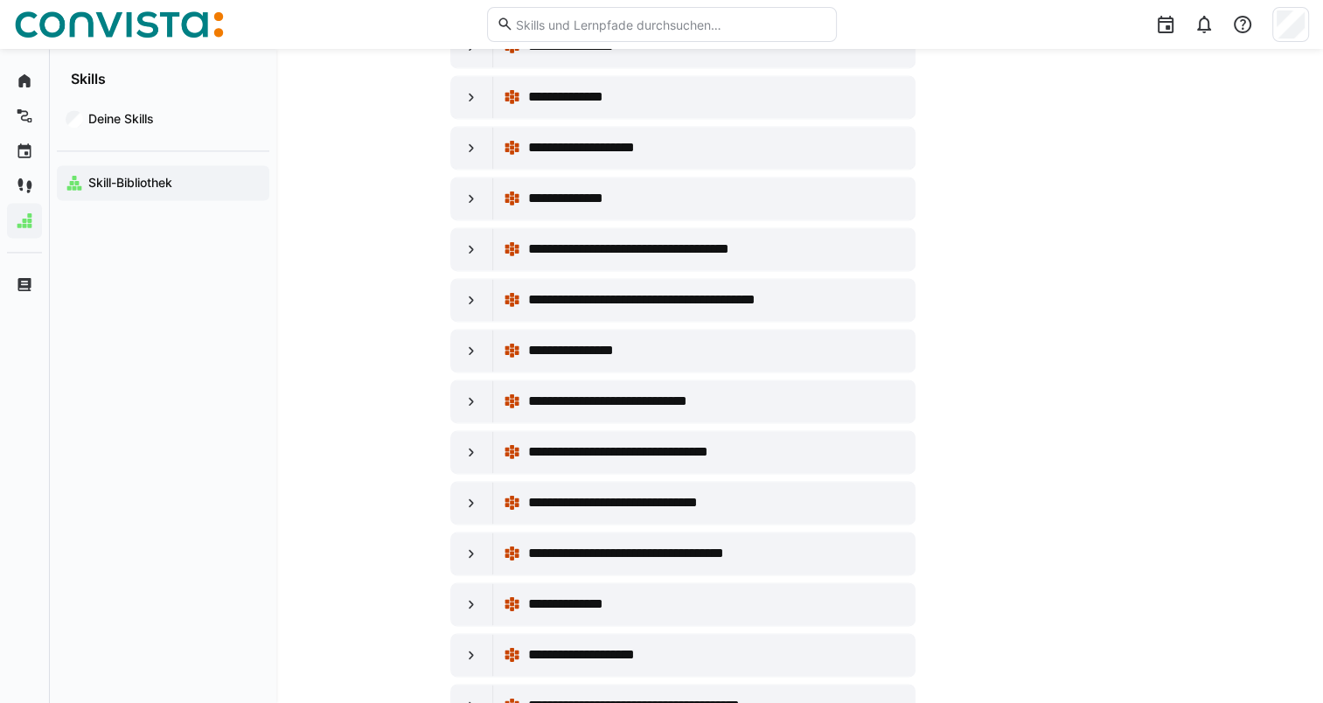
click at [472, 443] on eds-icon at bounding box center [471, 451] width 17 height 17
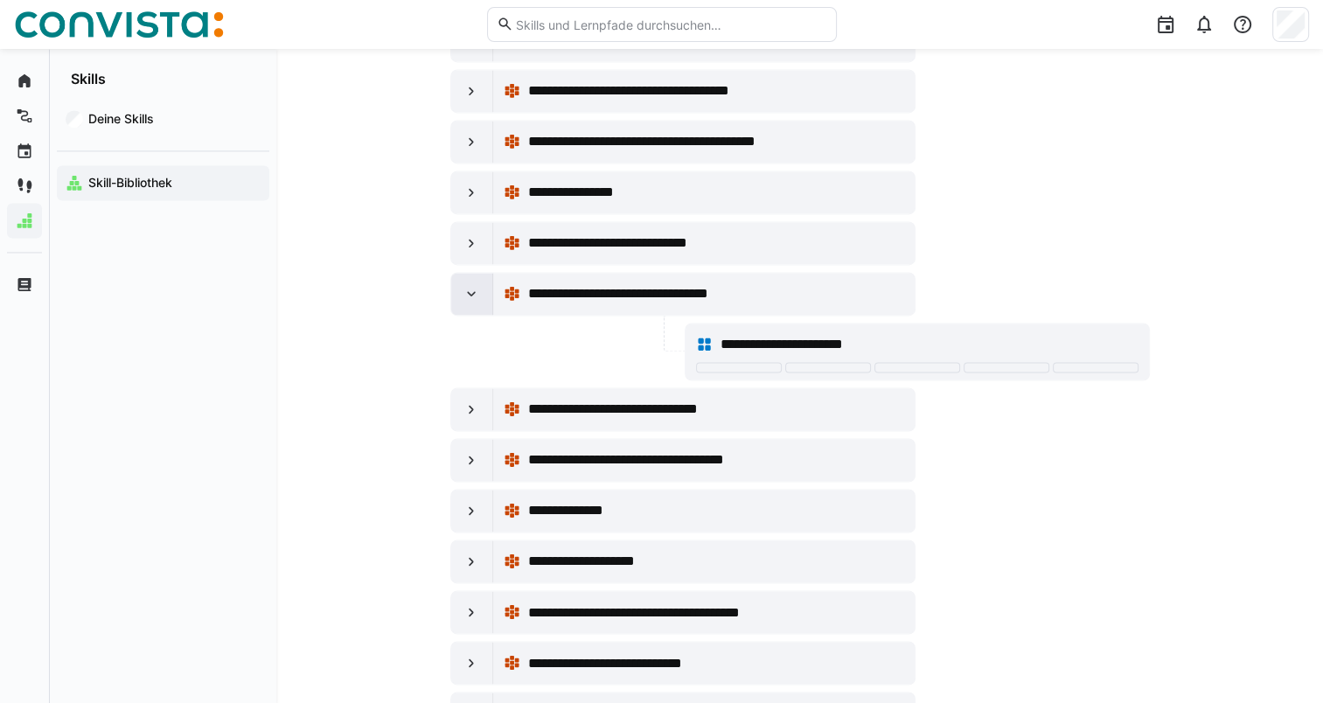
scroll to position [9350, 0]
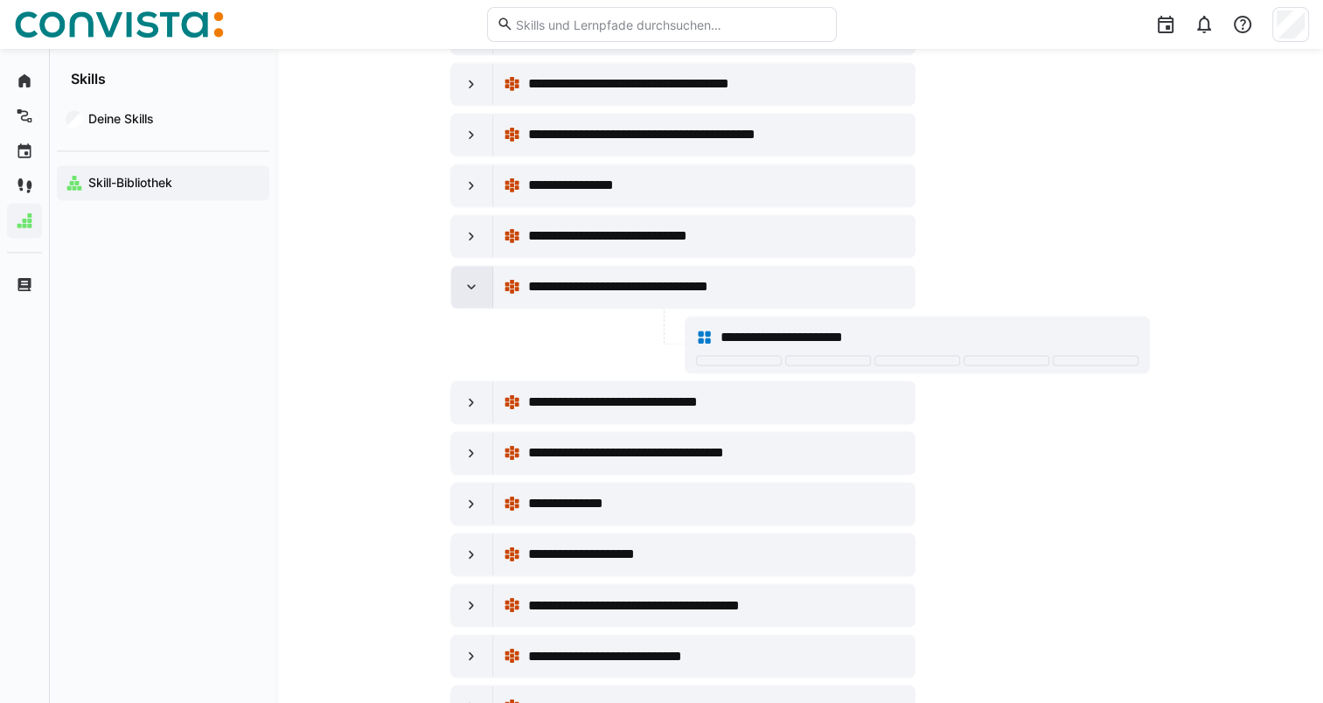
click at [473, 278] on eds-icon at bounding box center [471, 286] width 17 height 17
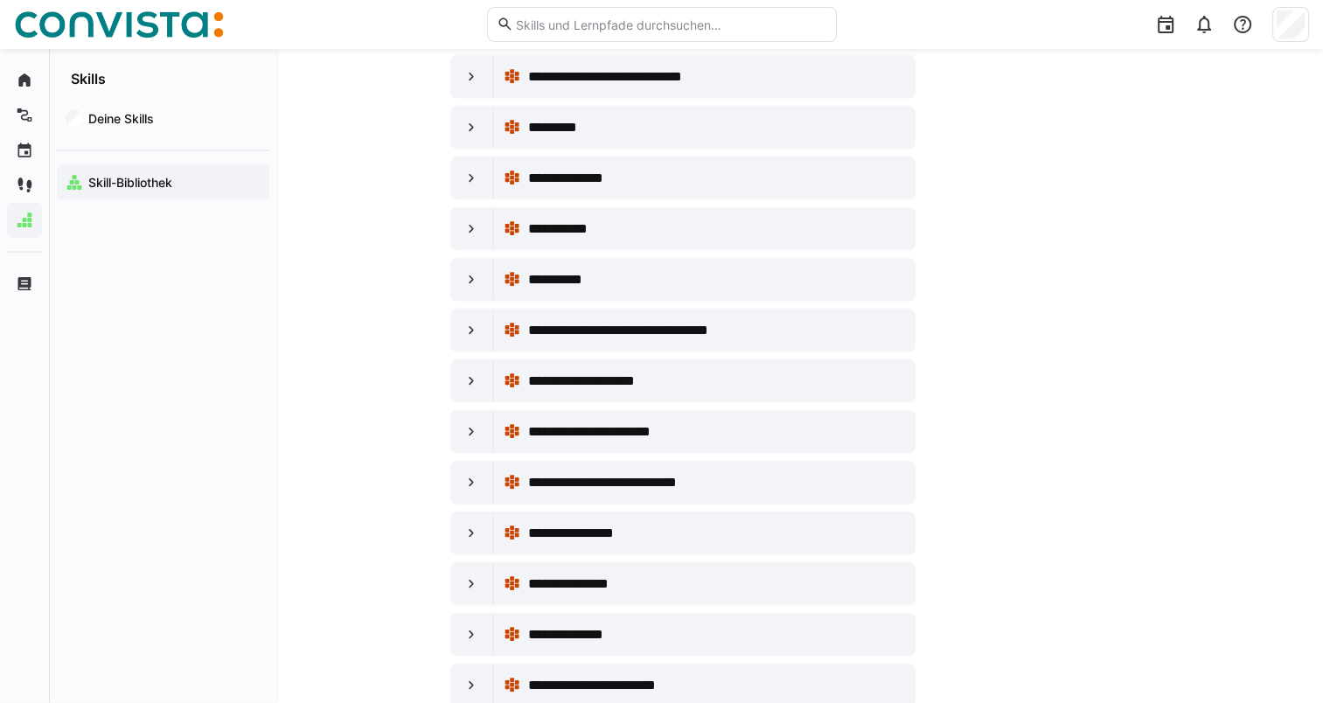
scroll to position [10393, 0]
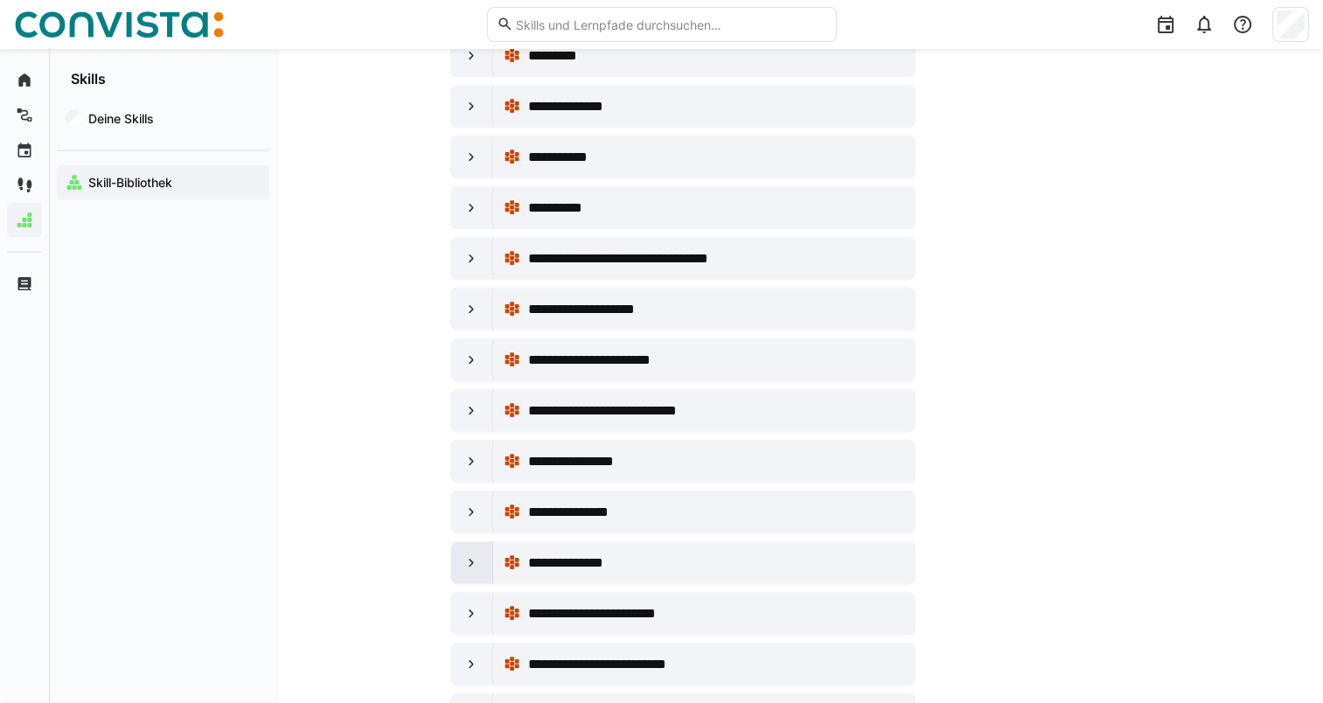
click at [464, 542] on div at bounding box center [472, 563] width 42 height 42
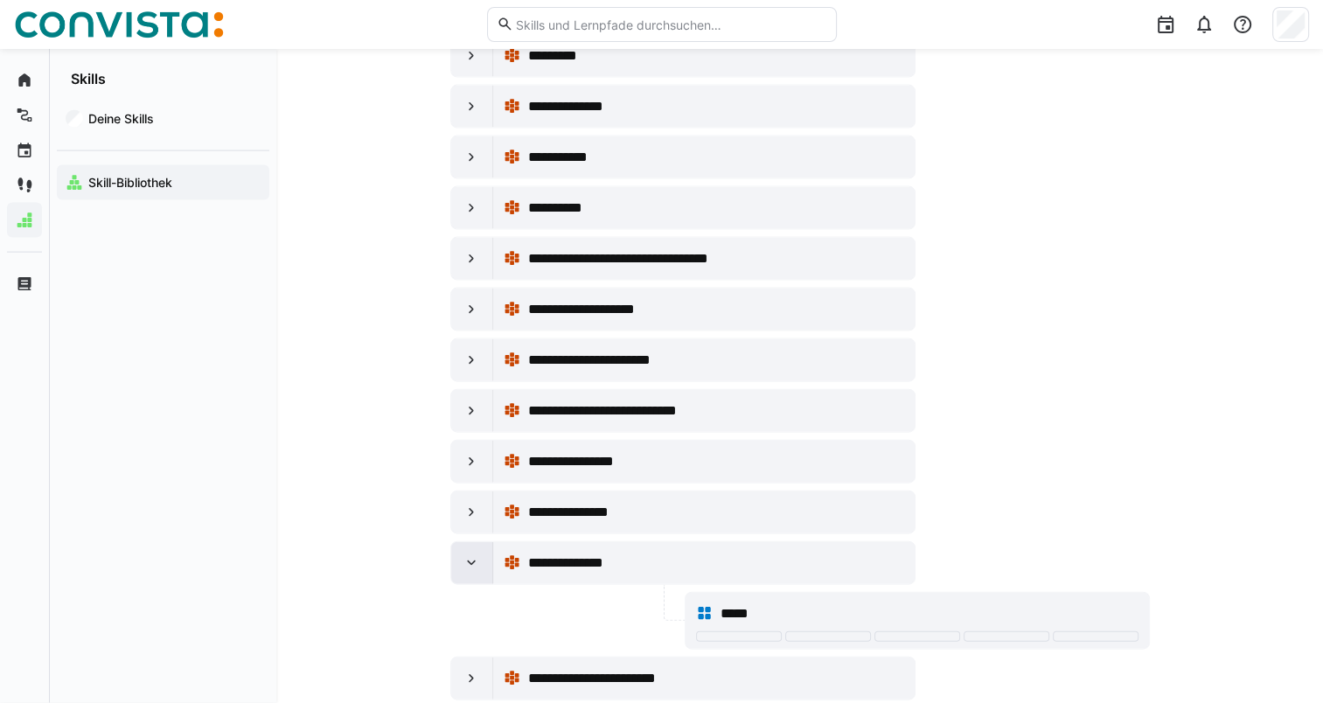
click at [464, 554] on eds-icon at bounding box center [471, 562] width 17 height 17
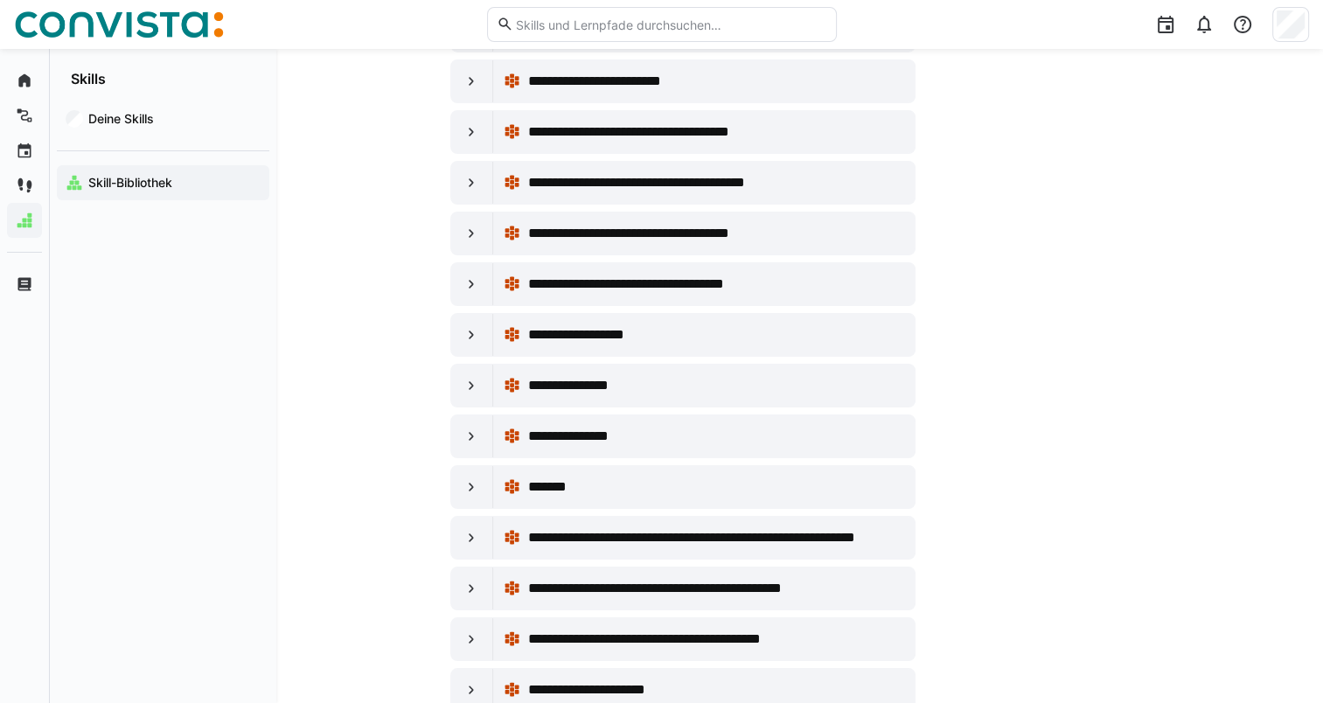
scroll to position [6149, 0]
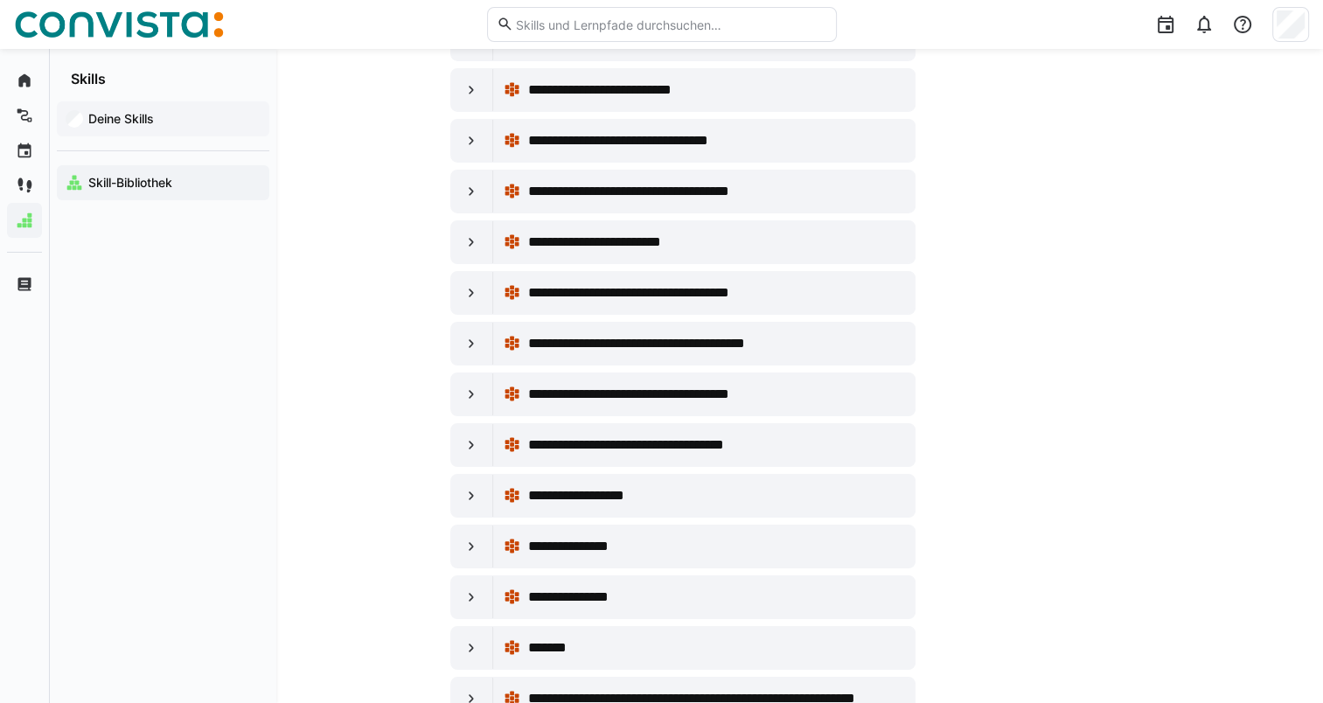
click at [0, 0] on app-navigation-label "Deine Skills" at bounding box center [0, 0] width 0 height 0
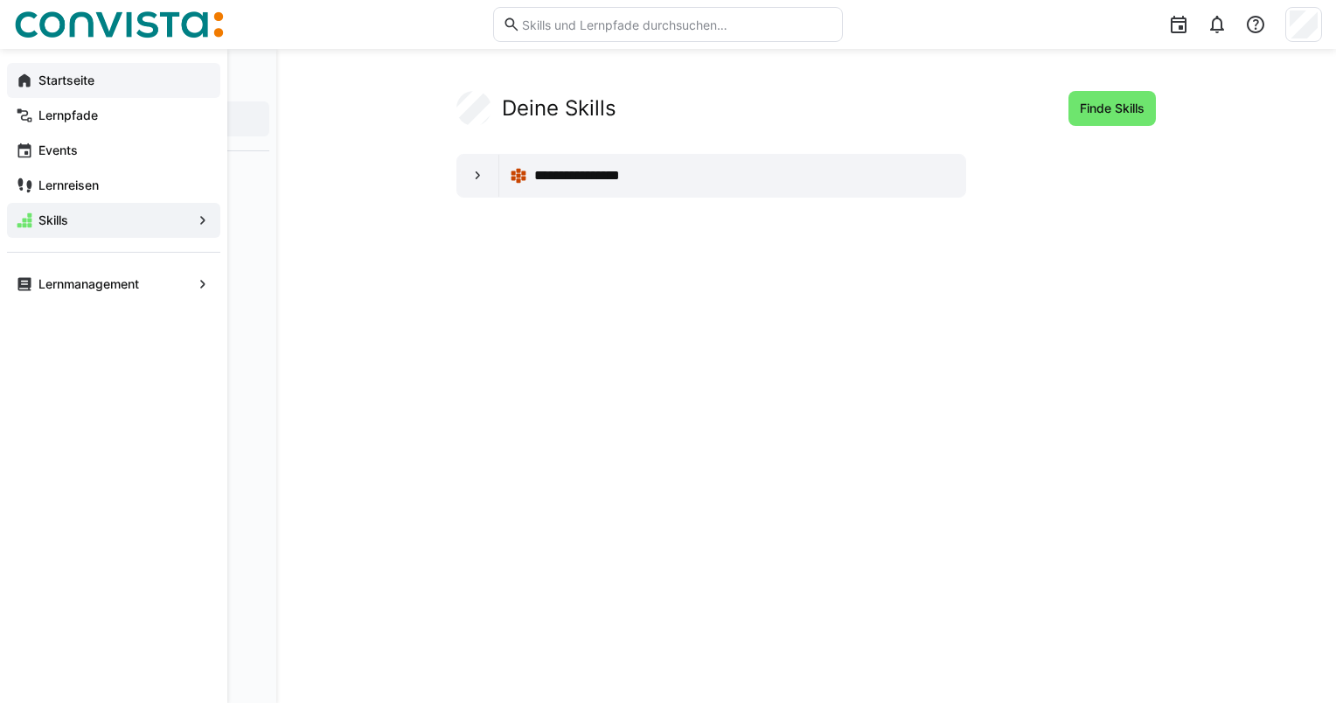
click at [36, 80] on span "Startseite" at bounding box center [124, 80] width 176 height 17
